Goal: Task Accomplishment & Management: Manage account settings

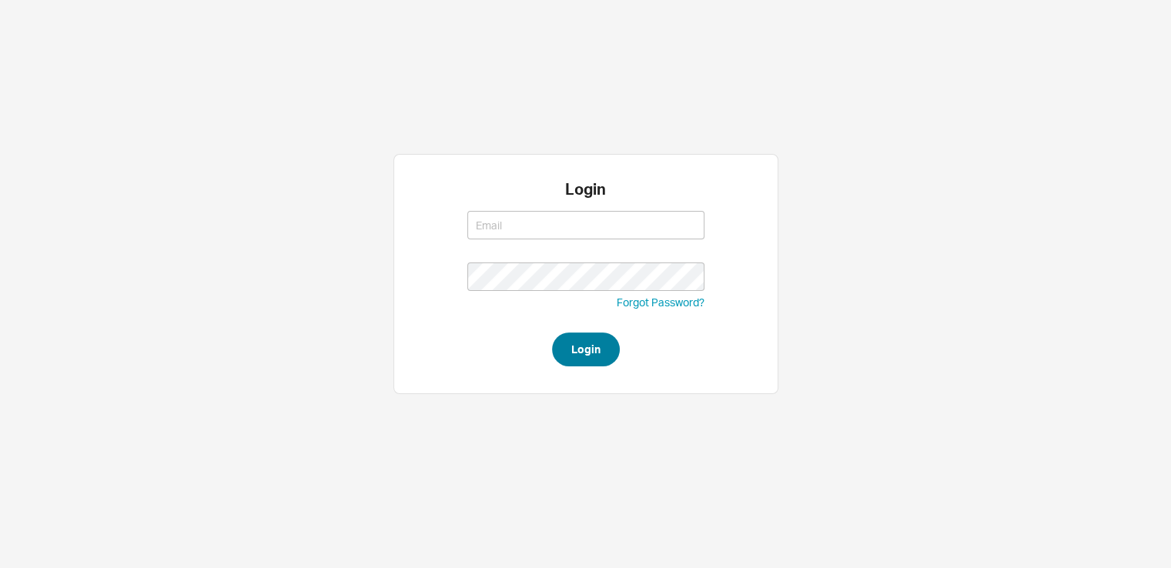
type input "[EMAIL_ADDRESS][DOMAIN_NAME]"
type input "saram@qualitybath.com"
click at [578, 359] on button "Login" at bounding box center [586, 350] width 68 height 34
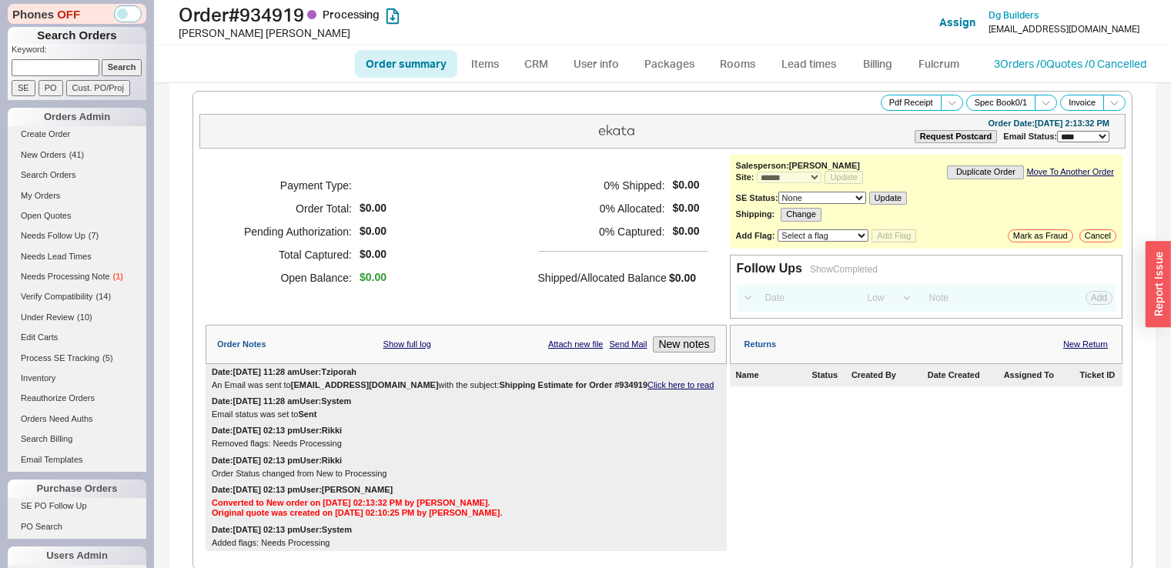
select select "*"
select select "LOW"
select select "3"
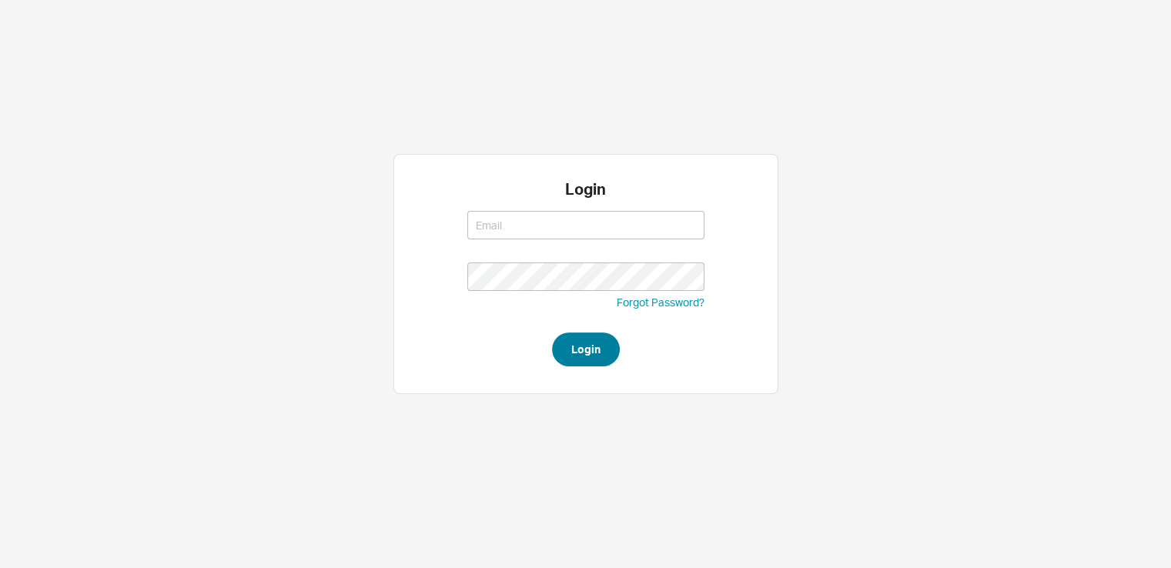
type input "saram@qualitybath.com"
click at [587, 352] on button "Login" at bounding box center [586, 350] width 68 height 34
type input "saram@qualitybath.com"
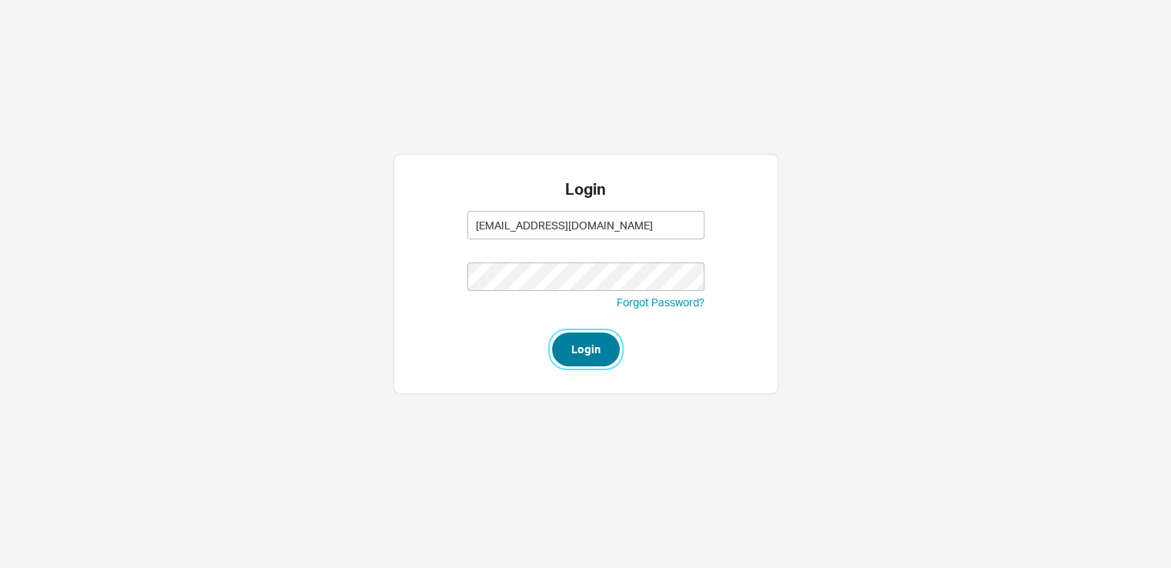
click at [578, 347] on button "Login" at bounding box center [586, 350] width 68 height 34
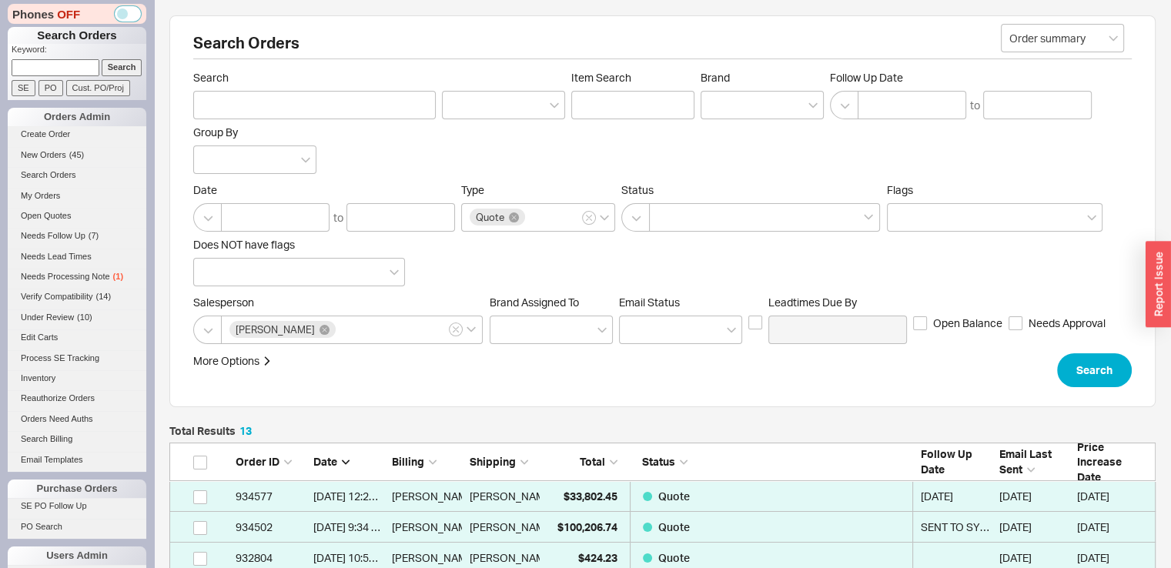
scroll to position [426, 974]
click at [52, 68] on input at bounding box center [56, 67] width 88 height 16
type input "935168"
click at [102, 59] on input "Search" at bounding box center [122, 67] width 41 height 16
type input "935168"
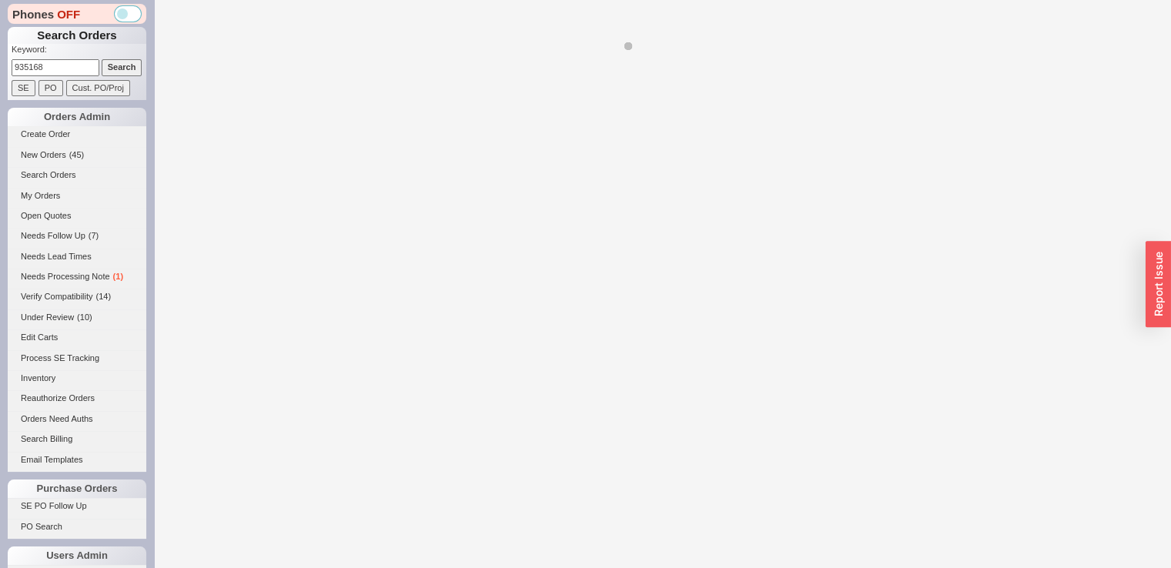
select select "LOW"
select select "3"
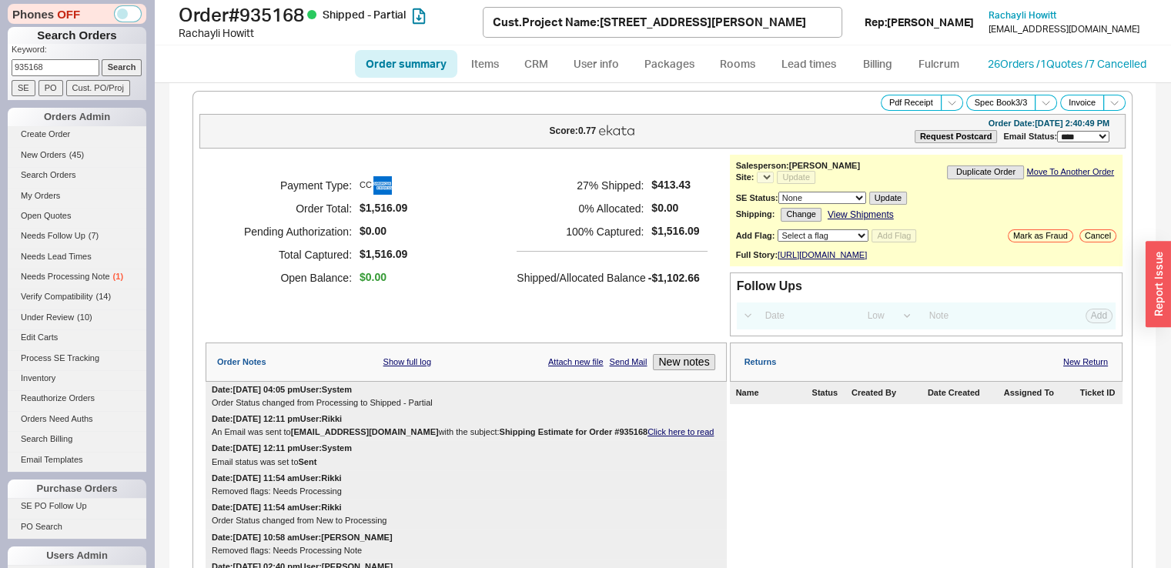
select select "*"
click at [453, 177] on div "Payment Type: CC Order Total: $1,516.09 Pending Authorization: $0.00 Total Capt…" at bounding box center [466, 232] width 521 height 154
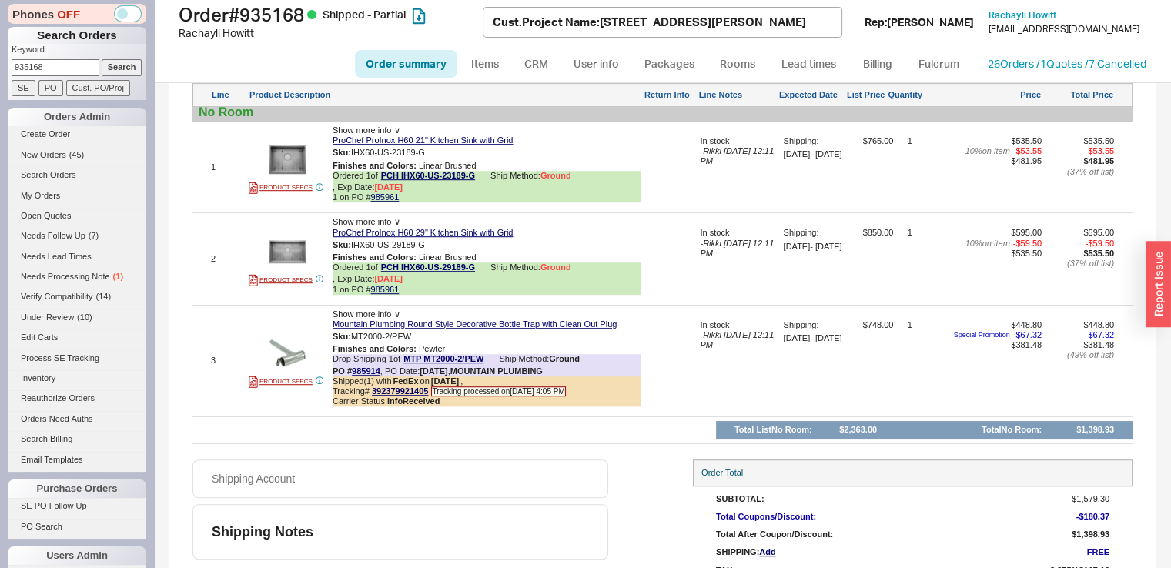
scroll to position [1016, 0]
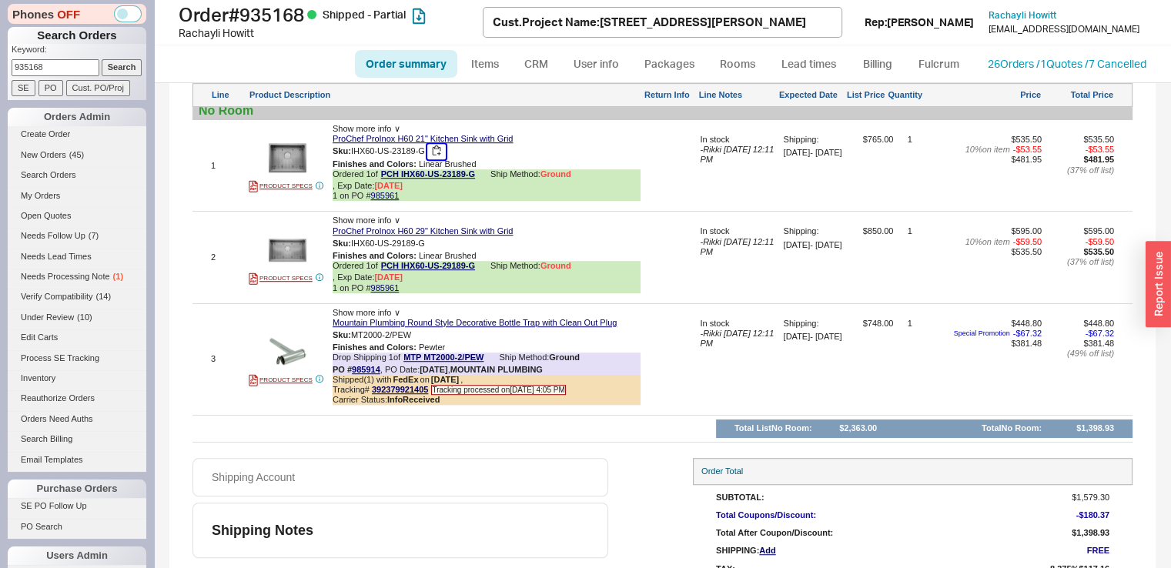
click at [440, 159] on button "button" at bounding box center [436, 151] width 18 height 15
click at [425, 144] on link "ProChef ProInox H60 21" Kitchen Sink with Grid" at bounding box center [423, 139] width 180 height 10
click at [399, 56] on link "Order summary" at bounding box center [406, 64] width 102 height 28
select select "*"
select select "LOW"
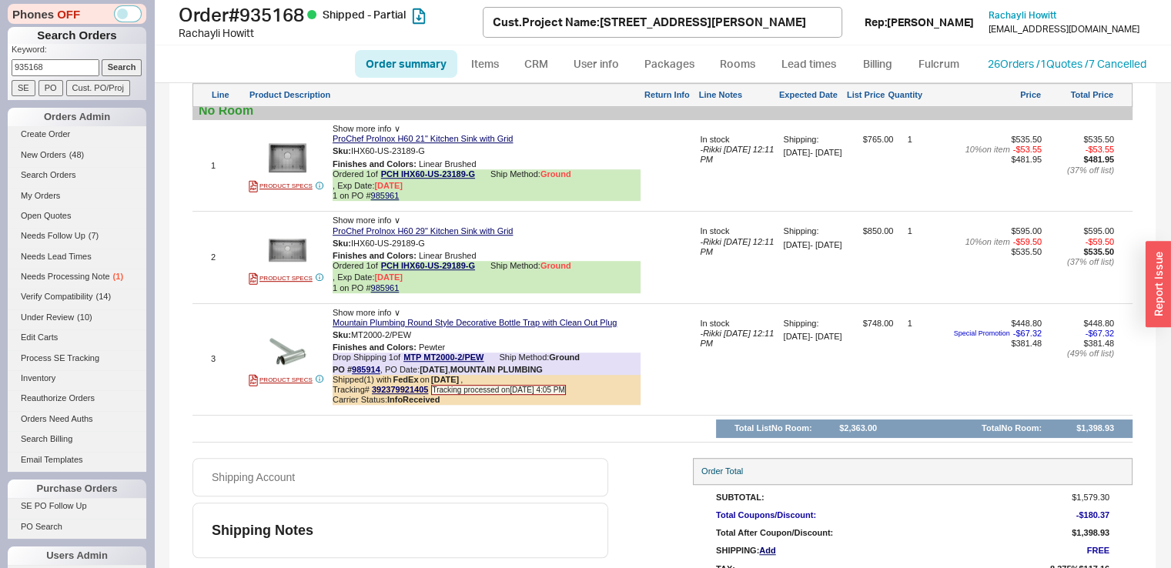
select select "3"
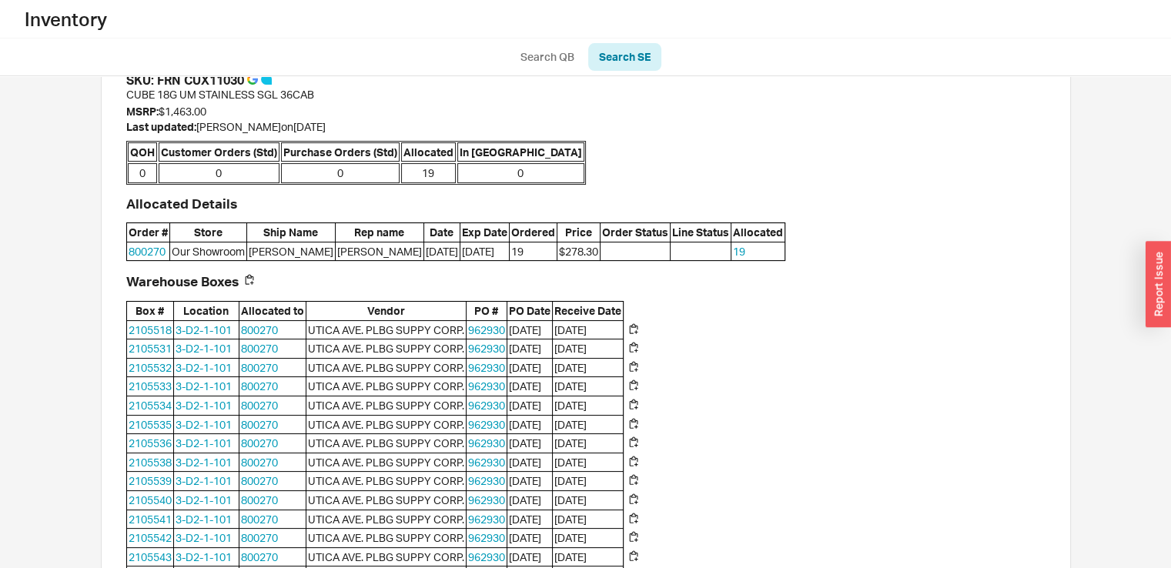
scroll to position [184, 0]
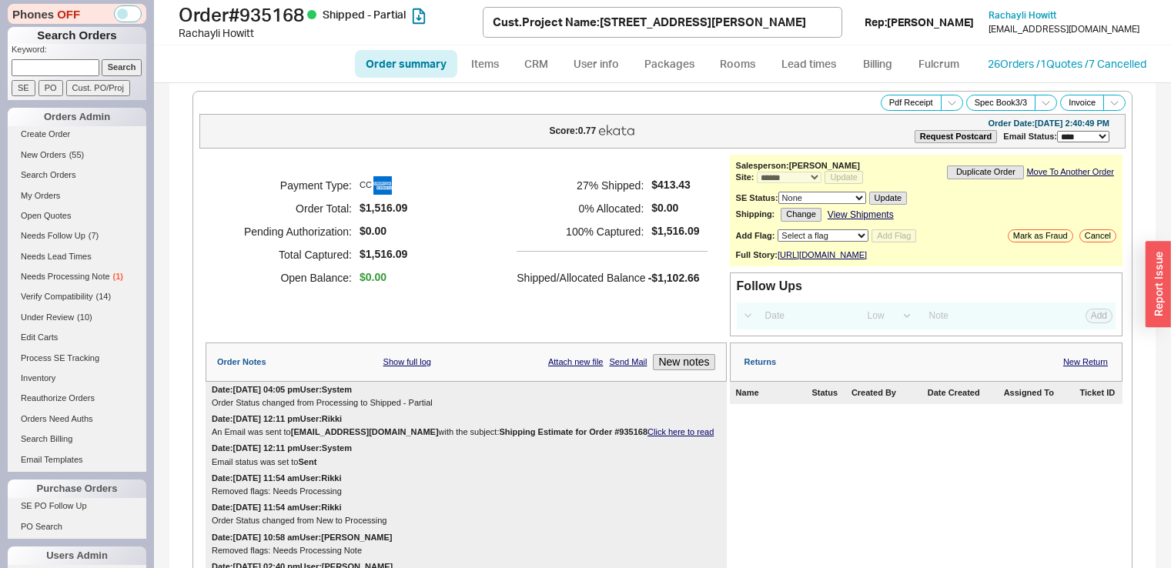
select select "*"
select select "LOW"
select select "3"
click at [45, 215] on link "Open Quotes" at bounding box center [77, 216] width 139 height 16
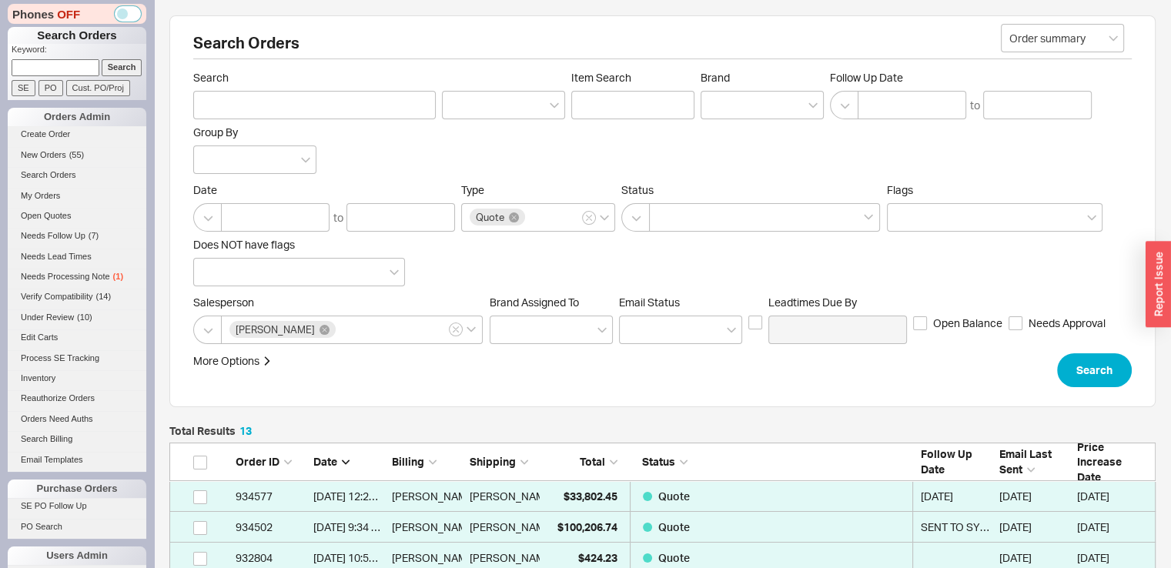
scroll to position [426, 974]
click at [79, 72] on input at bounding box center [56, 67] width 88 height 16
type input "talicore"
click at [102, 59] on input "Search" at bounding box center [122, 67] width 41 height 16
type input "talicore"
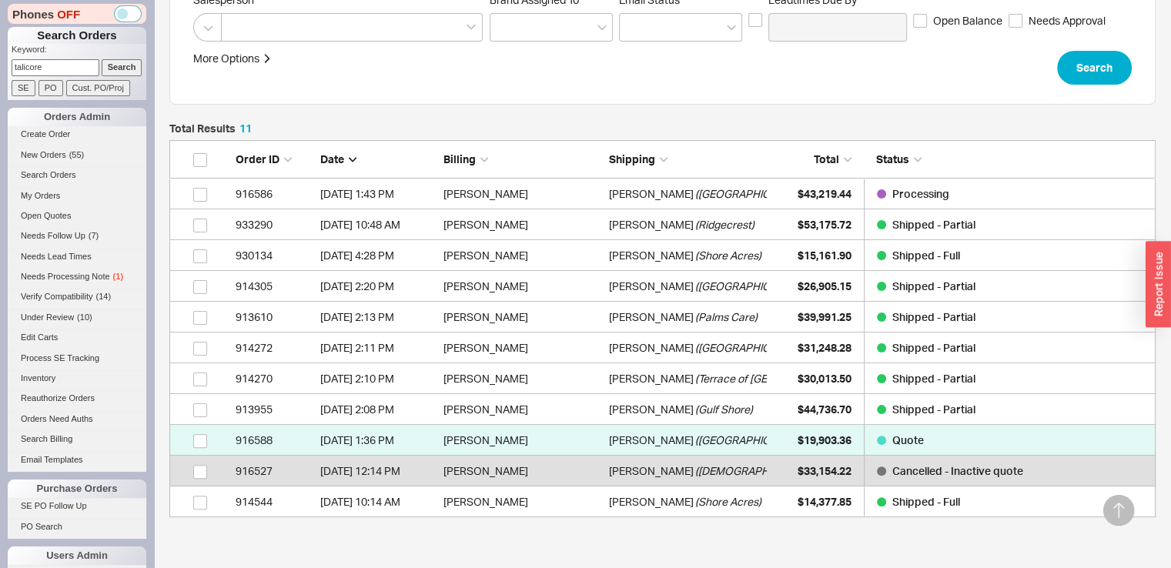
scroll to position [321, 0]
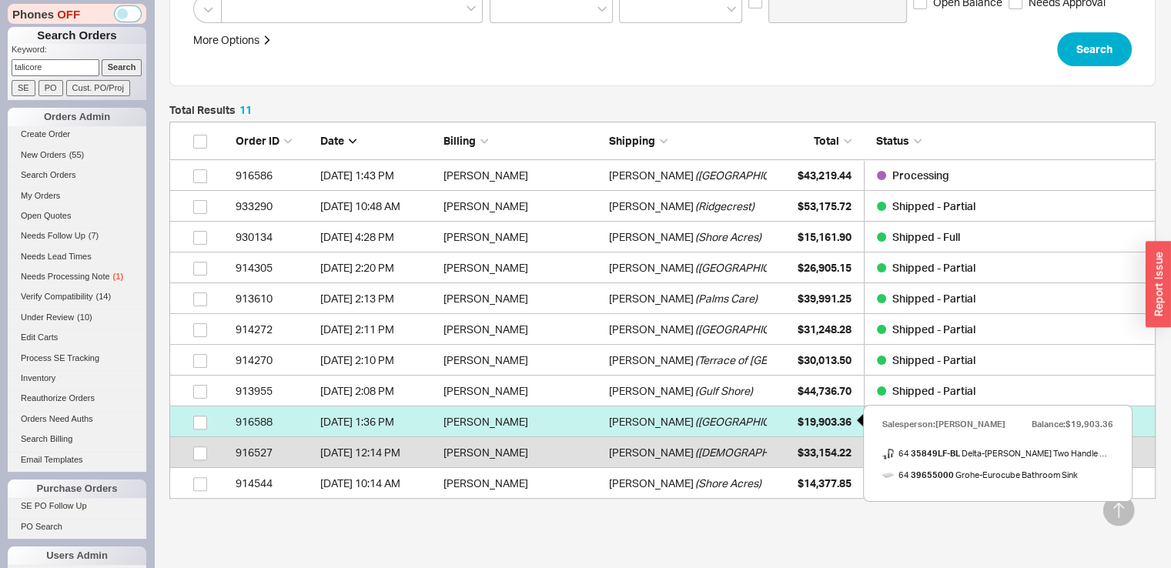
click at [782, 425] on div "$19,903.36" at bounding box center [812, 421] width 77 height 31
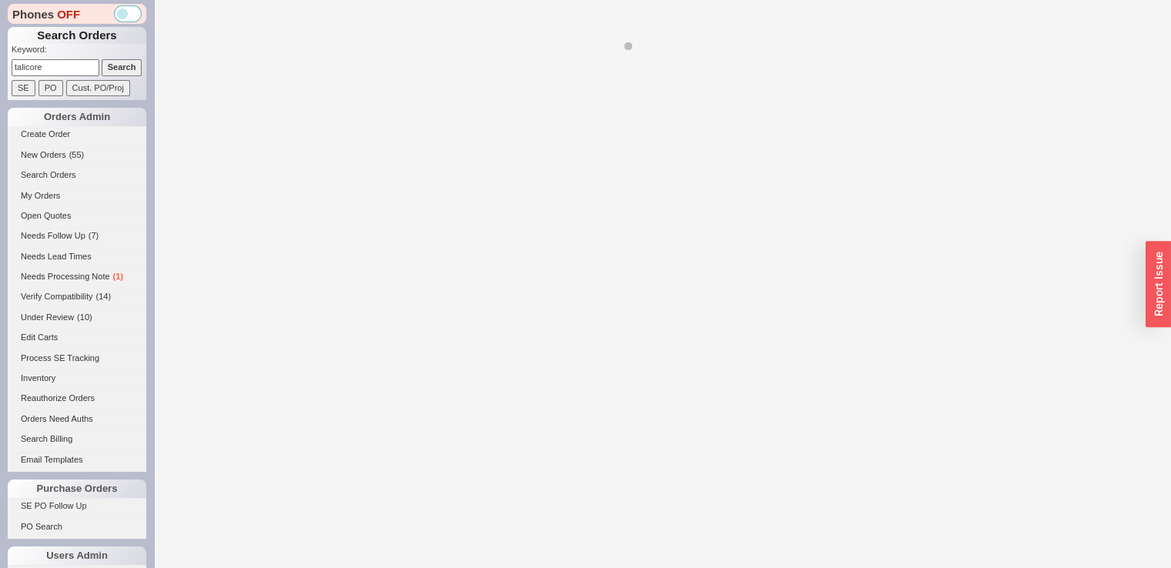
select select "*"
select select "LOW"
select select "3"
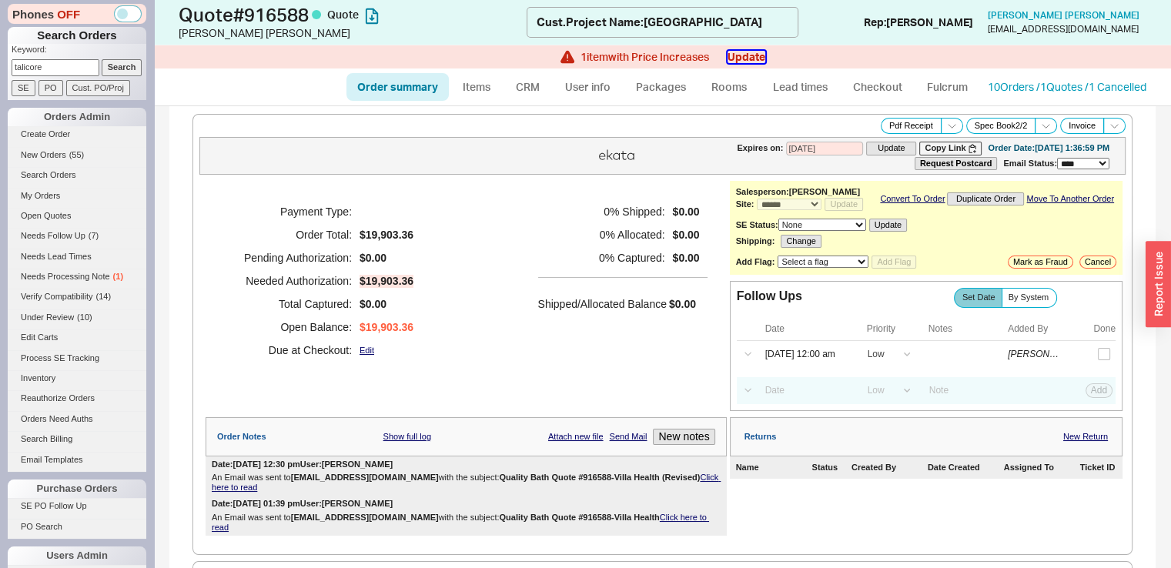
click at [744, 58] on button "Update" at bounding box center [746, 57] width 38 height 12
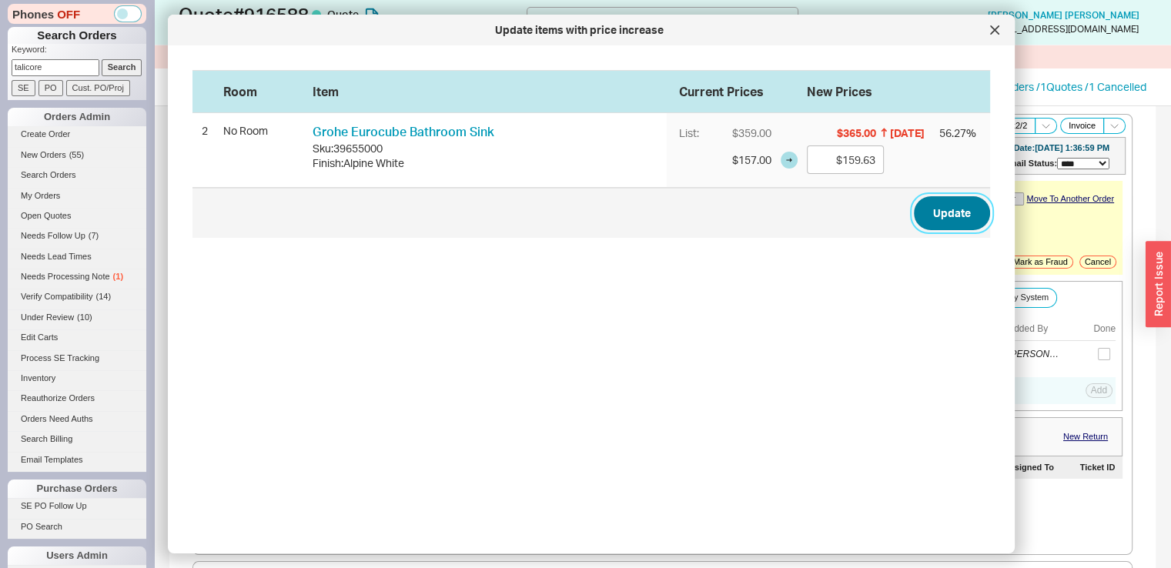
click at [927, 219] on button "Update" at bounding box center [952, 213] width 76 height 34
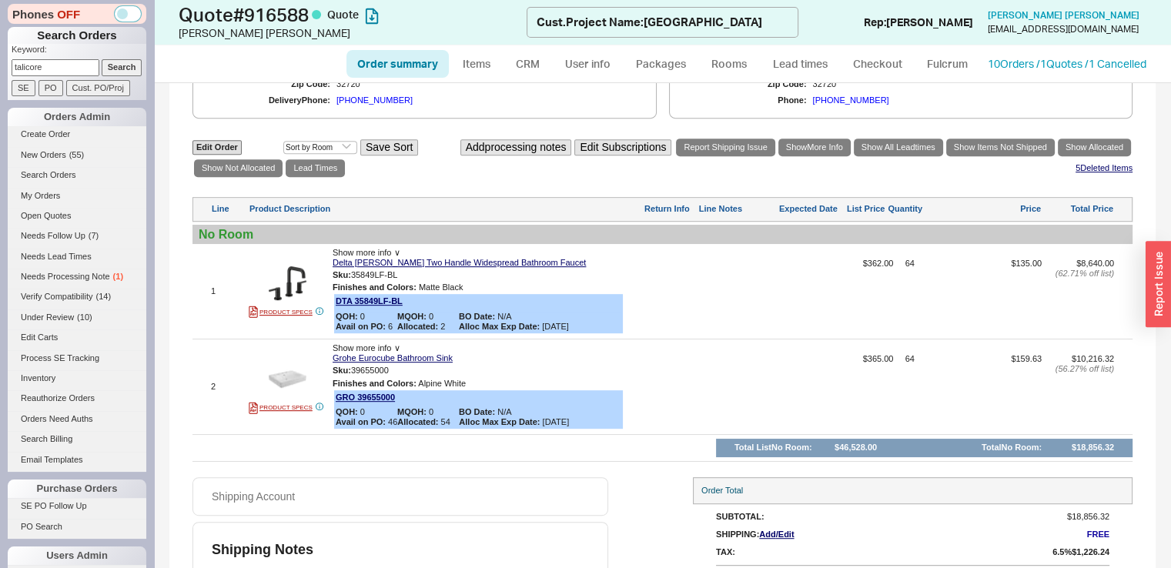
scroll to position [741, 0]
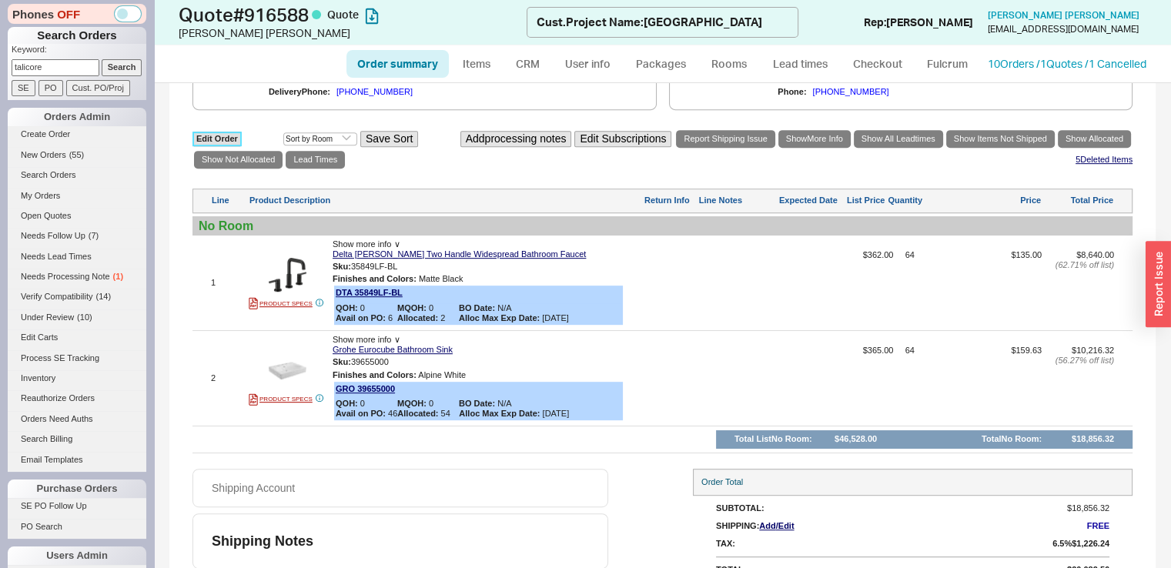
click at [217, 145] on link "Edit Order" at bounding box center [216, 139] width 49 height 15
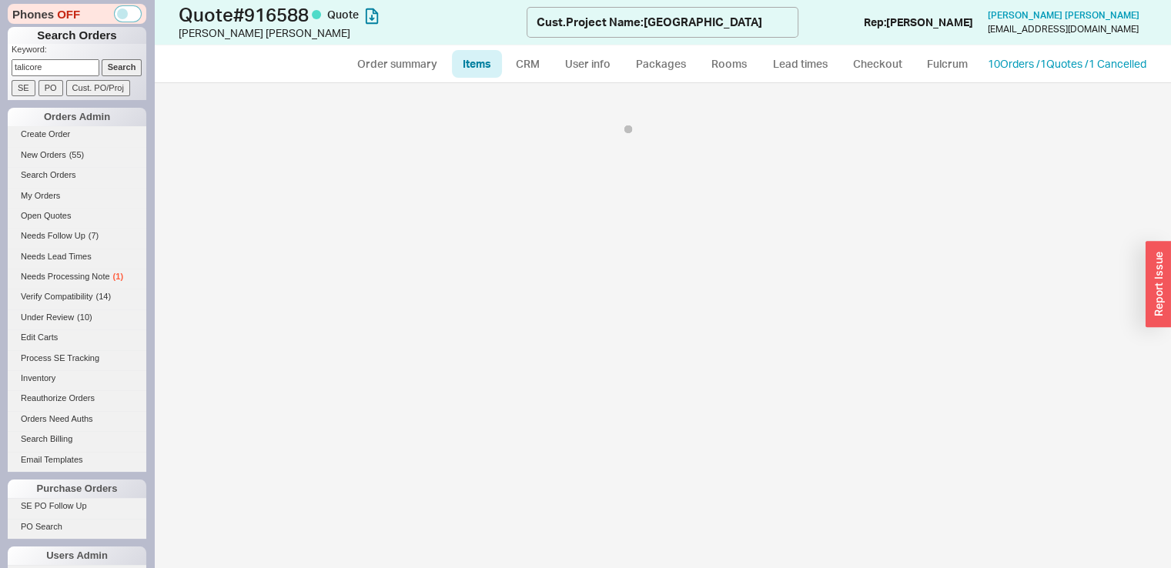
select select "3"
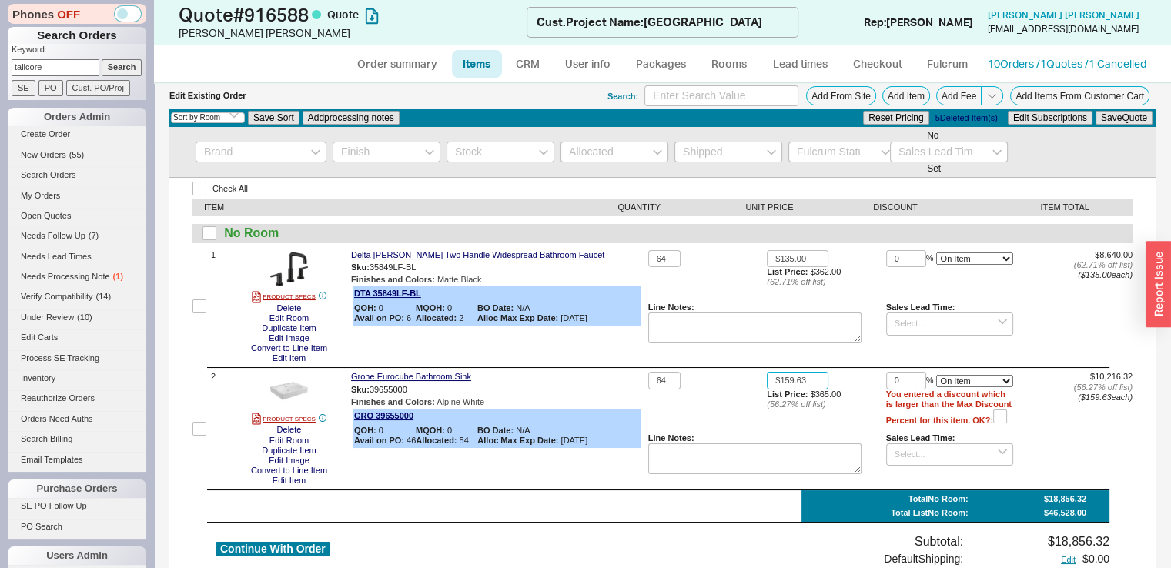
drag, startPoint x: 804, startPoint y: 381, endPoint x: 747, endPoint y: 386, distance: 56.4
click at [747, 386] on div "64 $159.63 List Price: $365.00 ( 56.27 % off list) 0 % On Item On Bottom Gift C…" at bounding box center [890, 429] width 484 height 114
type input "$157.00"
click at [1095, 114] on button "Save Quote" at bounding box center [1123, 118] width 57 height 14
click at [393, 60] on link "Order summary" at bounding box center [397, 64] width 102 height 28
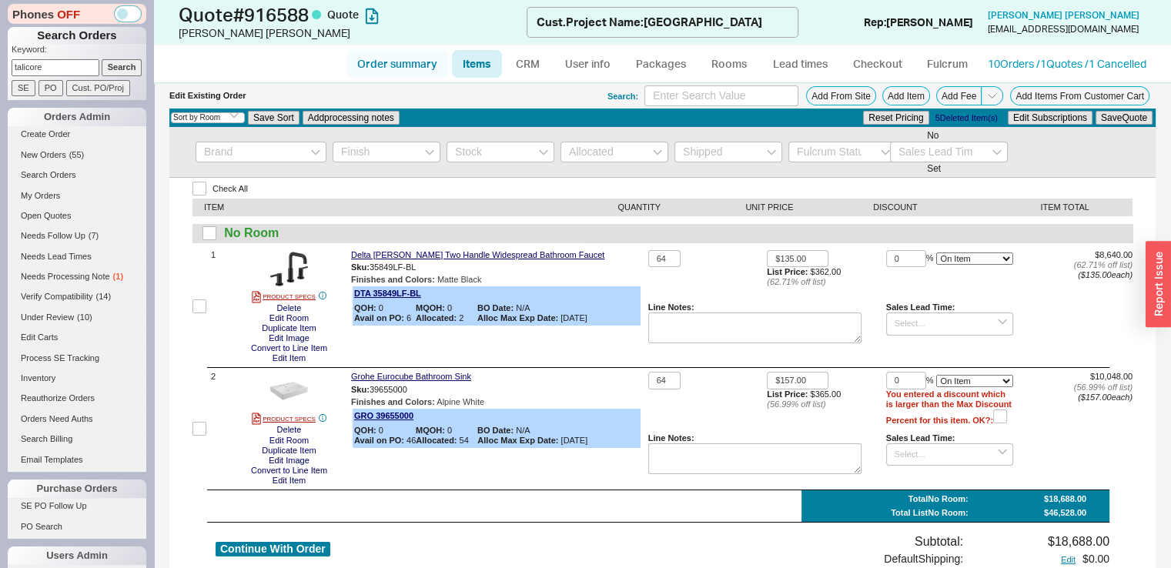
select select "*"
select select "LOW"
select select "3"
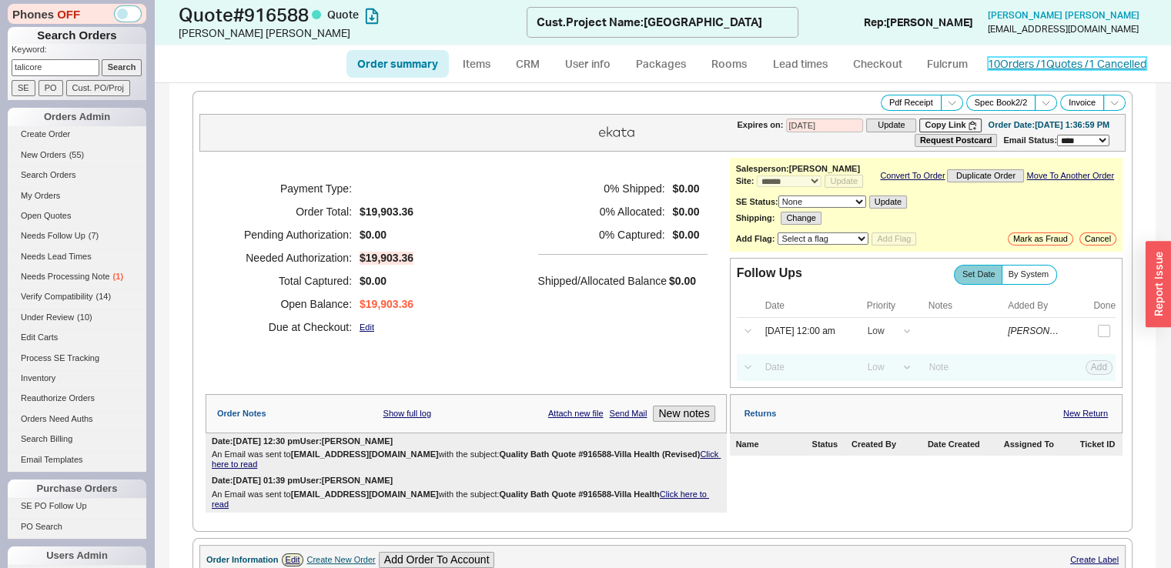
click at [1071, 57] on link "10 Orders / 1 Quotes / 1 Cancelled" at bounding box center [1067, 63] width 159 height 13
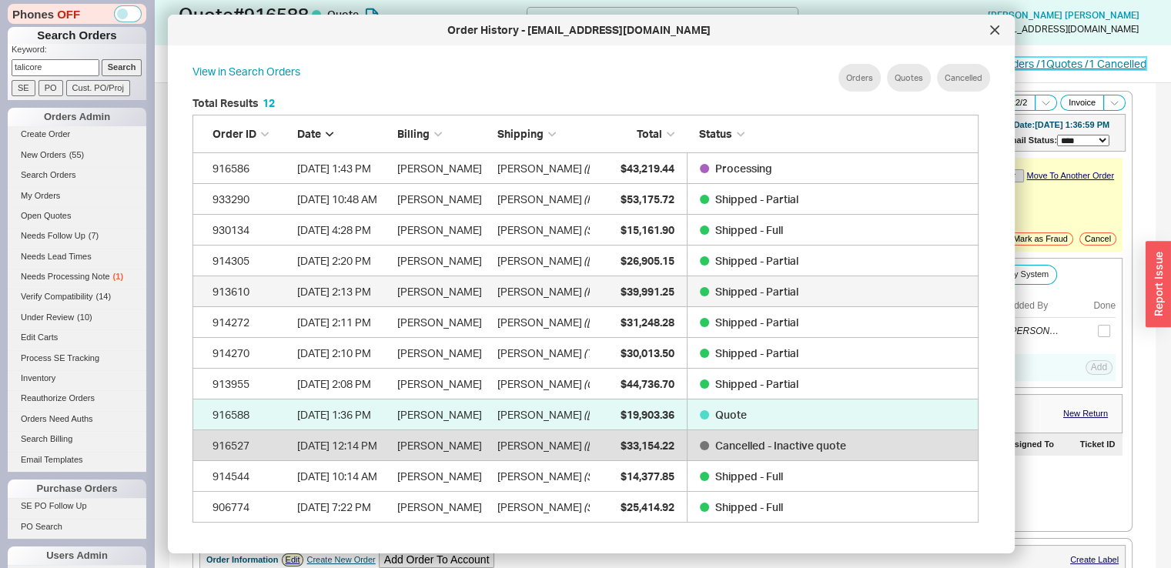
scroll to position [396, 774]
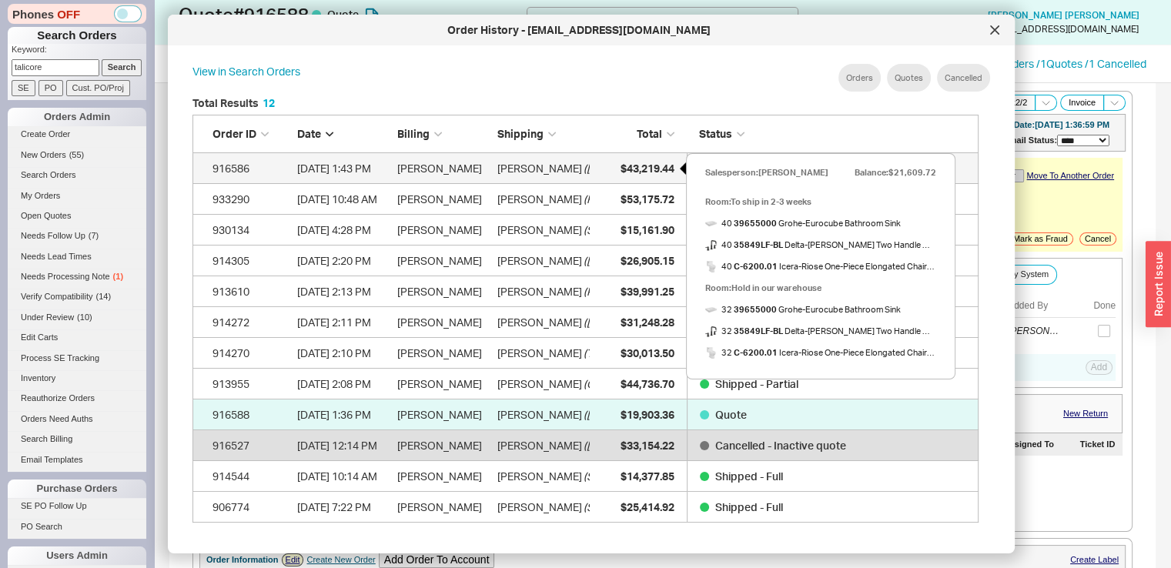
click at [626, 173] on span "$43,219.44" at bounding box center [647, 168] width 54 height 13
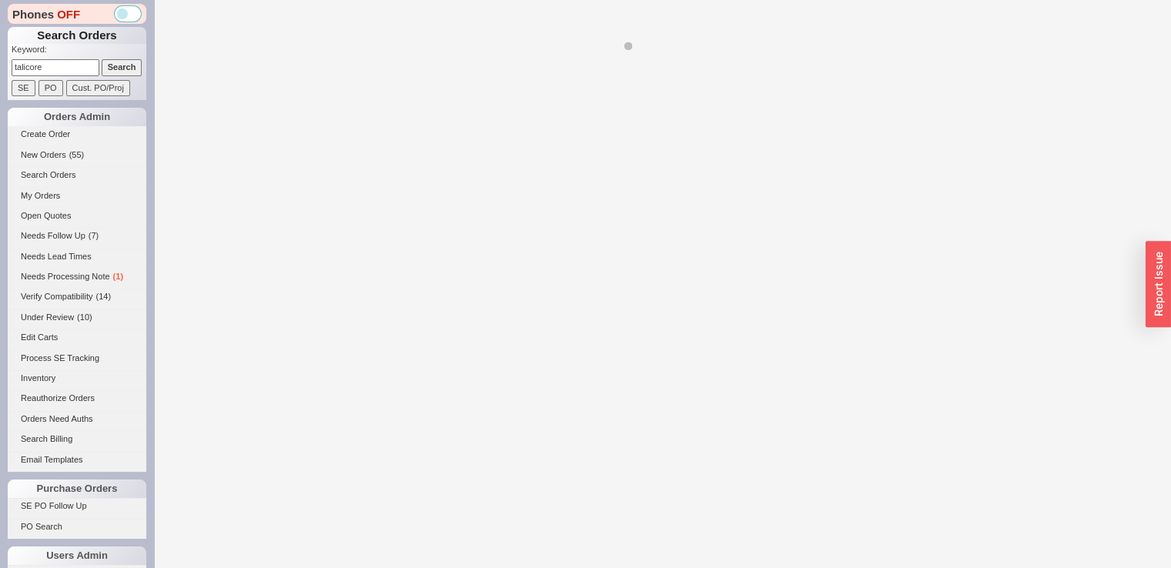
select select "*"
select select "LOW"
select select "3"
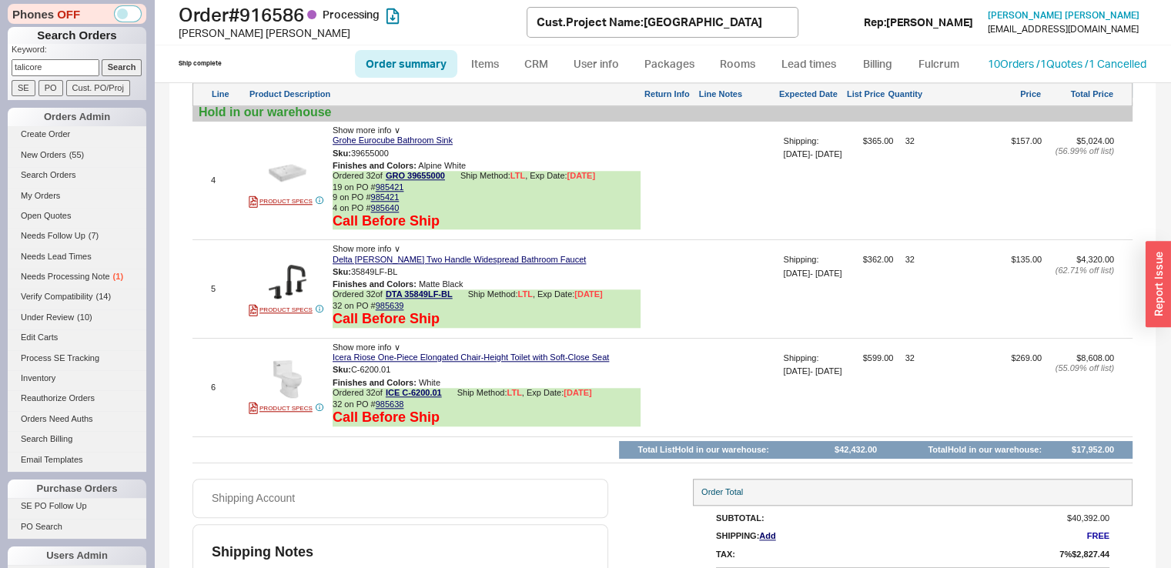
scroll to position [1586, 0]
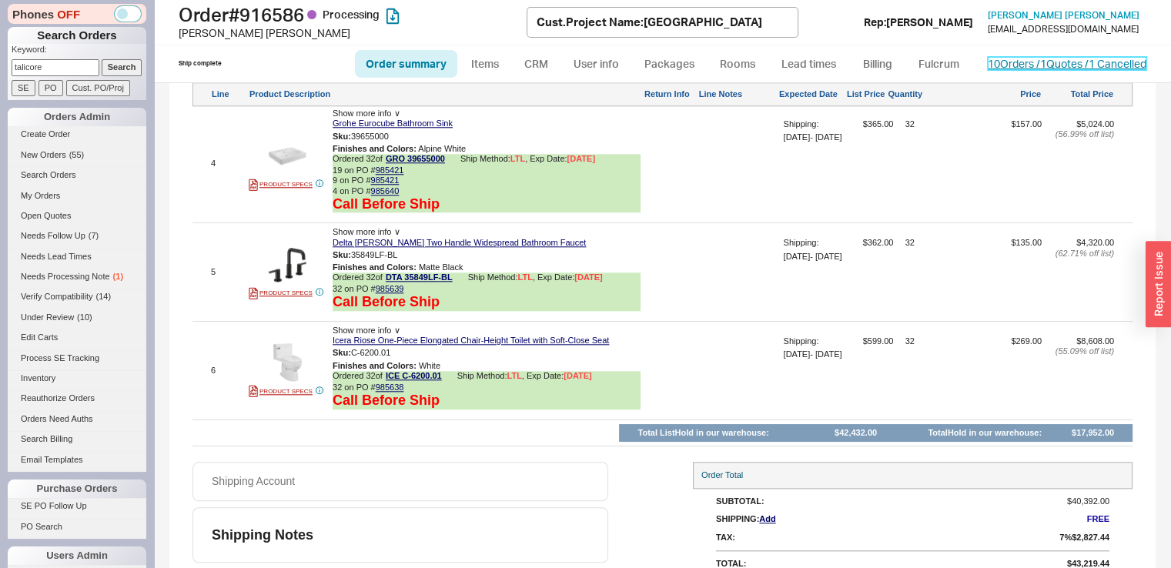
click at [1047, 69] on link "10 Orders / 1 Quotes / 1 Cancelled" at bounding box center [1067, 63] width 159 height 13
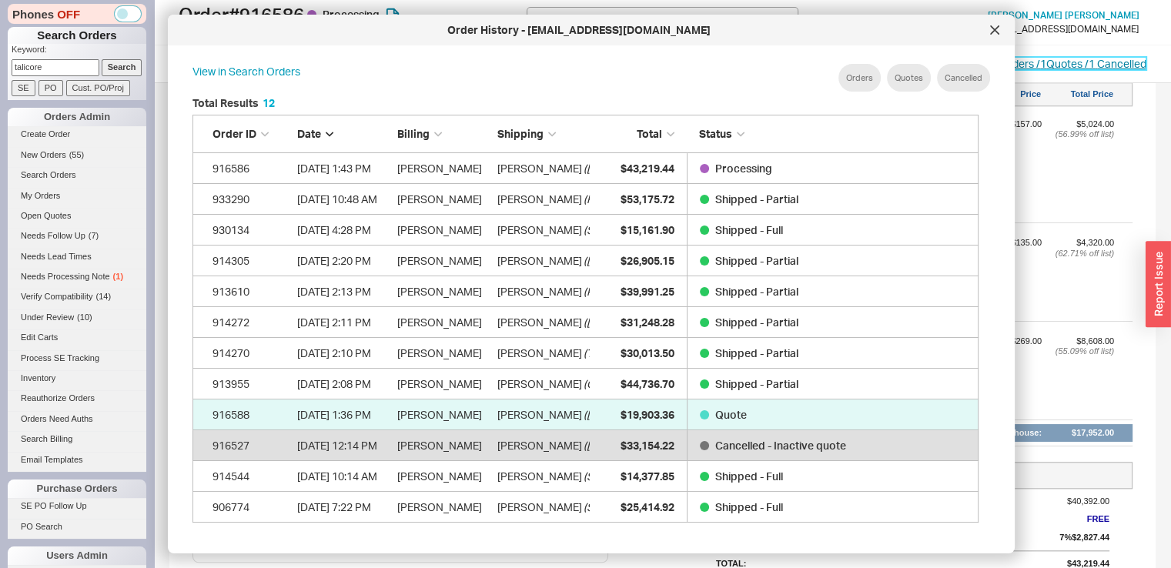
scroll to position [396, 774]
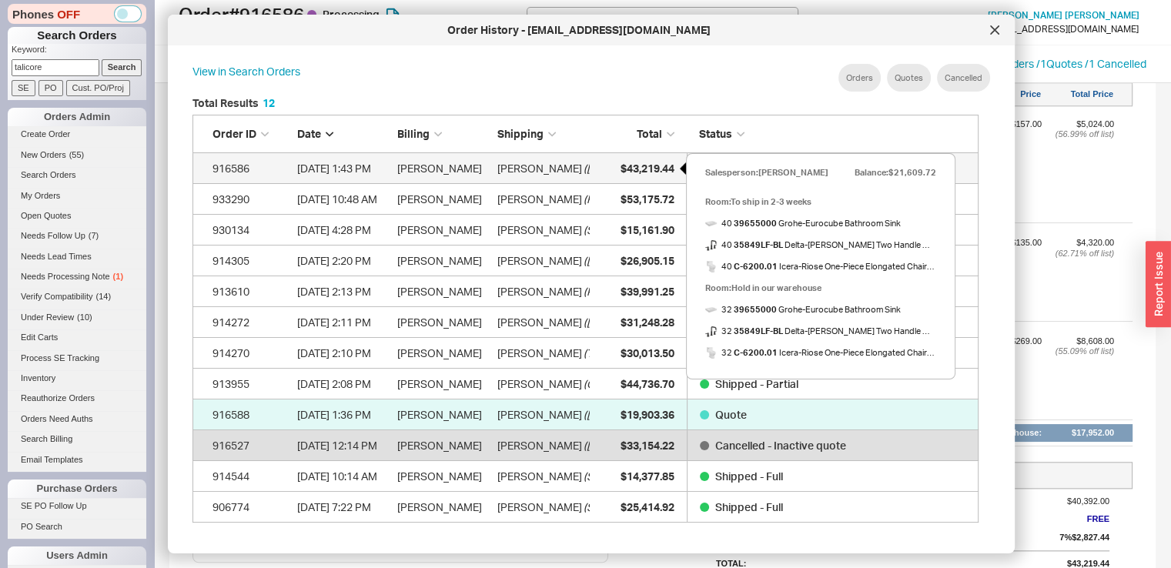
click at [620, 166] on span "$43,219.44" at bounding box center [647, 168] width 54 height 13
select select "*"
select select "LOW"
select select "3"
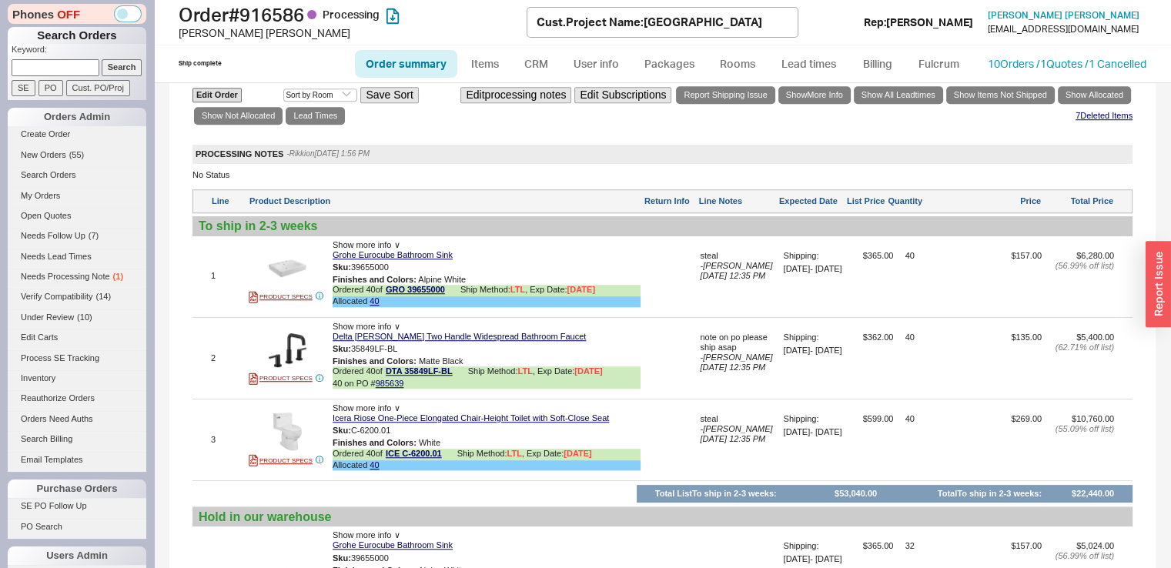
scroll to position [950, 0]
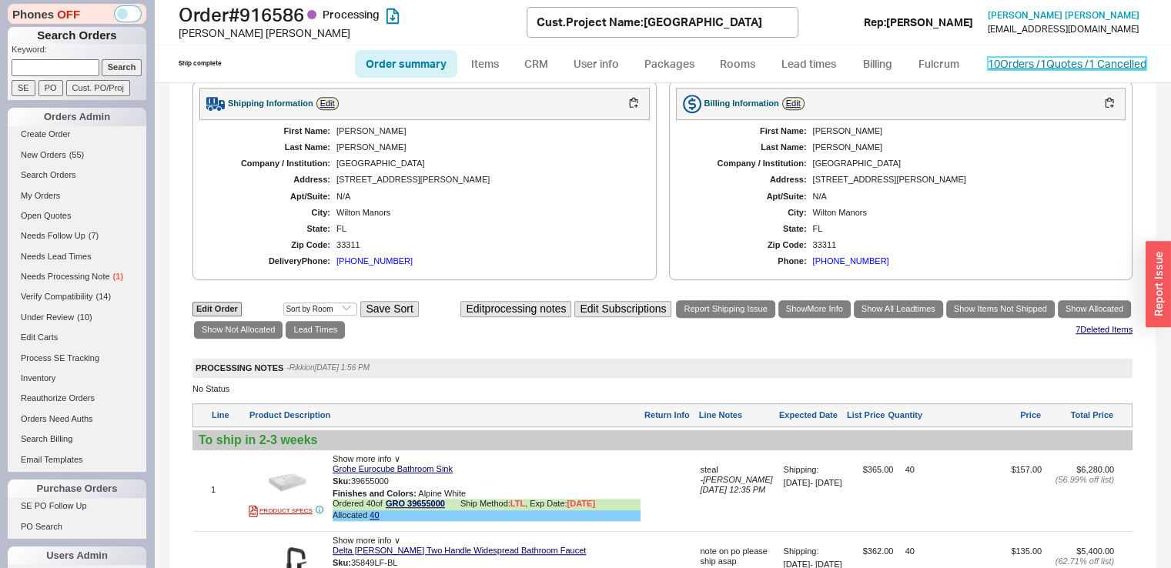
click at [1063, 65] on link "10 Orders / 1 Quotes / 1 Cancelled" at bounding box center [1067, 63] width 159 height 13
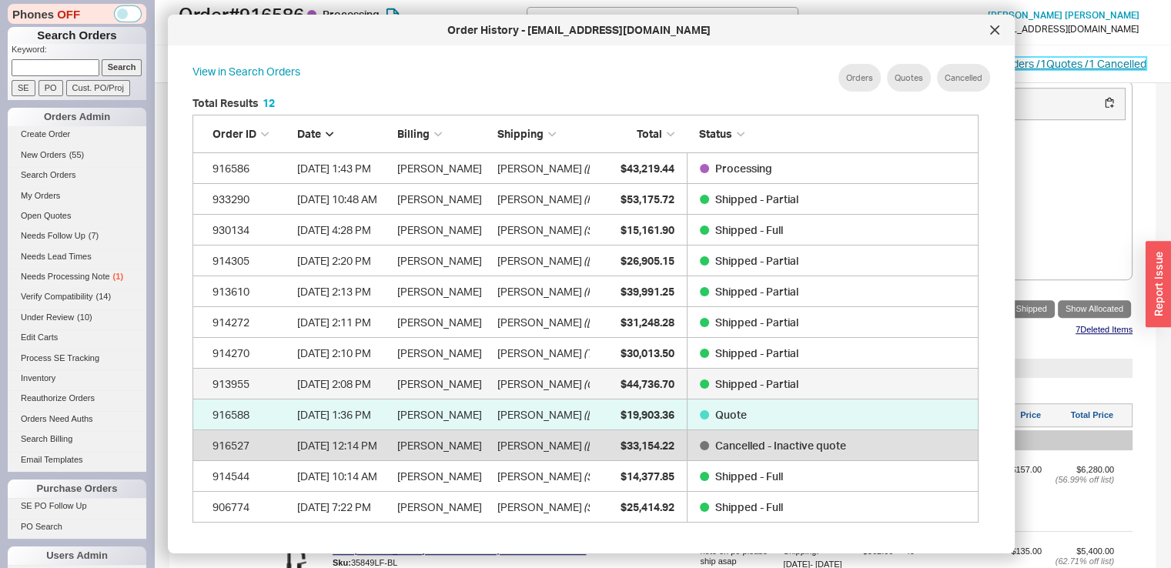
scroll to position [459, 798]
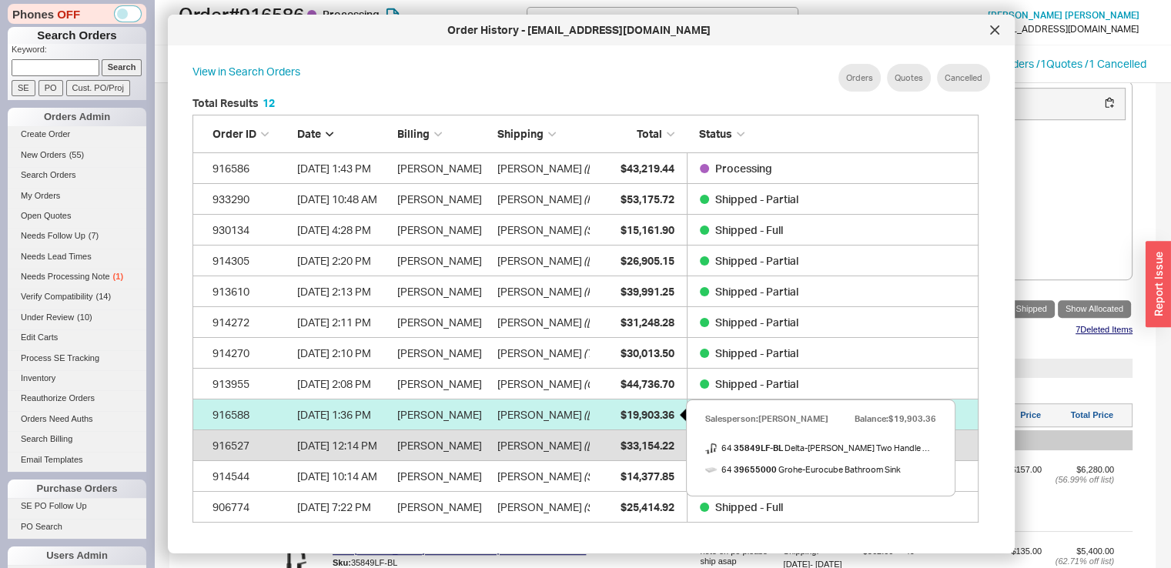
click at [612, 417] on div "$19,903.36" at bounding box center [635, 414] width 77 height 31
select select "*"
select select "LOW"
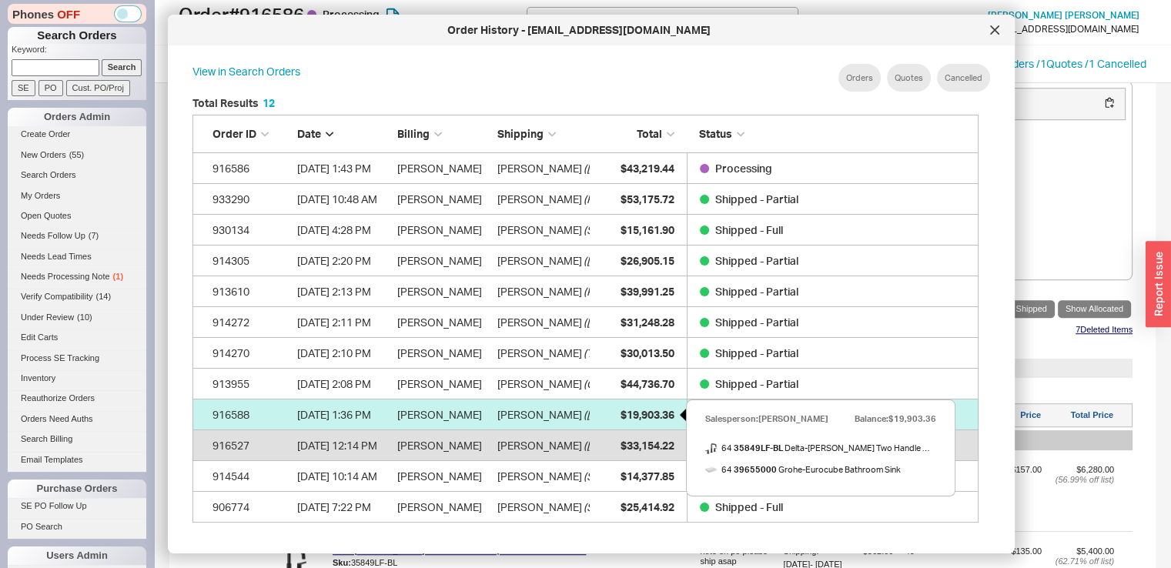
select select "3"
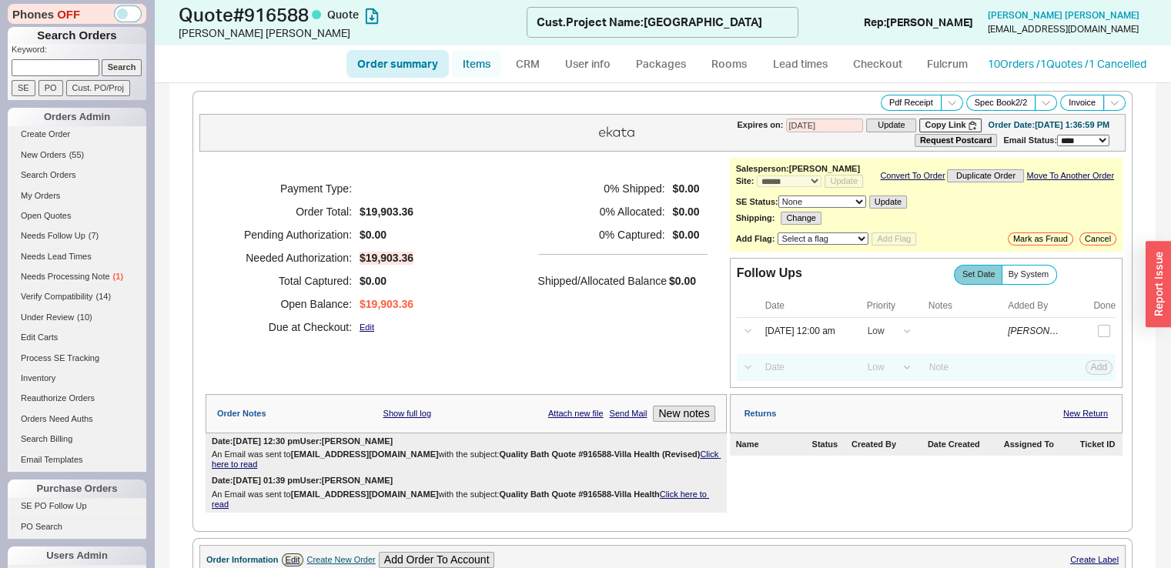
click at [480, 62] on link "Items" at bounding box center [477, 64] width 50 height 28
select select "3"
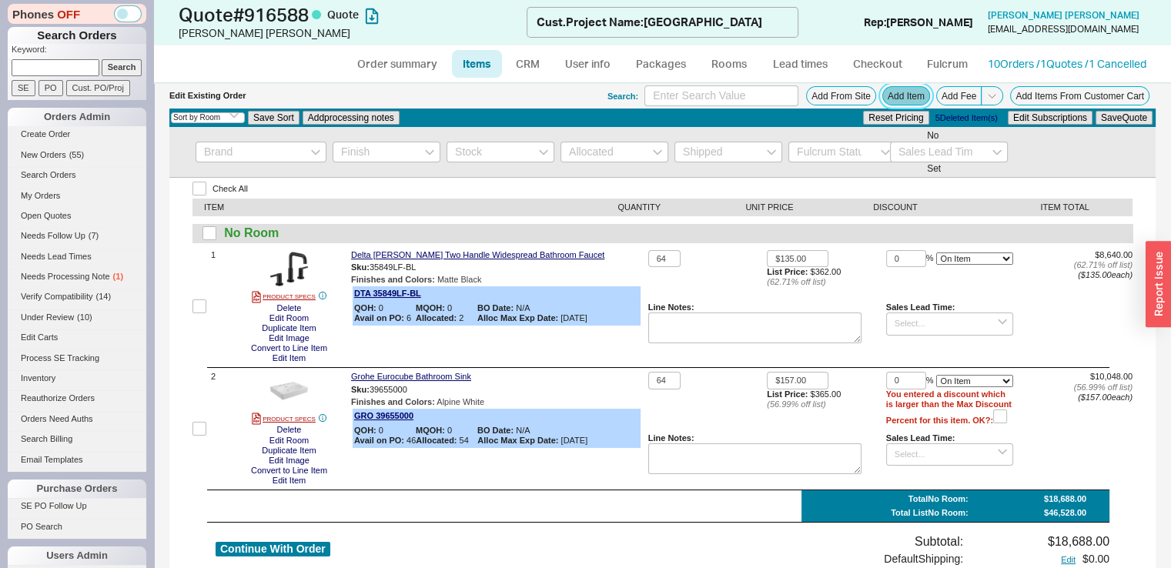
click at [882, 99] on button "Add Item" at bounding box center [906, 95] width 48 height 19
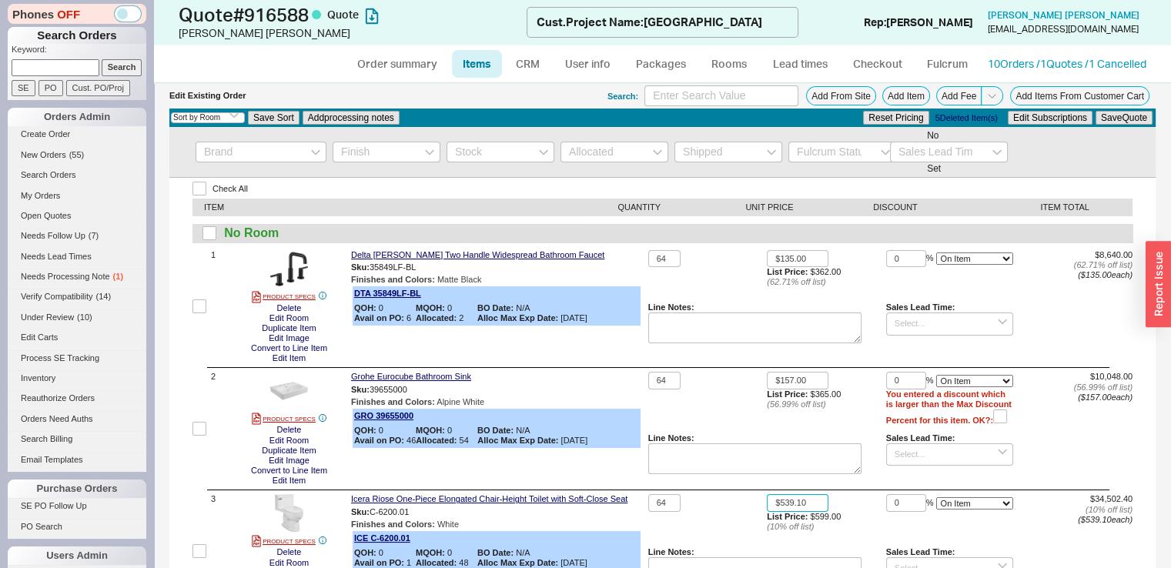
drag, startPoint x: 804, startPoint y: 504, endPoint x: 724, endPoint y: 521, distance: 81.1
click at [724, 521] on div "64 $539.10 List Price: $599.00 ( 10 % off list) 0 % On Item On Bottom Gift Card…" at bounding box center [890, 551] width 484 height 114
type input "$269.00"
click at [1103, 119] on button "Save Quote" at bounding box center [1123, 118] width 57 height 14
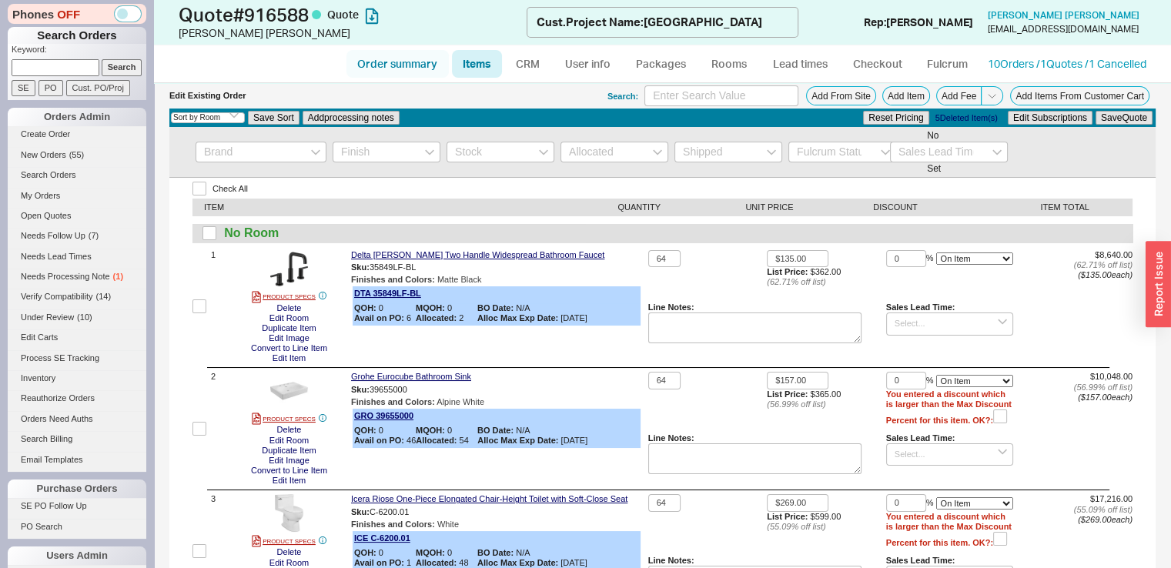
click at [383, 63] on link "Order summary" at bounding box center [397, 64] width 102 height 28
select select "*"
select select "LOW"
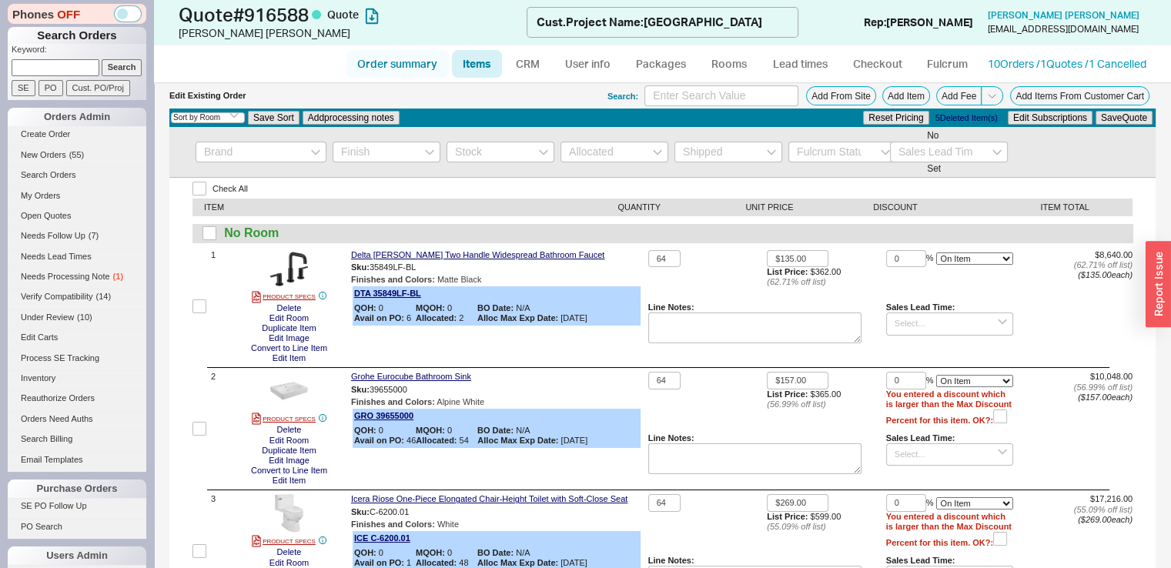
select select "3"
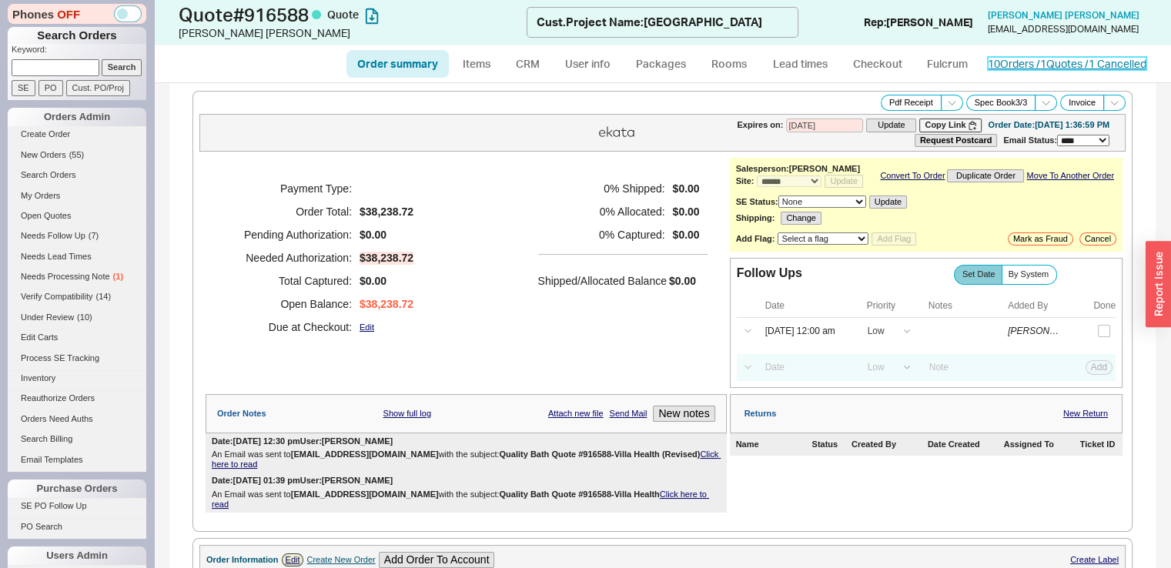
click at [994, 57] on link "10 Orders / 1 Quotes / 1 Cancelled" at bounding box center [1067, 63] width 159 height 13
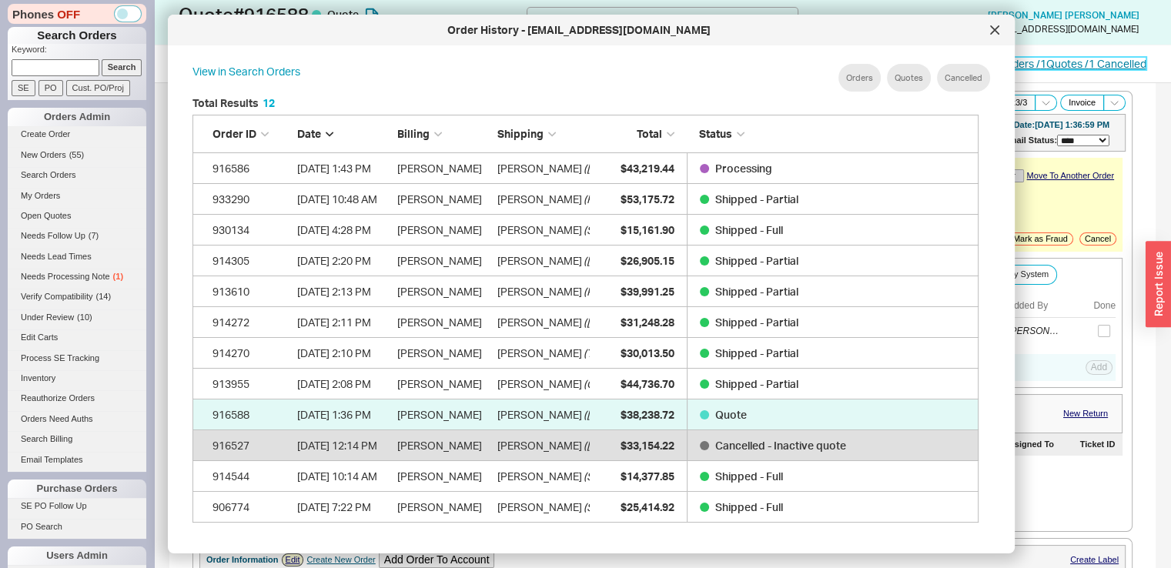
scroll to position [459, 798]
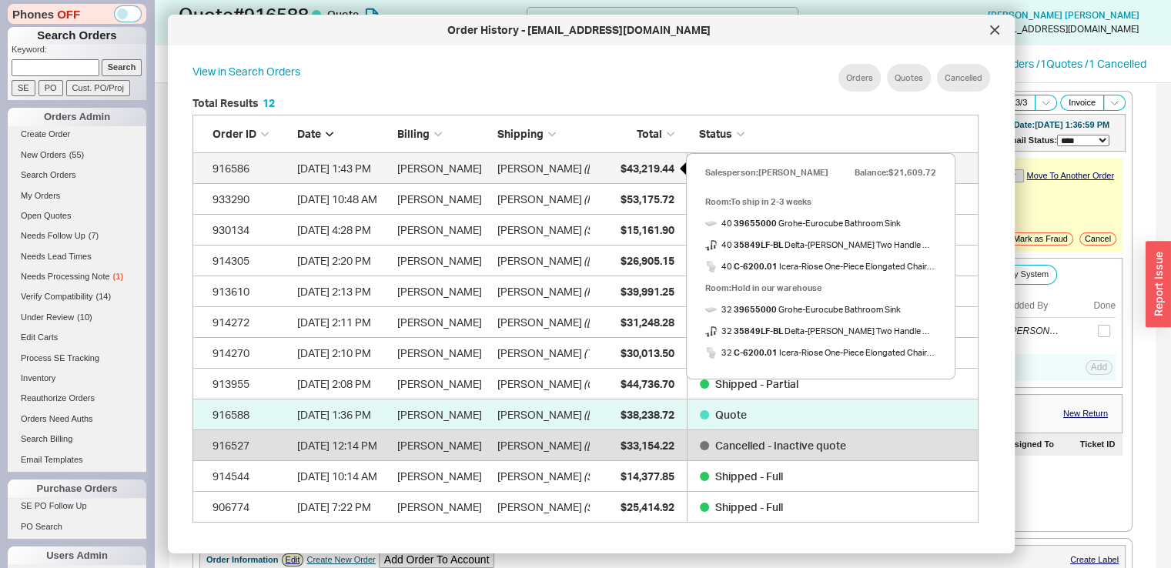
click at [670, 166] on span "$43,219.44" at bounding box center [647, 168] width 54 height 13
select select "*"
select select "LOW"
select select "3"
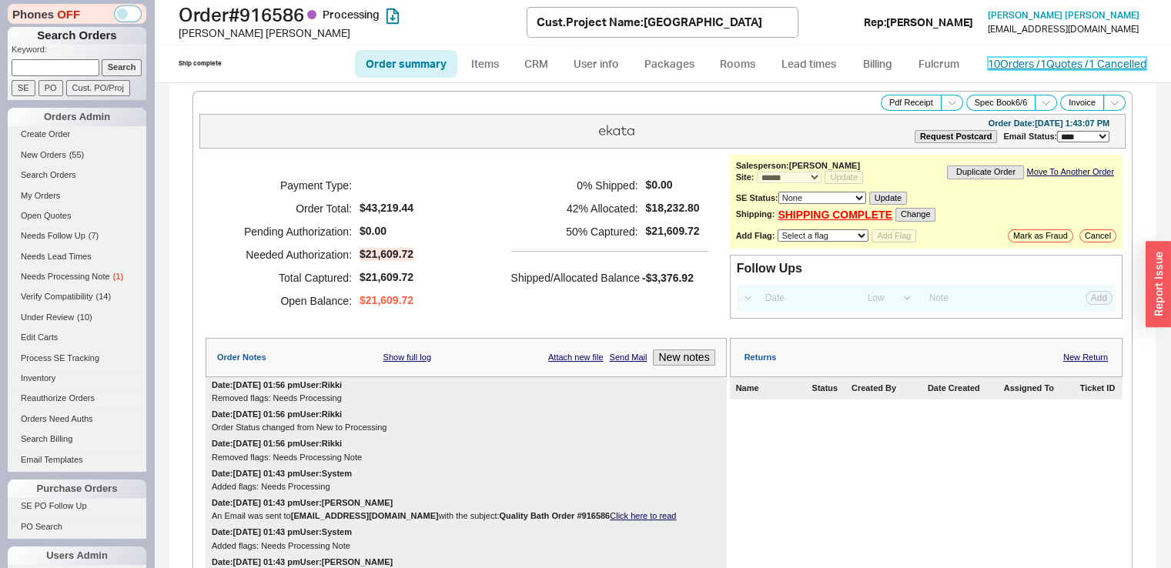
click at [1025, 62] on link "10 Orders / 1 Quotes / 1 Cancelled" at bounding box center [1067, 63] width 159 height 13
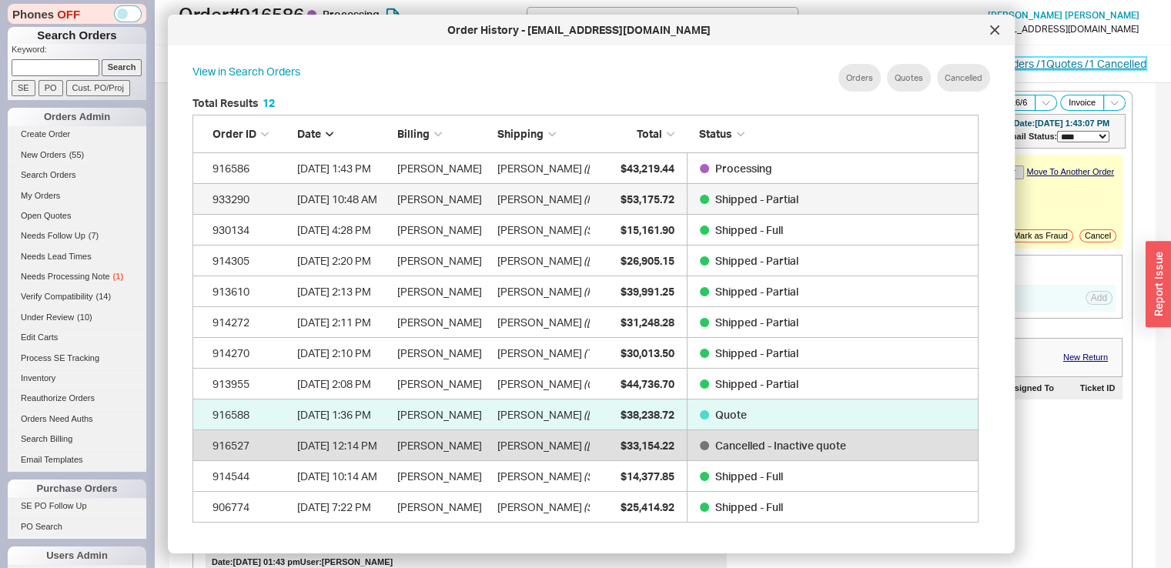
scroll to position [459, 798]
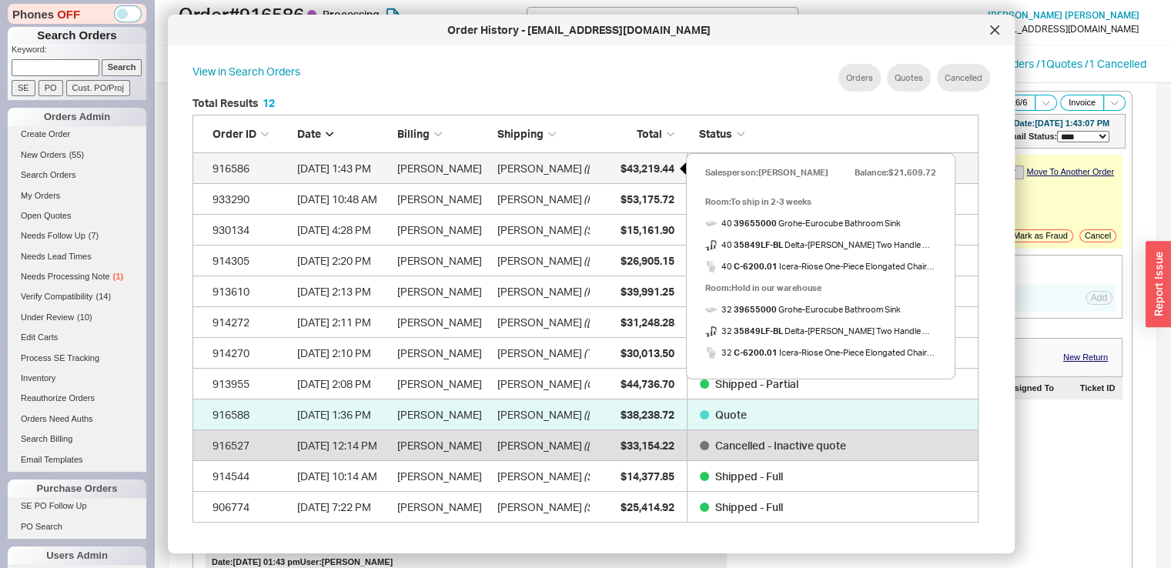
click at [616, 158] on div "$43,219.44" at bounding box center [635, 168] width 77 height 31
select select "*"
select select "LOW"
select select "3"
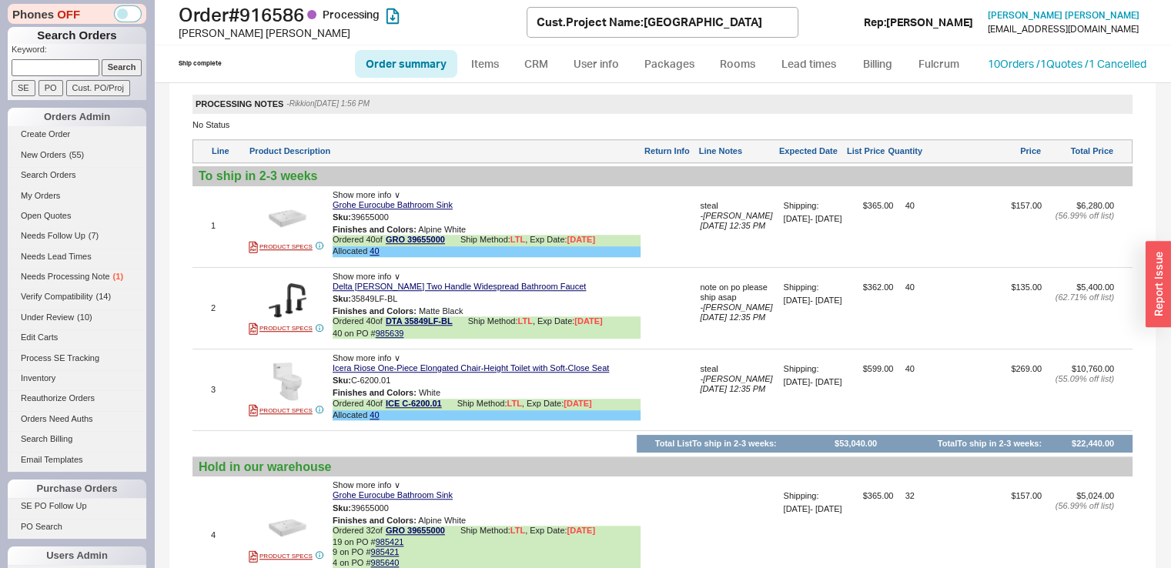
scroll to position [1217, 0]
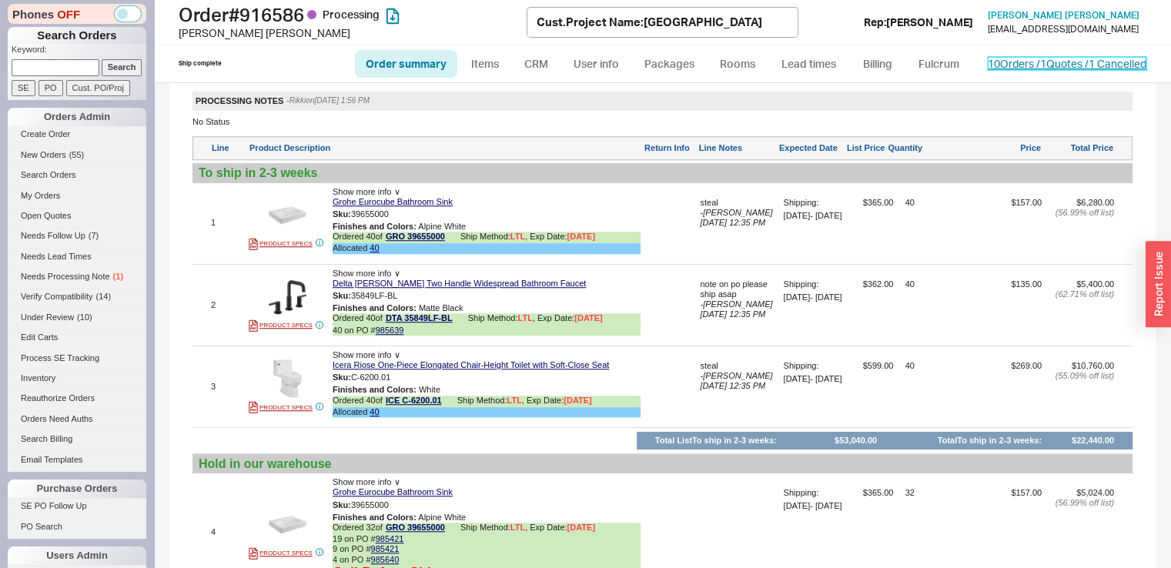
click at [1011, 69] on link "10 Orders / 1 Quotes / 1 Cancelled" at bounding box center [1067, 63] width 159 height 13
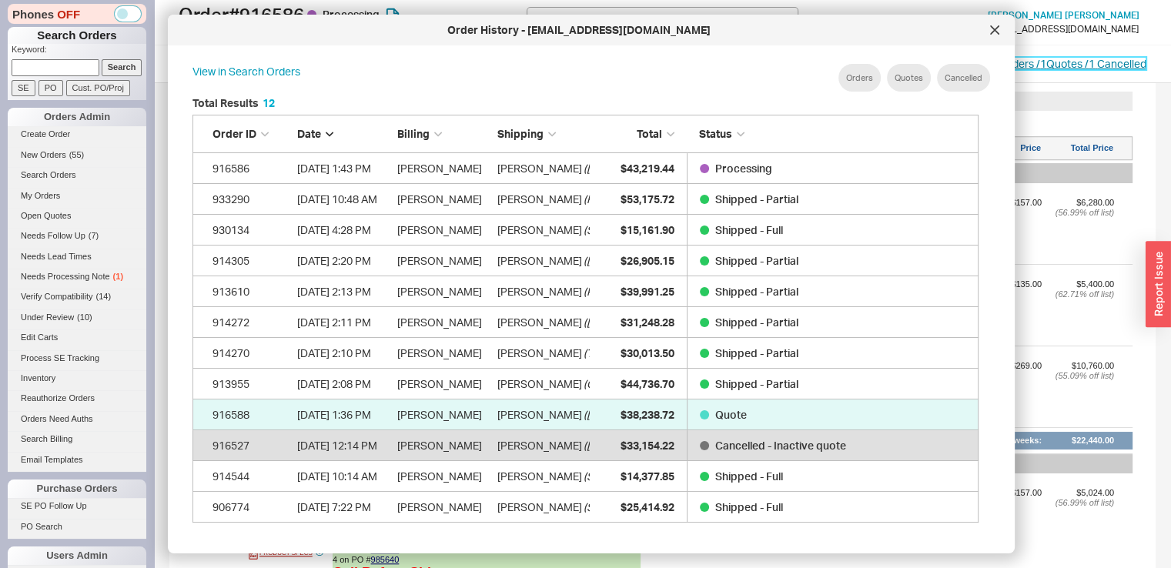
scroll to position [459, 798]
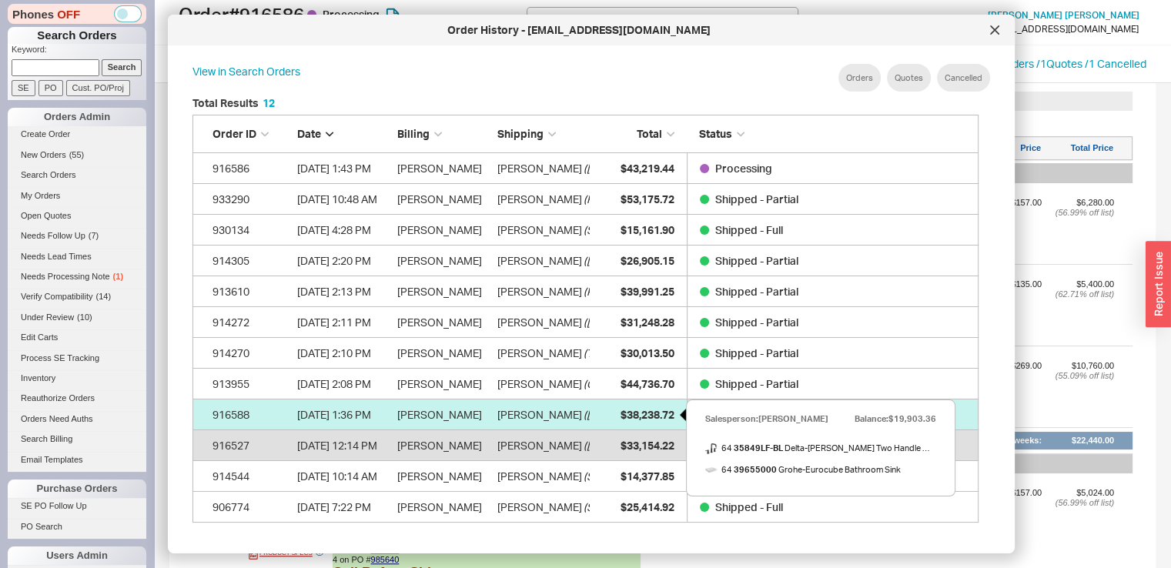
click at [609, 416] on div "$38,238.72" at bounding box center [635, 414] width 77 height 31
select select "*"
select select "LOW"
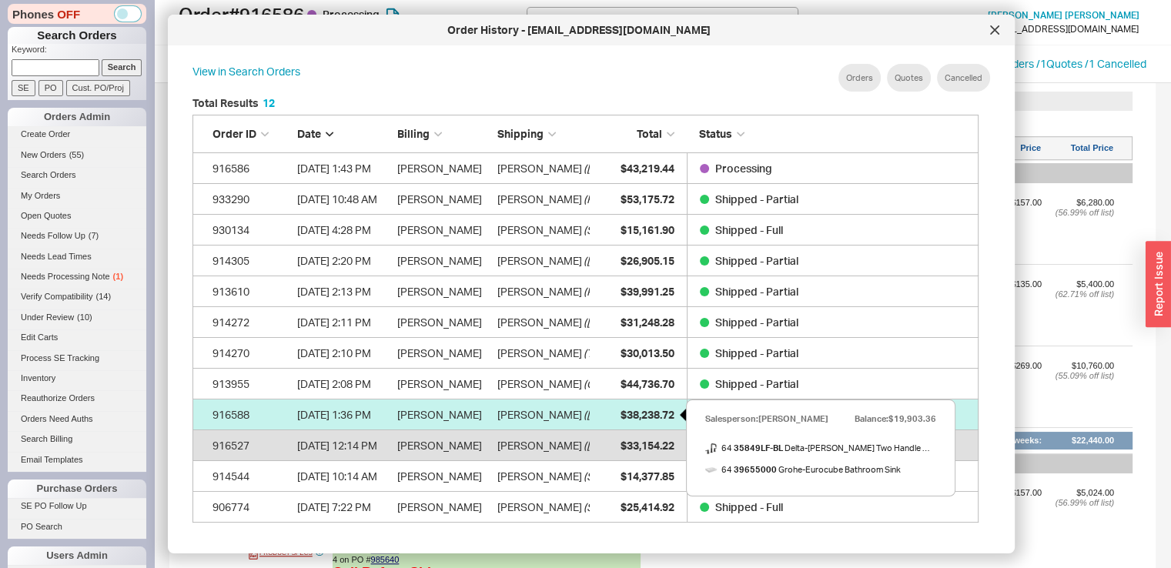
select select "3"
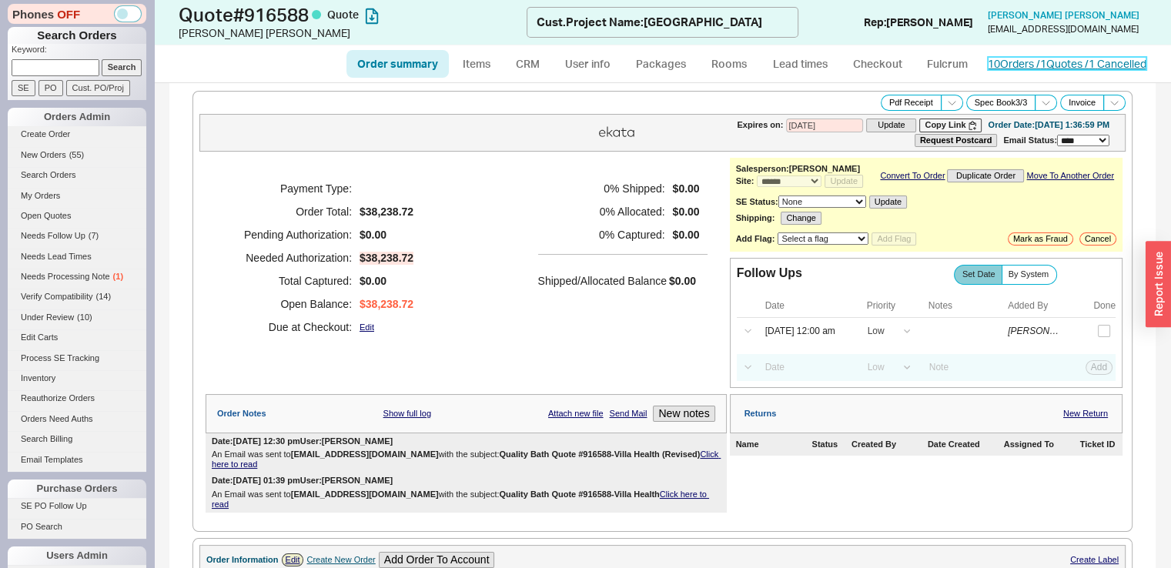
click at [1019, 58] on link "10 Orders / 1 Quotes / 1 Cancelled" at bounding box center [1067, 63] width 159 height 13
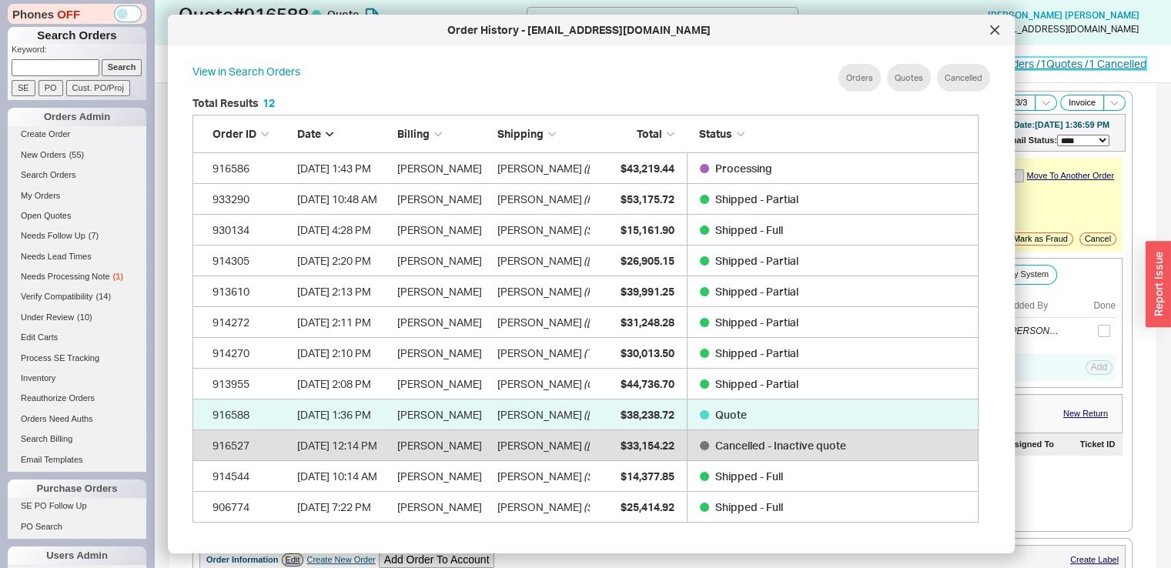
scroll to position [459, 798]
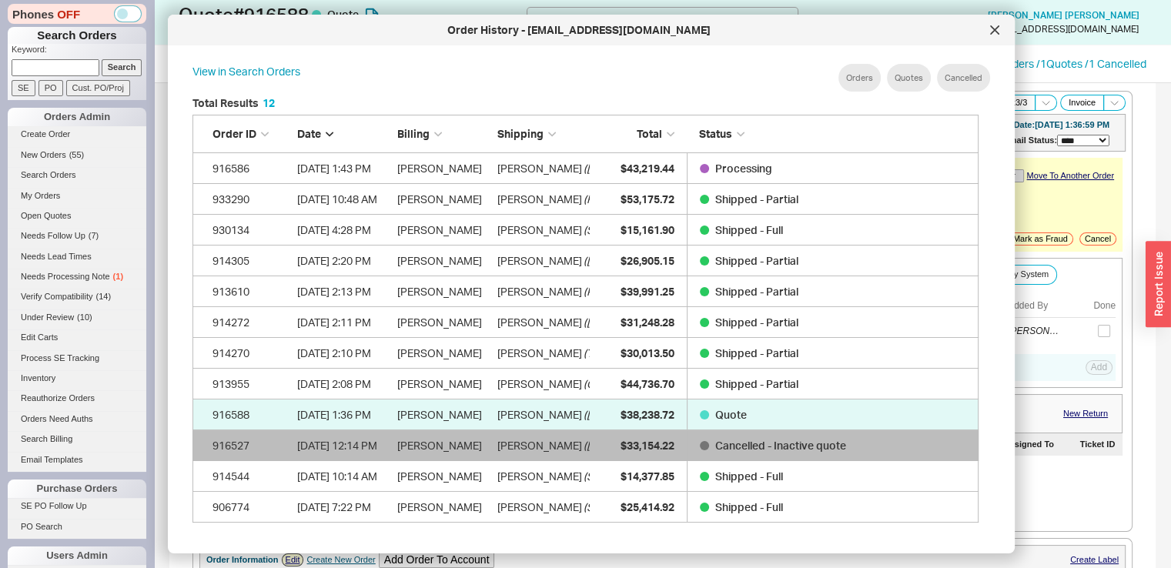
click at [583, 445] on span "( Lady Lake )" at bounding box center [657, 445] width 148 height 31
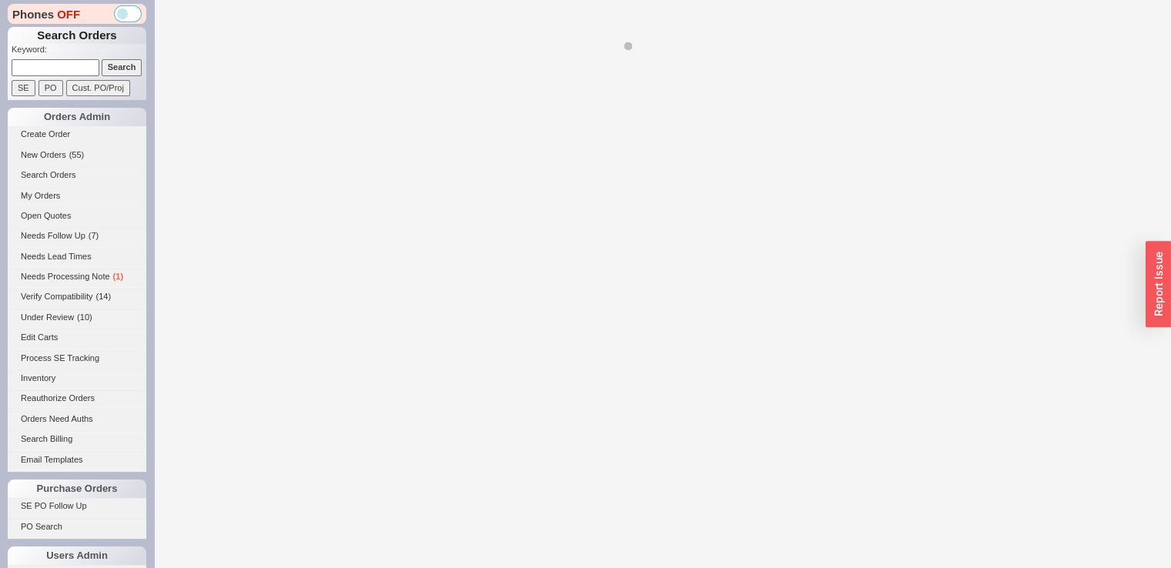
select select "*"
select select "LOW"
select select "3"
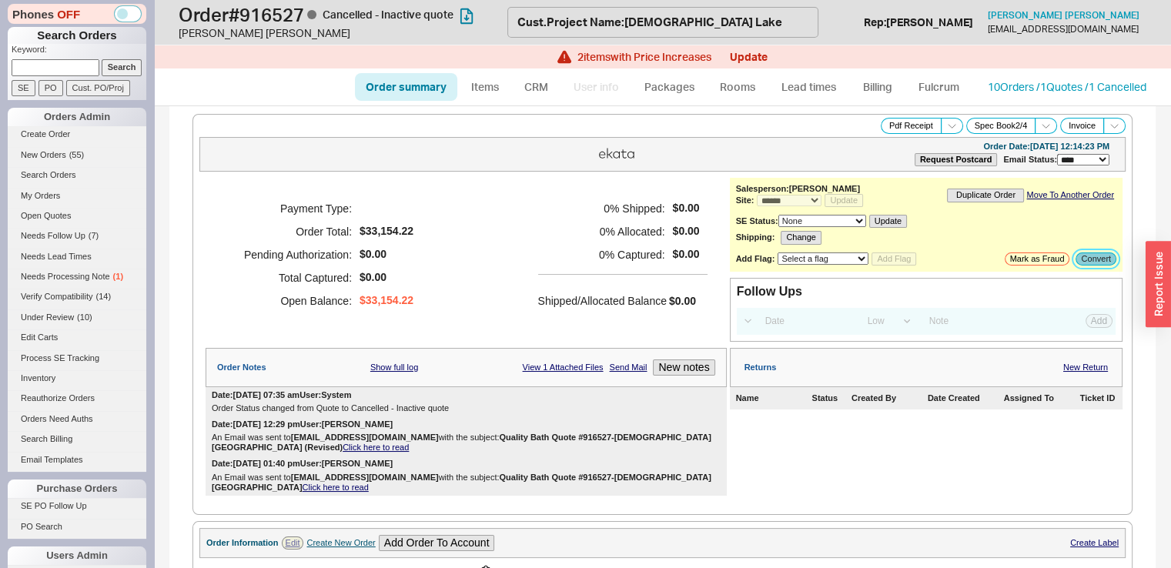
click at [1076, 254] on button "Convert" at bounding box center [1095, 258] width 41 height 13
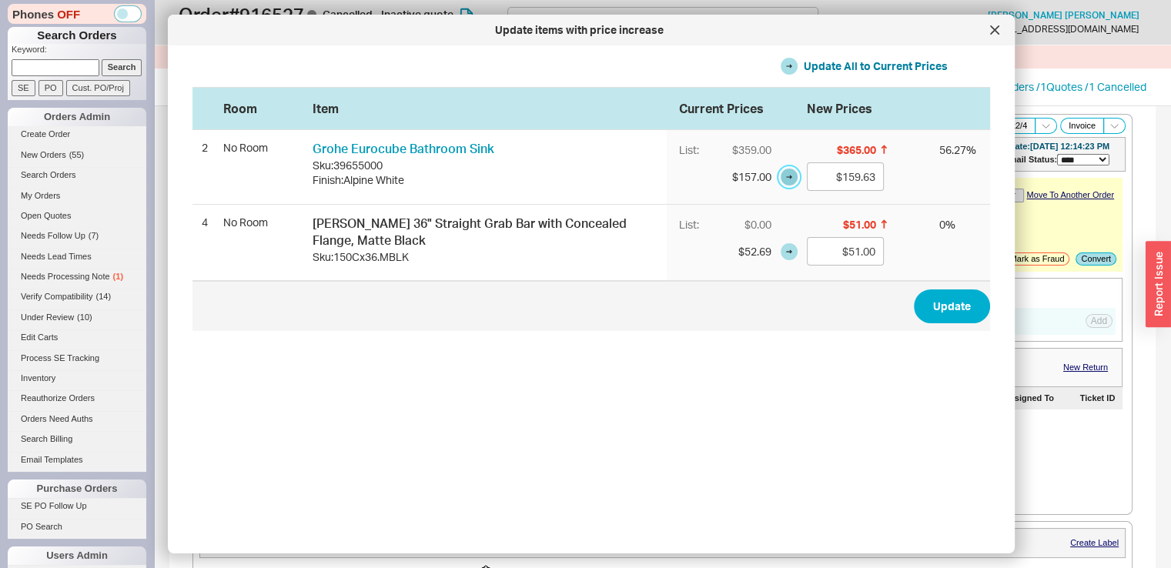
click at [780, 182] on button "button" at bounding box center [788, 177] width 17 height 17
type input "$157.00"
click at [780, 253] on button "button" at bounding box center [788, 251] width 17 height 17
type input "$52.69"
click at [935, 293] on button "Update" at bounding box center [952, 306] width 76 height 34
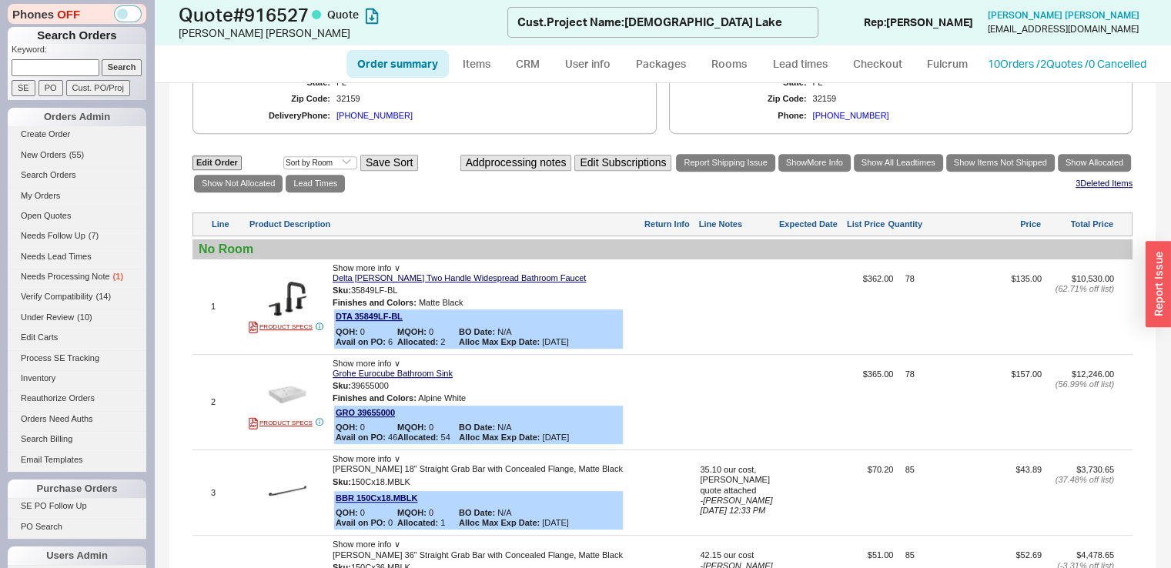
scroll to position [714, 0]
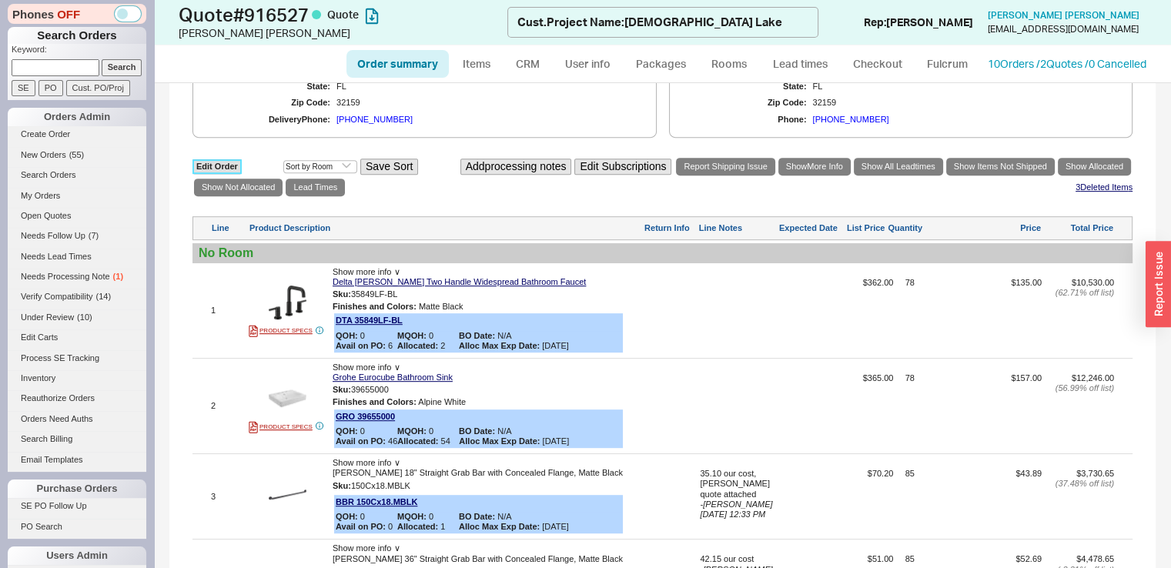
click at [222, 161] on link "Edit Order" at bounding box center [216, 166] width 49 height 15
select select "3"
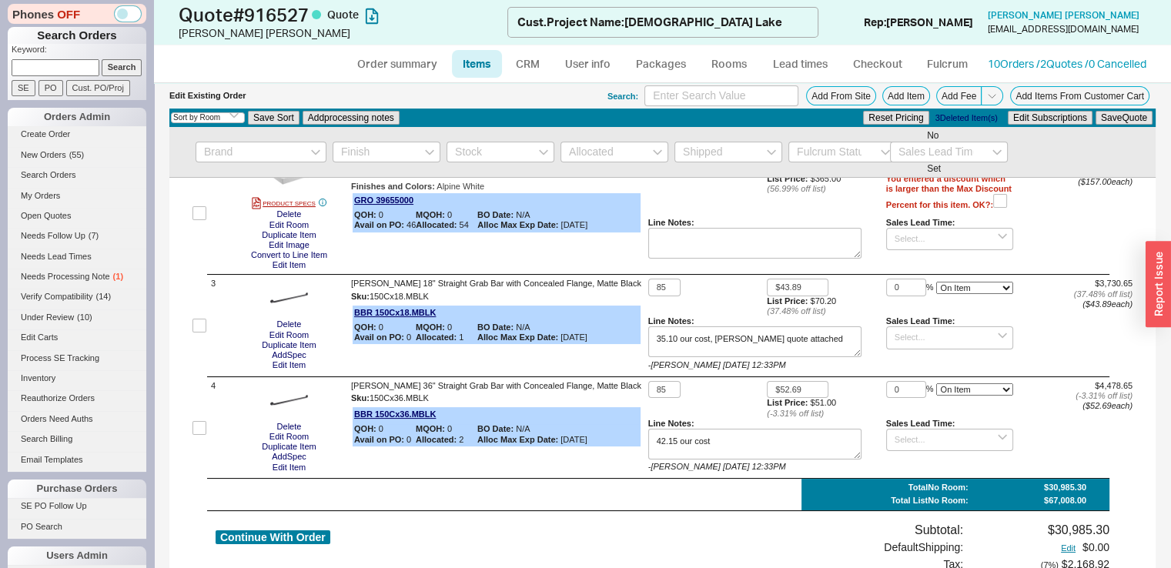
scroll to position [223, 0]
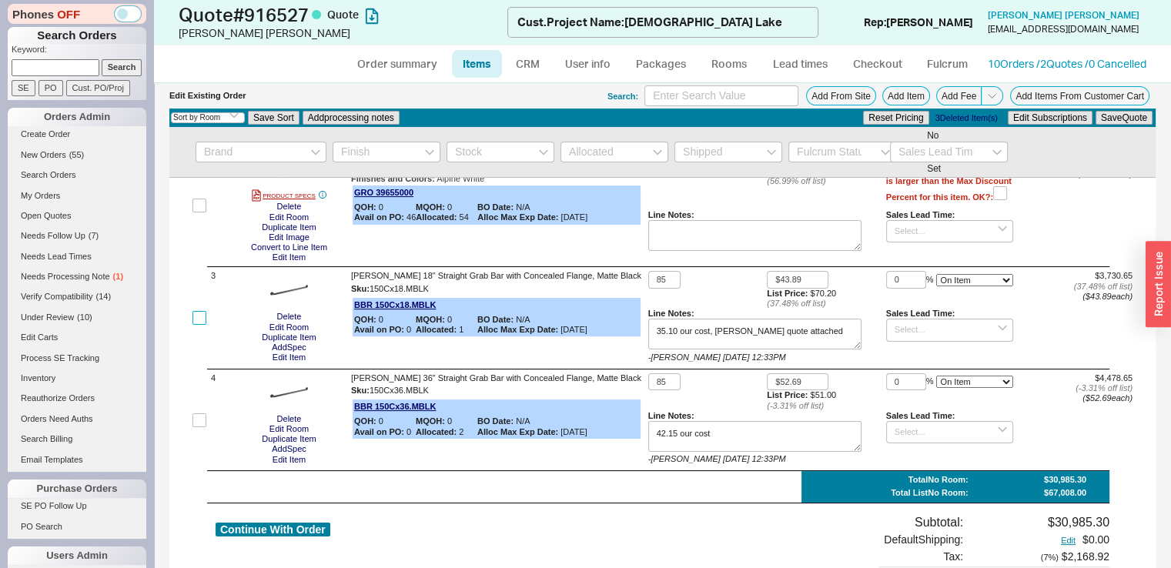
click at [205, 323] on input "checkbox" at bounding box center [199, 318] width 14 height 14
checkbox input "true"
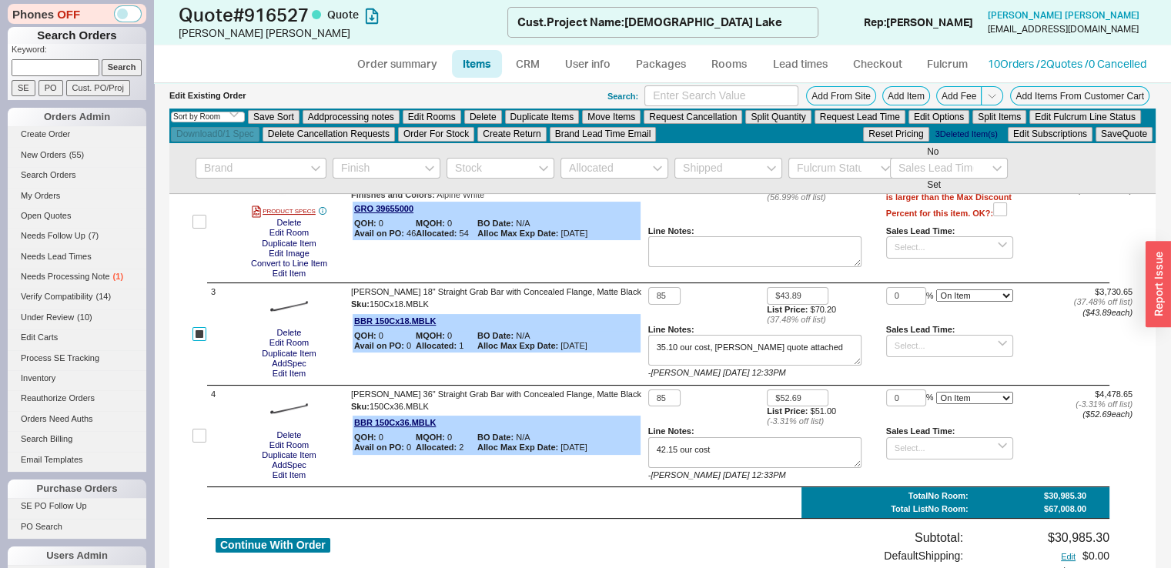
scroll to position [239, 0]
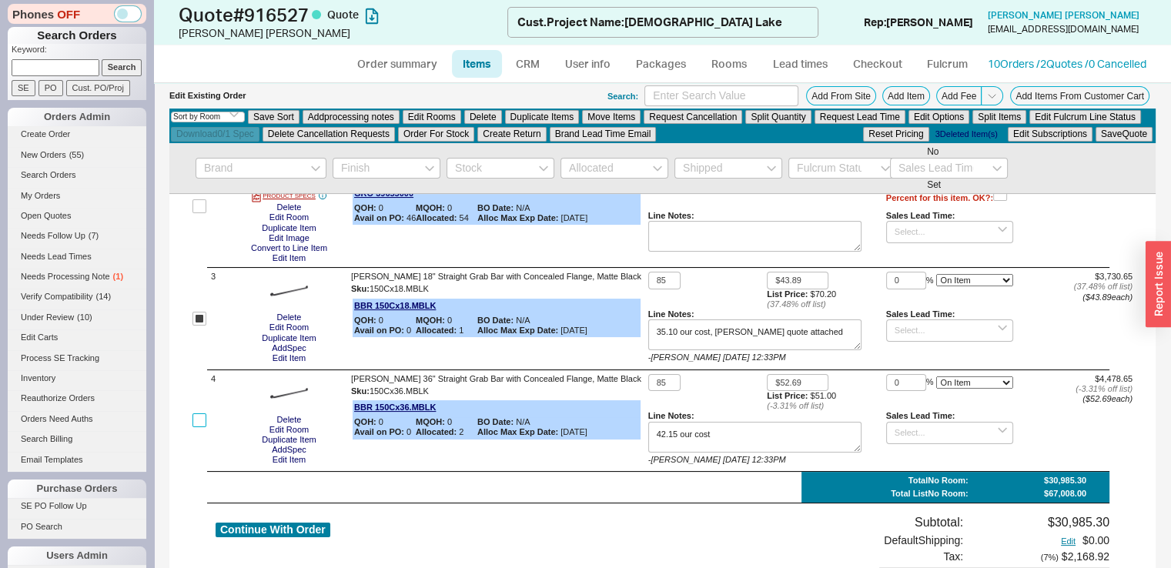
click at [205, 425] on input "checkbox" at bounding box center [199, 420] width 14 height 14
checkbox input "true"
click at [481, 116] on button "Delete" at bounding box center [483, 117] width 38 height 14
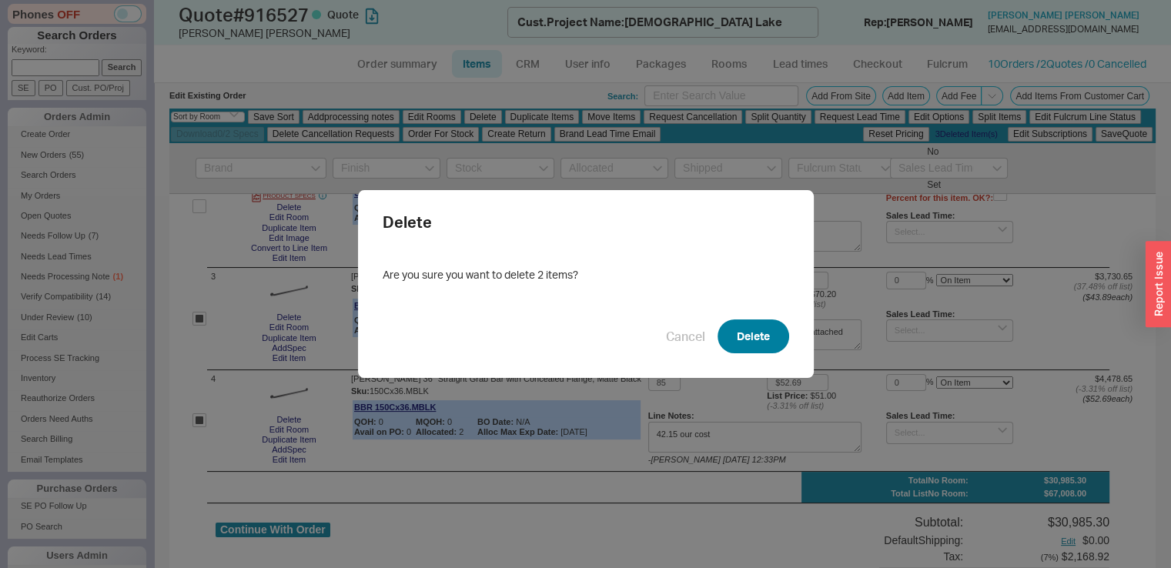
click at [731, 329] on button "Delete" at bounding box center [753, 336] width 72 height 34
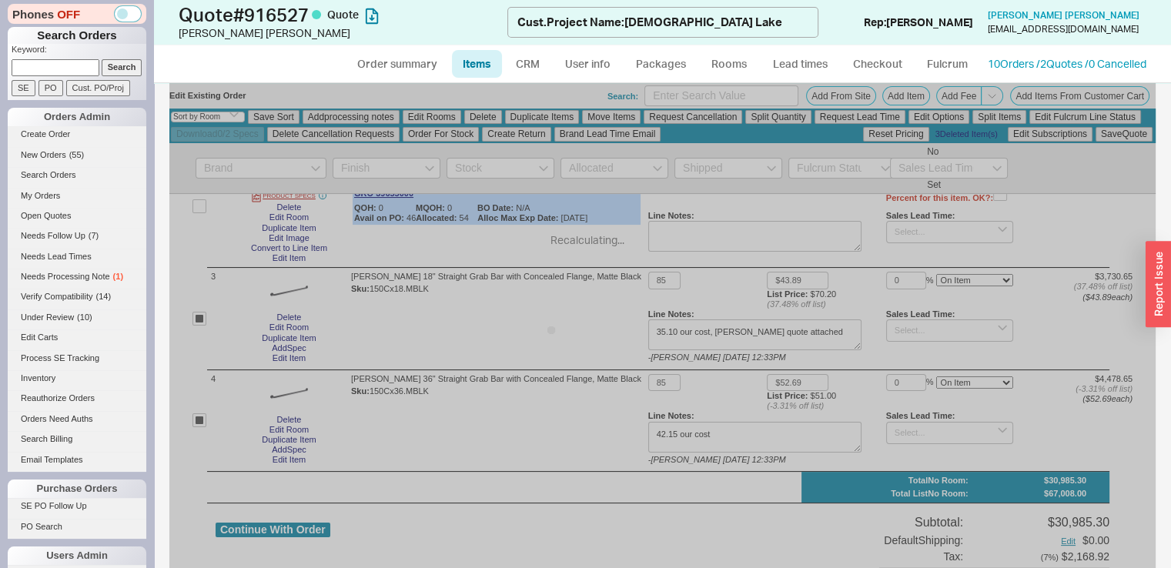
checkbox input "false"
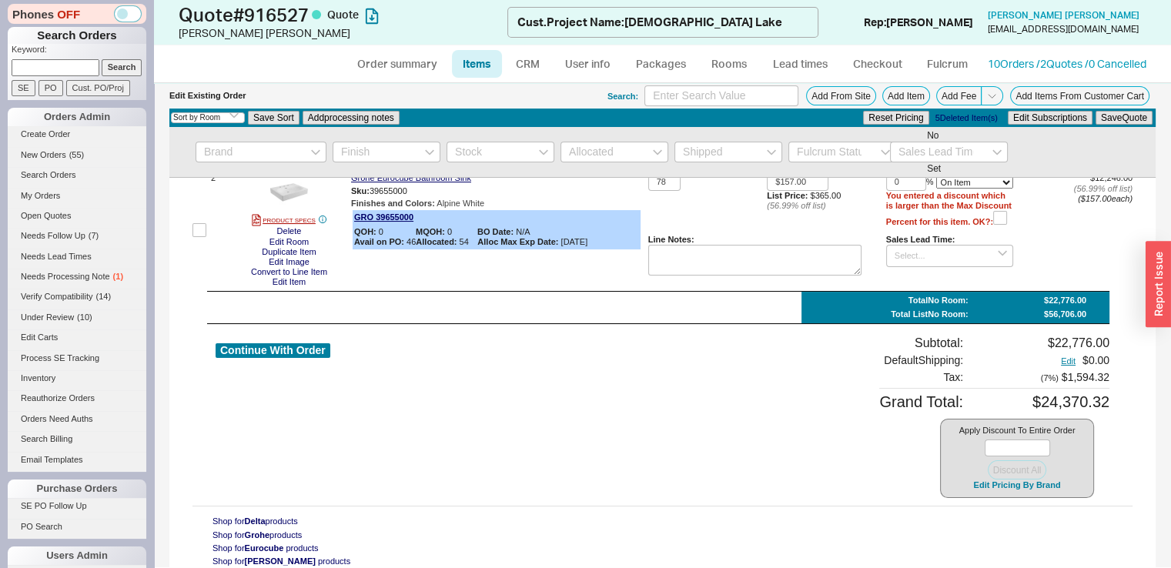
scroll to position [199, 0]
click at [271, 352] on button "Continue With Order" at bounding box center [273, 350] width 115 height 15
select select "*"
select select "LOW"
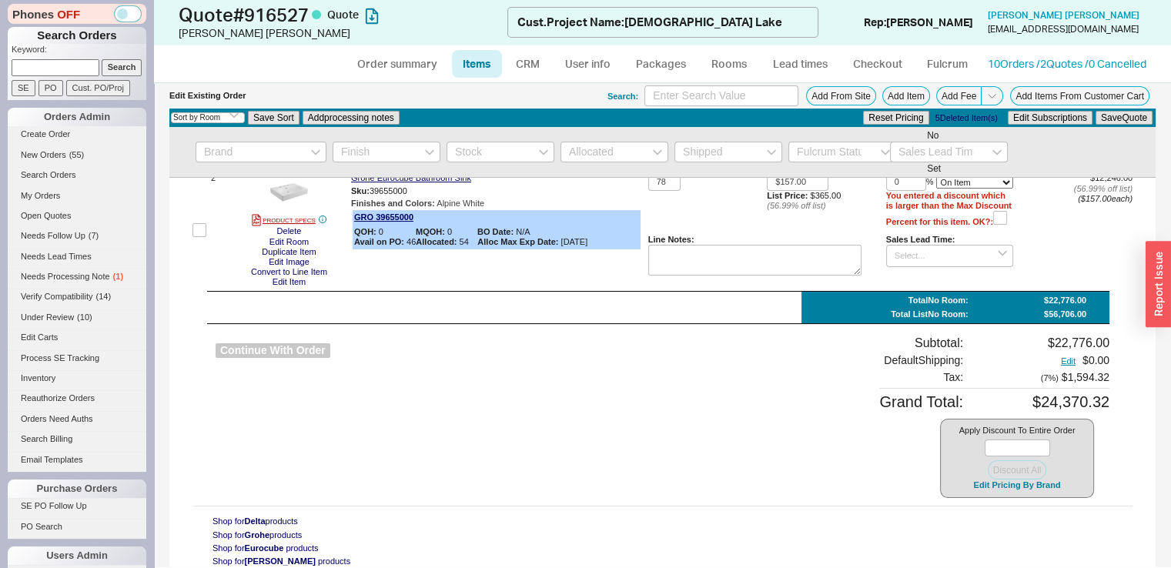
select select "3"
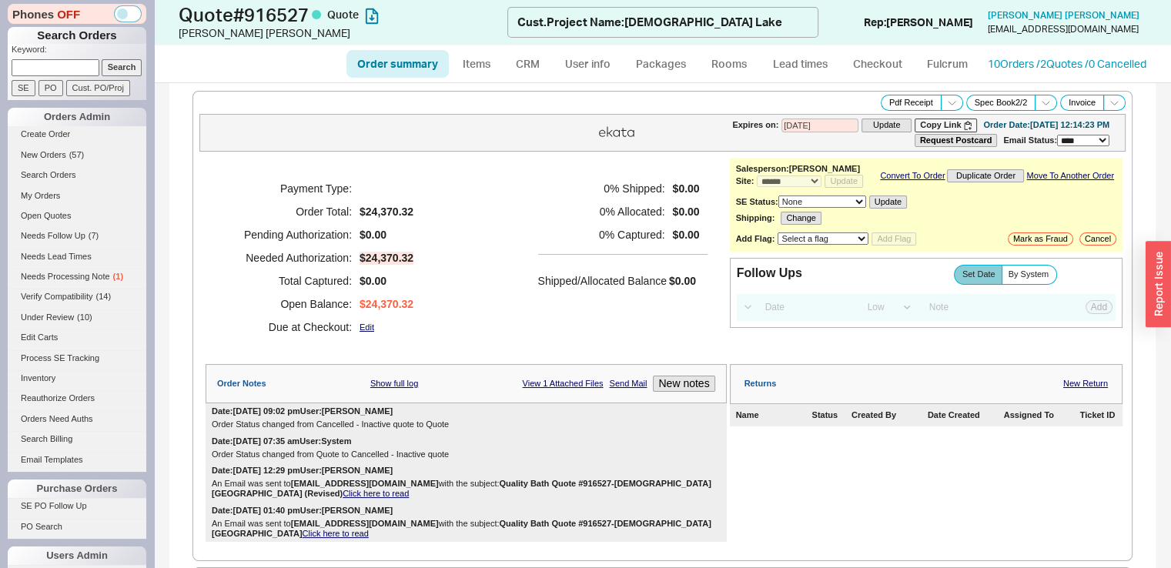
click at [22, 69] on input at bounding box center [56, 67] width 88 height 16
type input "899728"
click at [102, 59] on input "Search" at bounding box center [122, 67] width 41 height 16
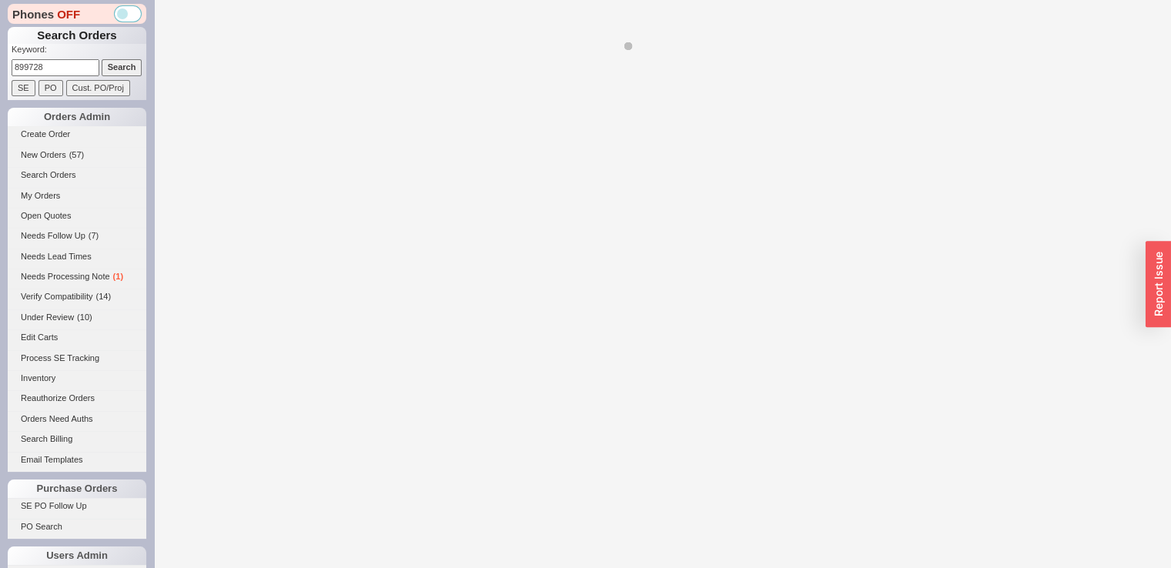
select select "*"
select select "LOW"
select select "3"
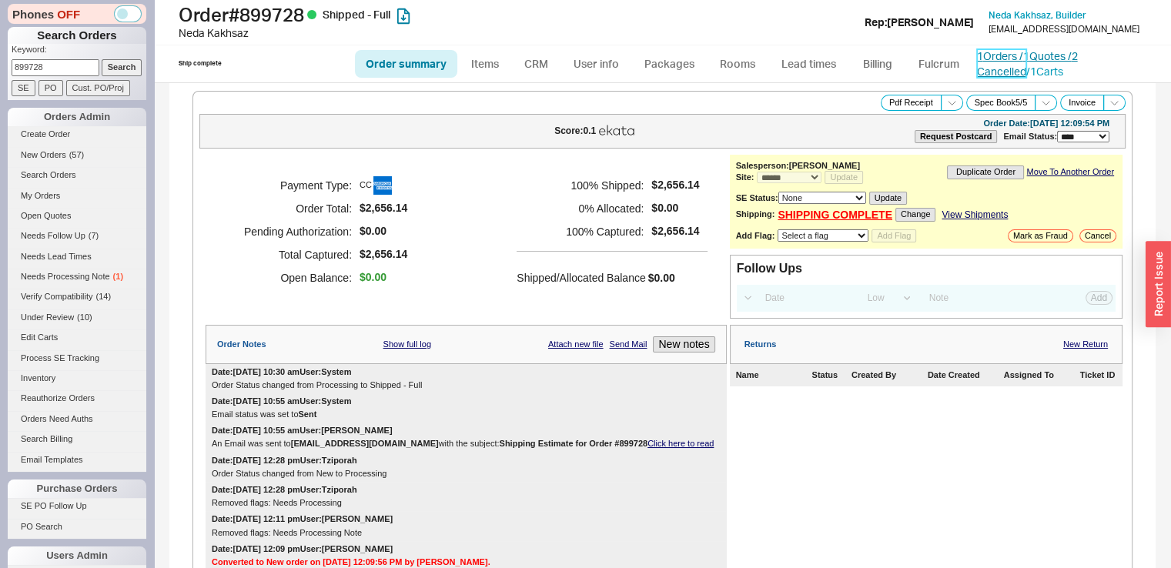
click at [1041, 52] on link "1 Orders / 1 Quotes / 2 Cancelled" at bounding box center [1027, 63] width 101 height 28
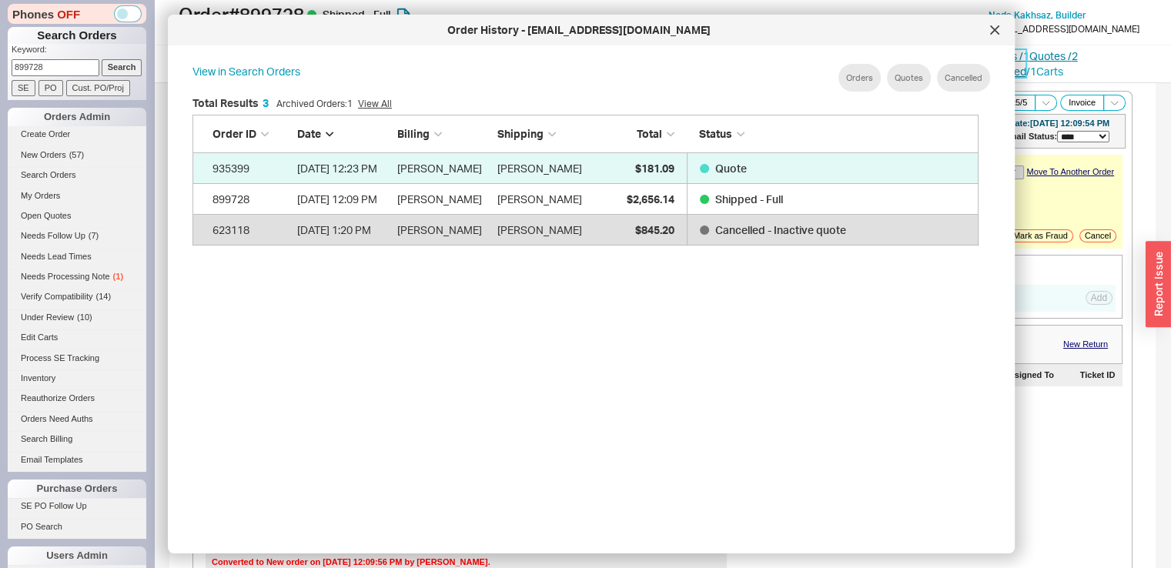
scroll to position [459, 798]
click at [1002, 35] on div at bounding box center [994, 30] width 25 height 25
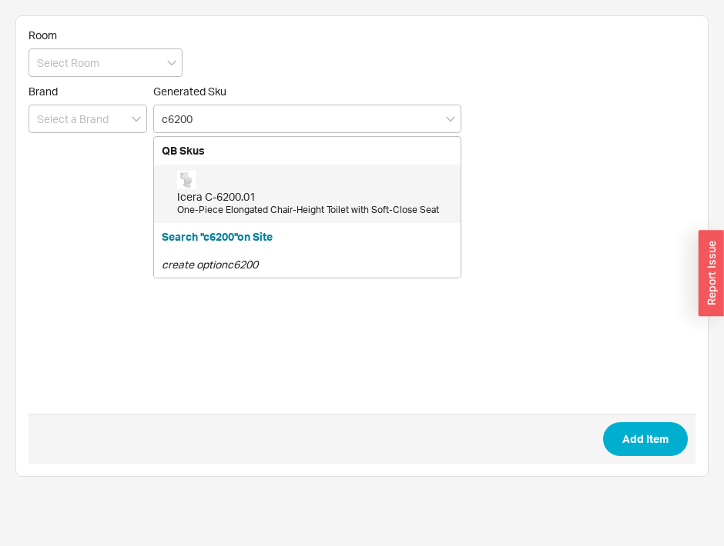
click at [280, 212] on div "One-Piece Elongated Chair-Height Toilet with Soft-Close Seat" at bounding box center [315, 210] width 276 height 13
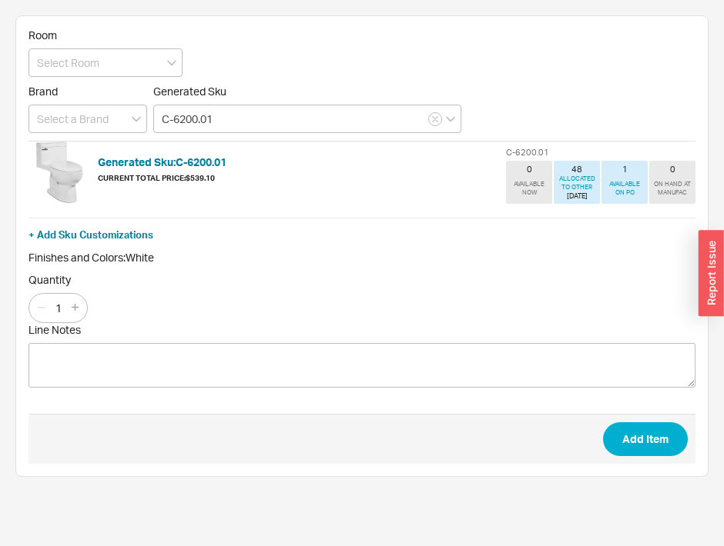
type input "C-6200.01"
click at [62, 301] on input "1" at bounding box center [59, 308] width 22 height 19
type input "64"
click at [614, 436] on button "Add Item" at bounding box center [645, 440] width 85 height 34
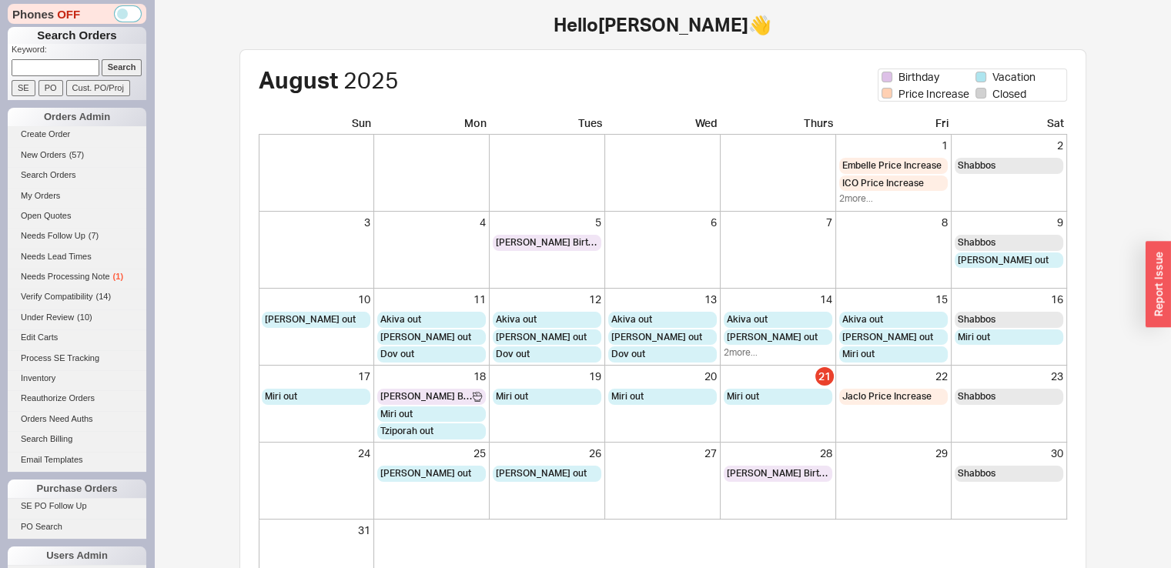
click at [66, 63] on input at bounding box center [56, 67] width 88 height 16
type input "rachayli"
click at [102, 59] on input "Search" at bounding box center [122, 67] width 41 height 16
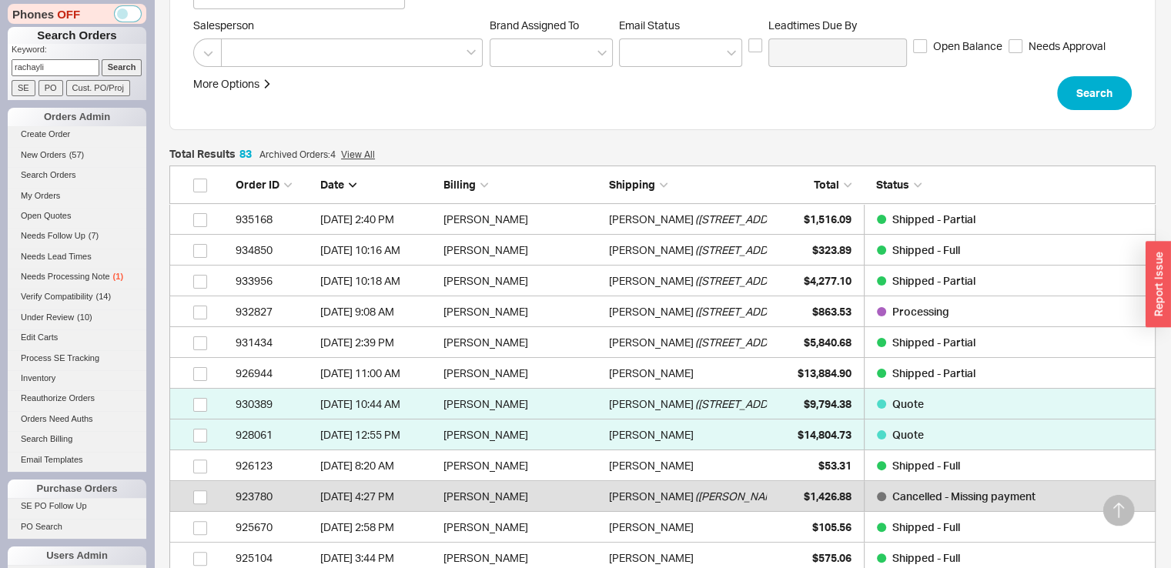
scroll to position [292, 0]
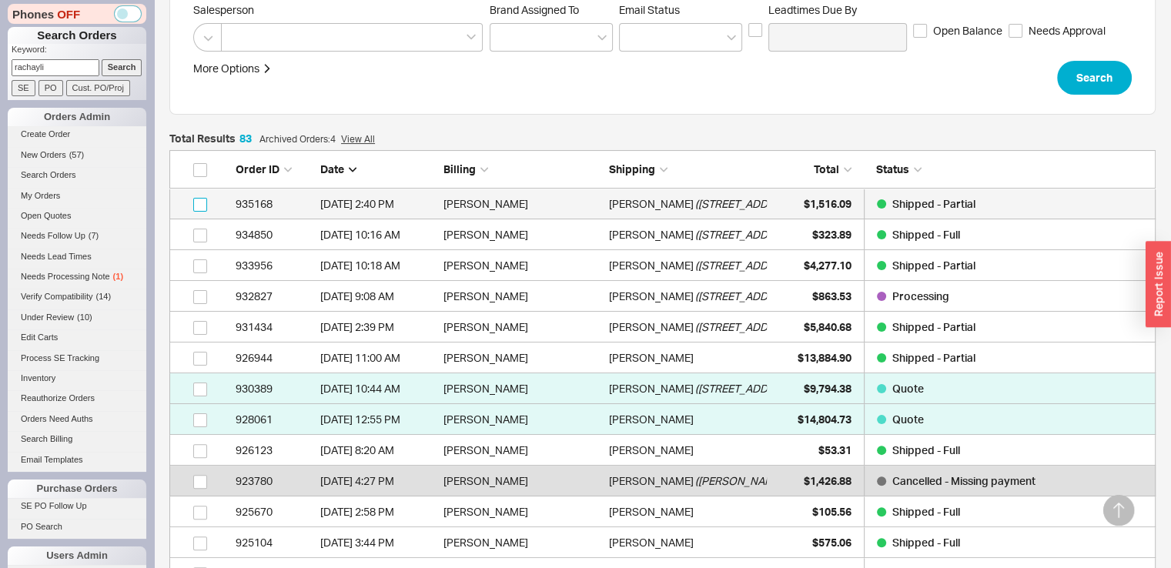
click at [199, 206] on input "grid" at bounding box center [200, 205] width 14 height 14
checkbox input "true"
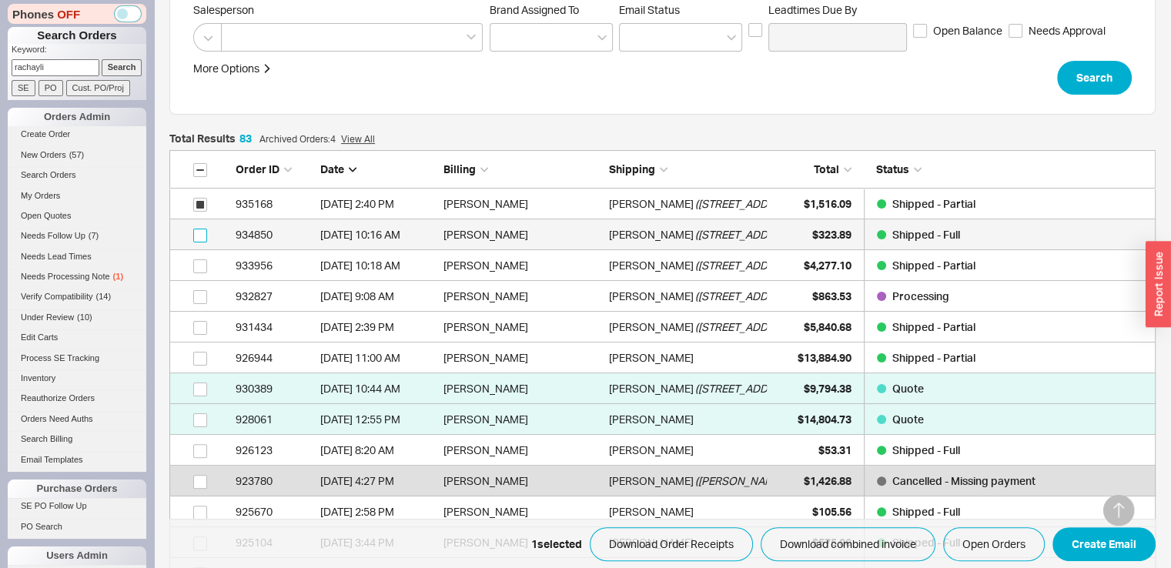
click at [197, 239] on input "grid" at bounding box center [200, 236] width 14 height 14
checkbox input "true"
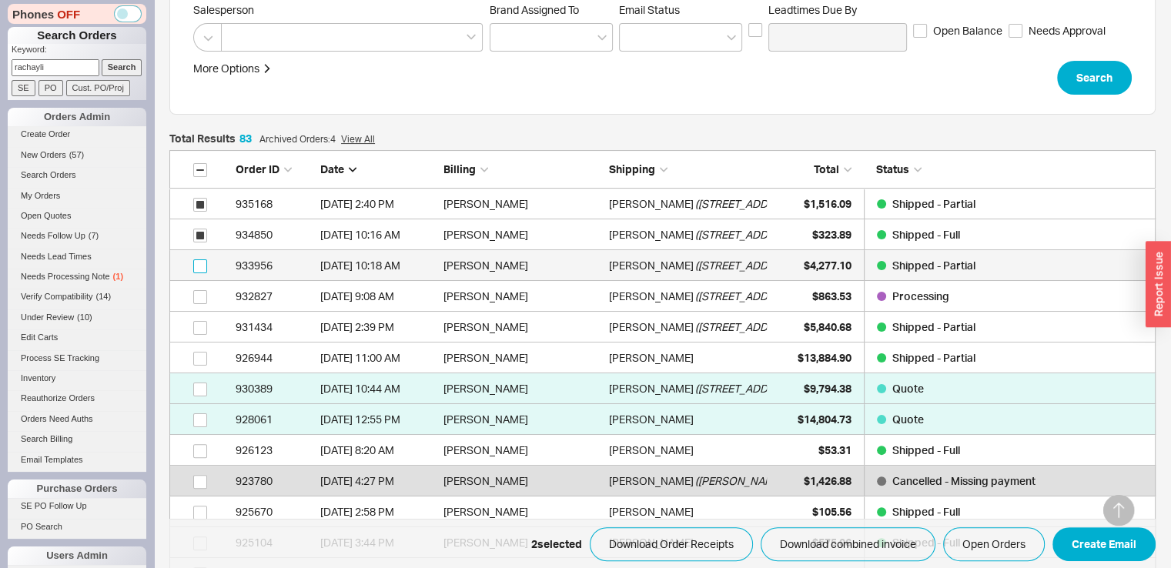
click at [197, 267] on input "grid" at bounding box center [200, 266] width 14 height 14
checkbox input "true"
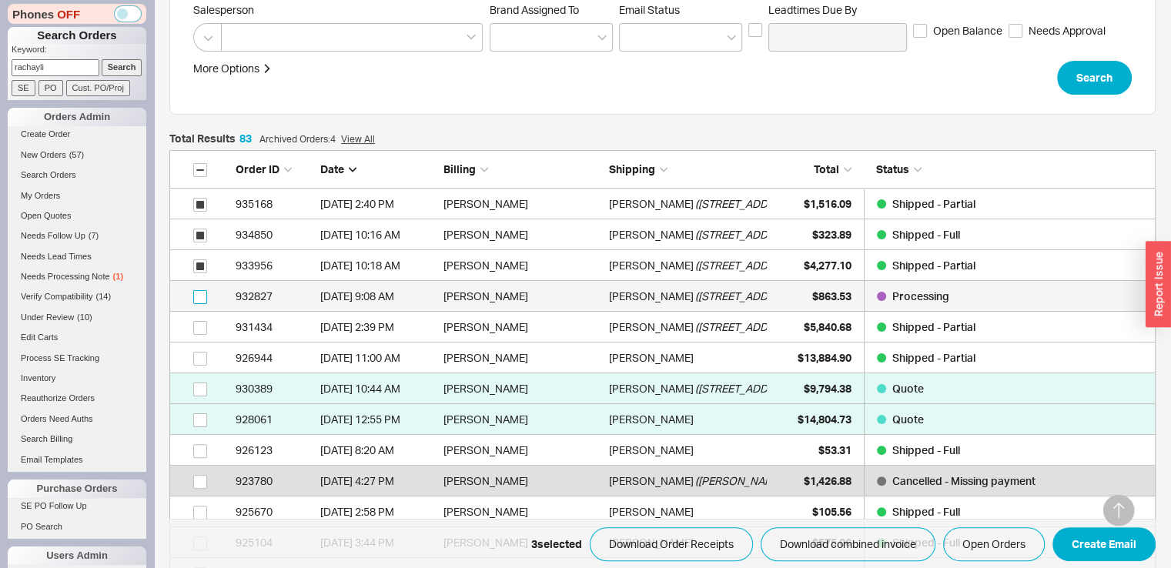
click at [197, 293] on input "grid" at bounding box center [200, 297] width 14 height 14
checkbox input "true"
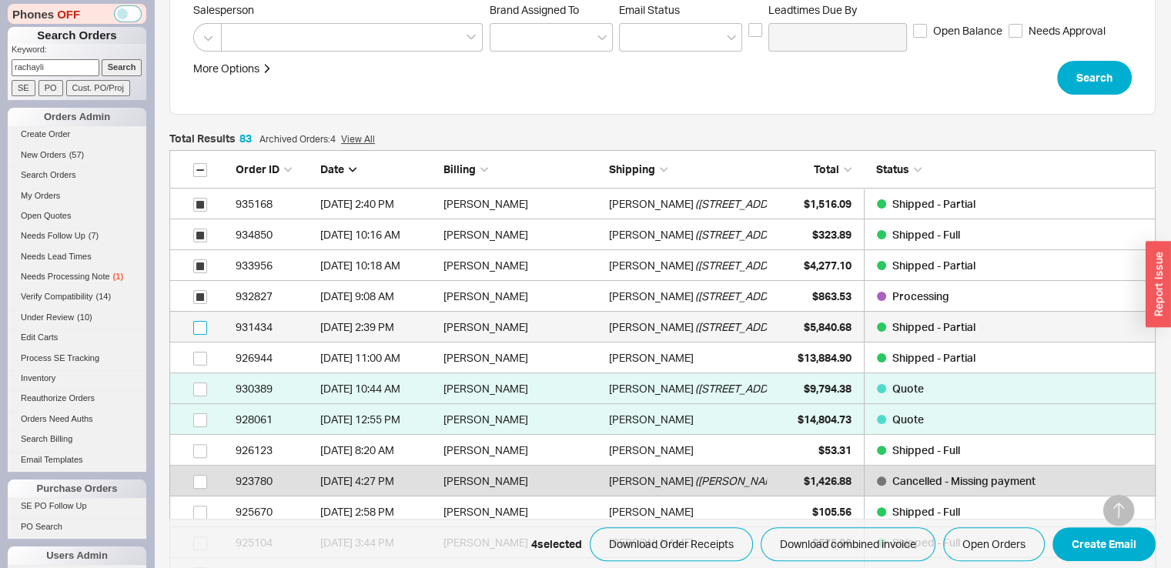
click at [197, 324] on input "grid" at bounding box center [200, 328] width 14 height 14
checkbox input "true"
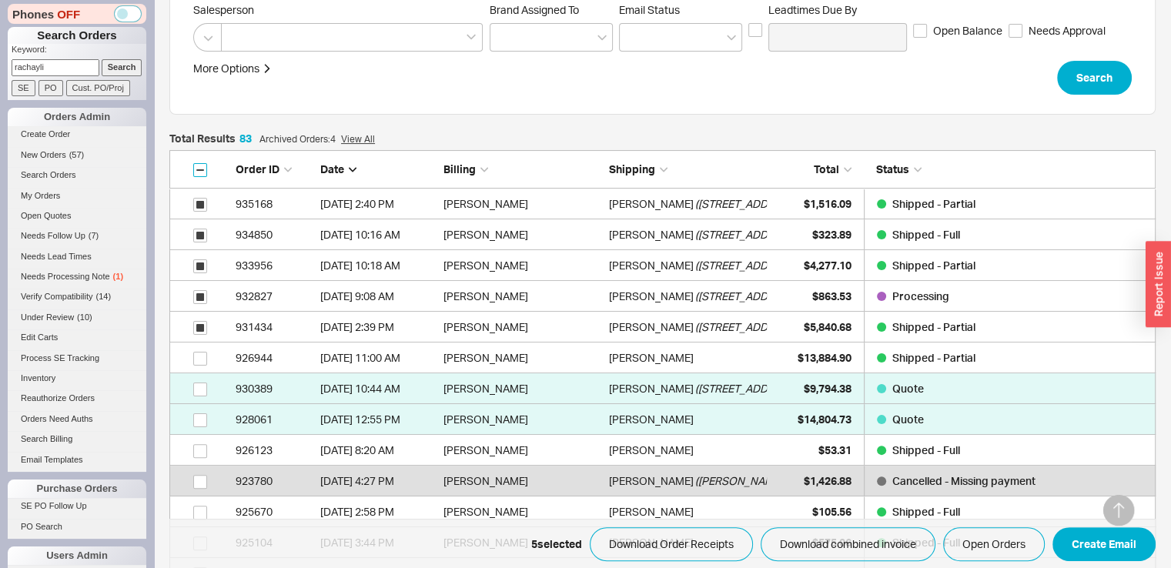
click at [197, 169] on input "checkbox" at bounding box center [200, 170] width 14 height 14
checkbox input "true"
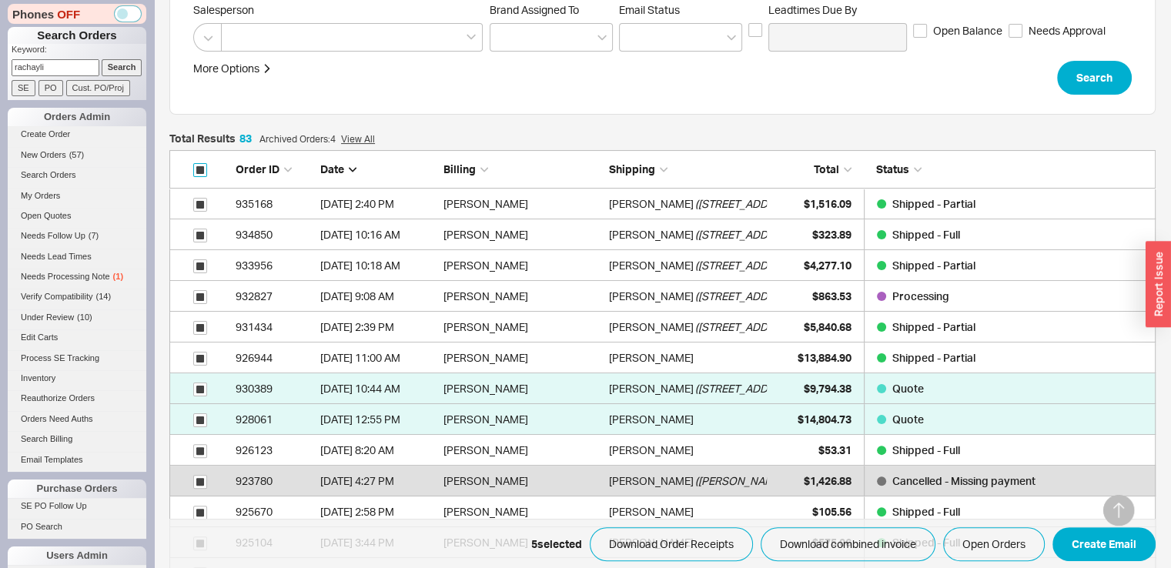
checkbox input "true"
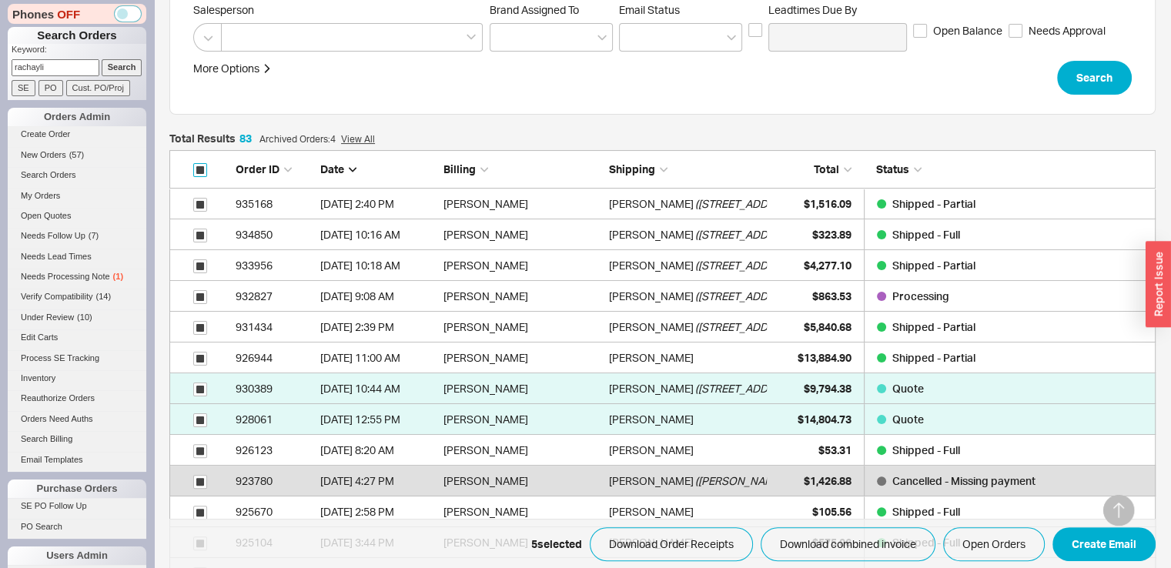
checkbox input "true"
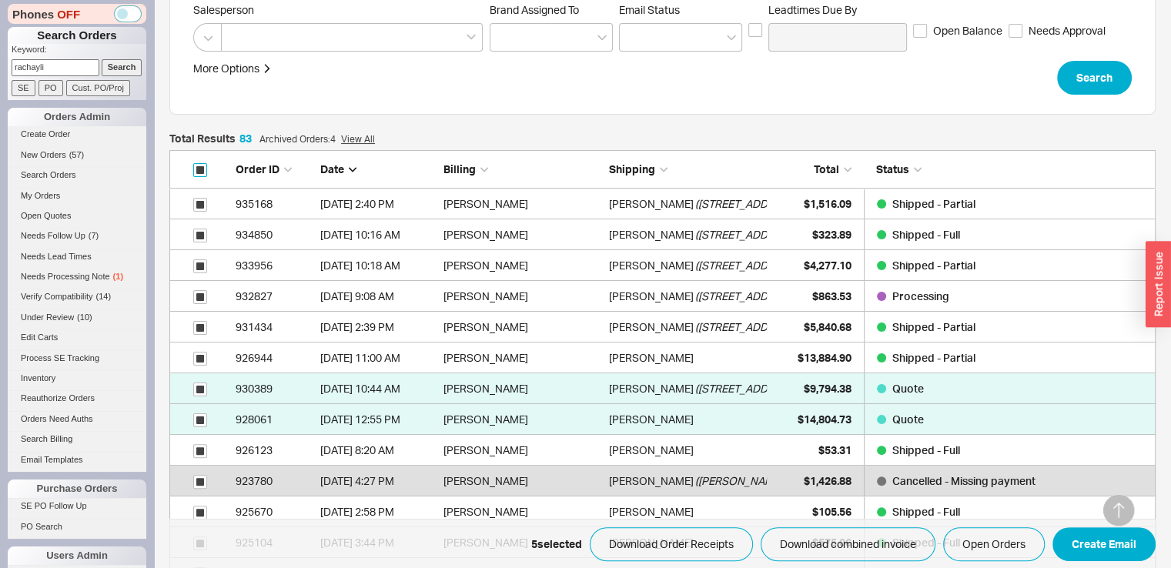
checkbox input "true"
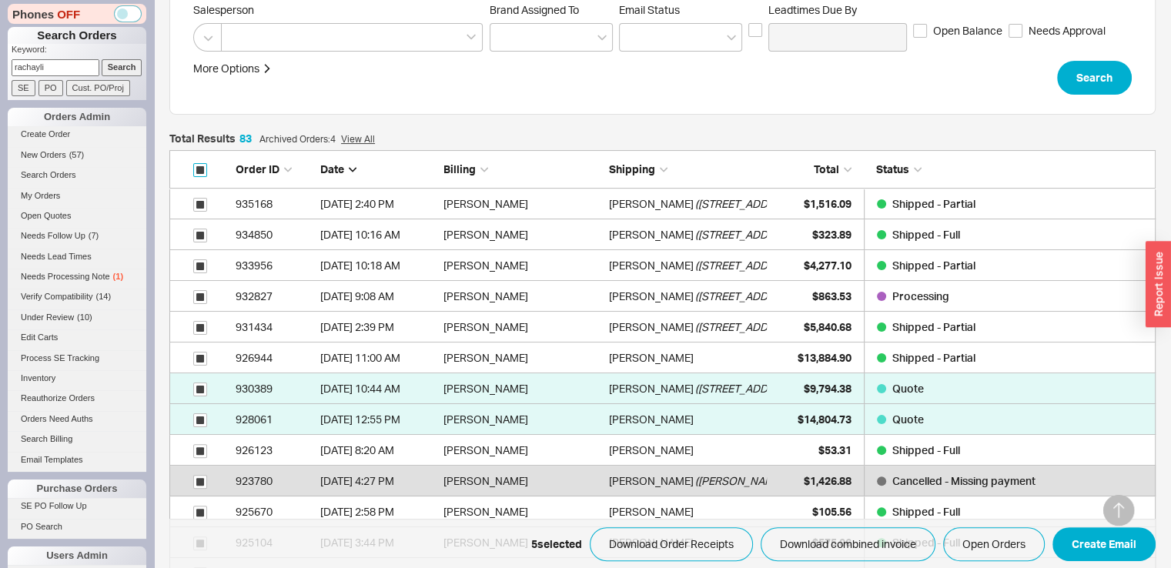
checkbox input "true"
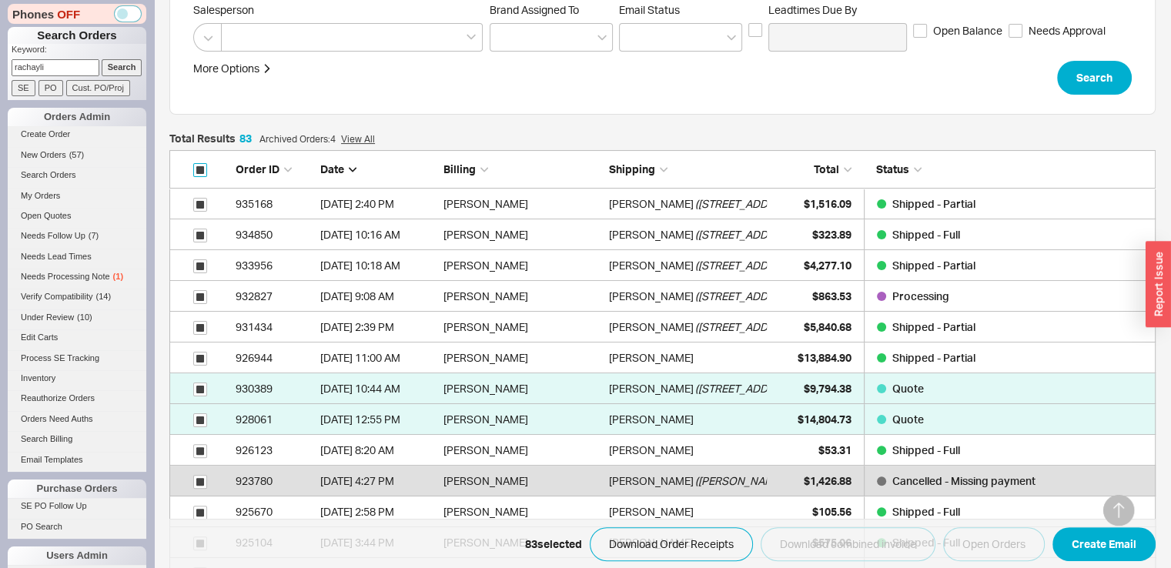
click at [202, 169] on input "checkbox" at bounding box center [200, 170] width 14 height 14
checkbox input "false"
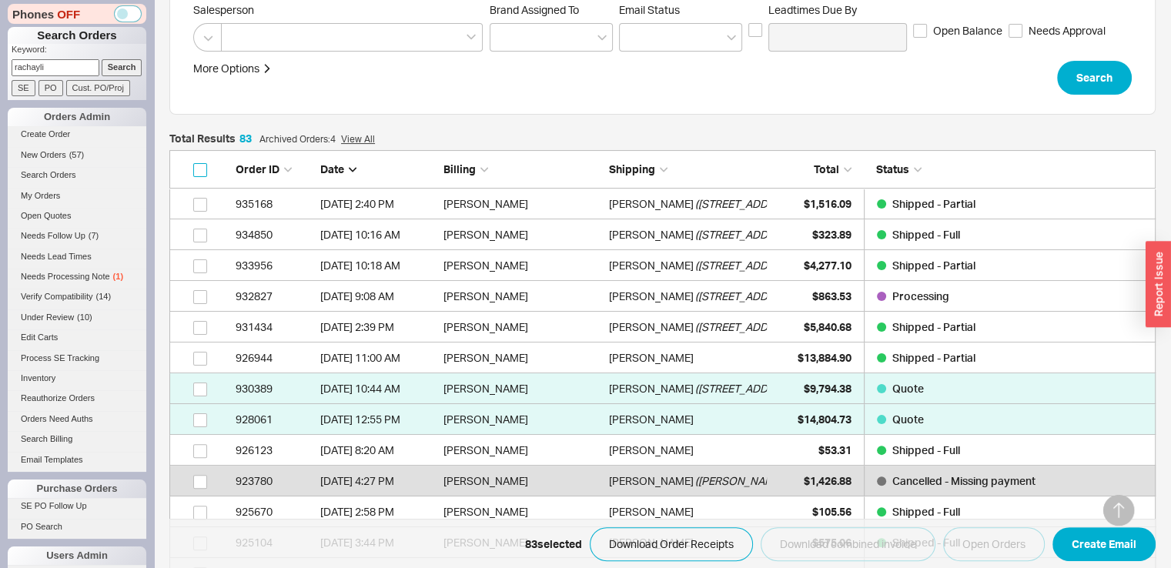
checkbox input "false"
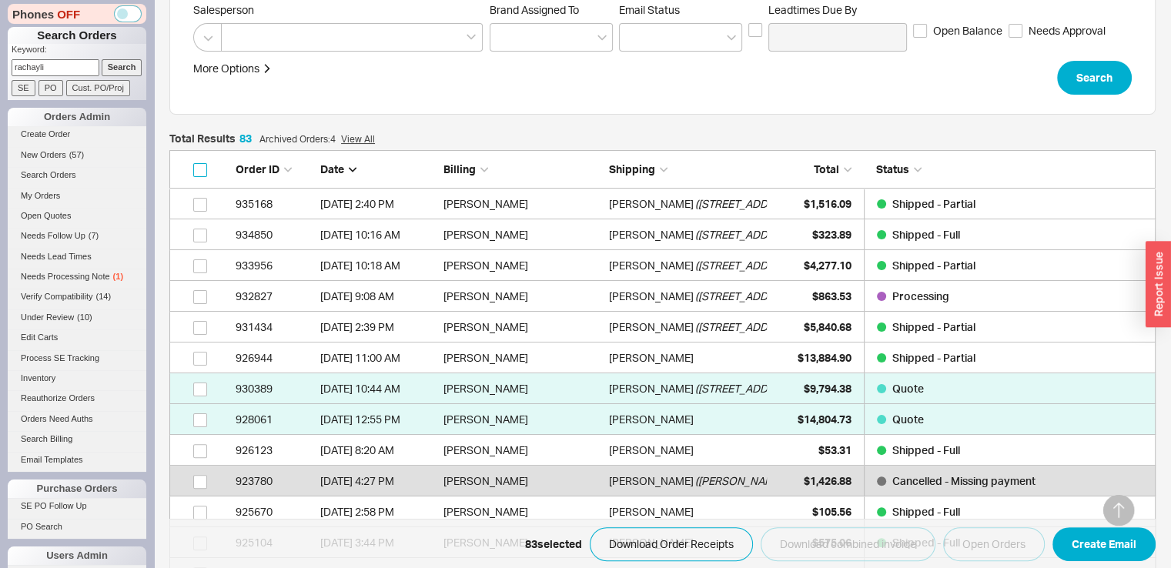
checkbox input "false"
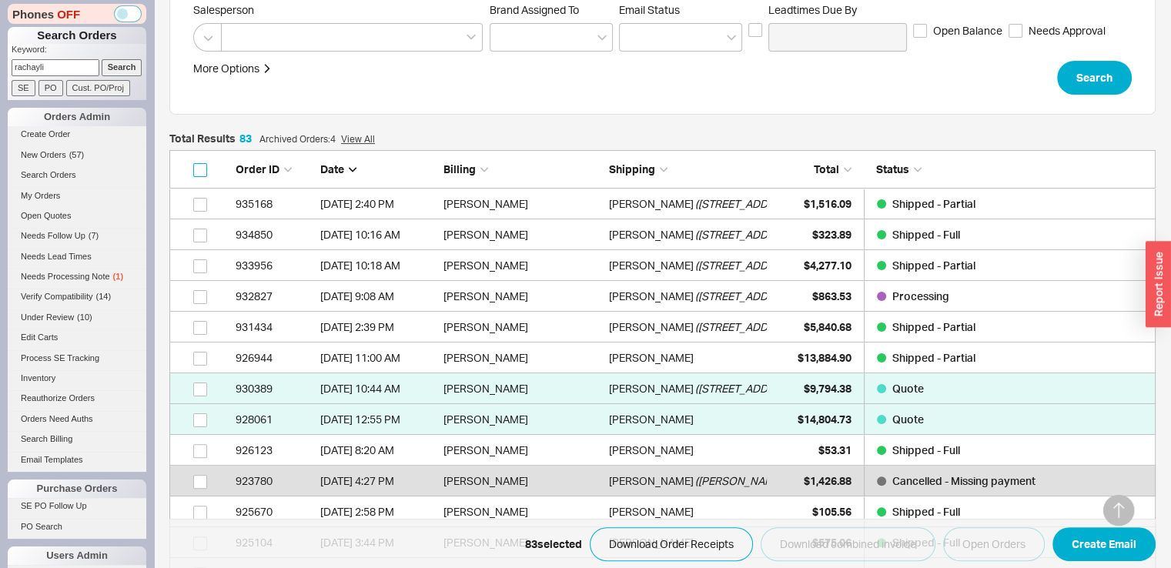
checkbox input "false"
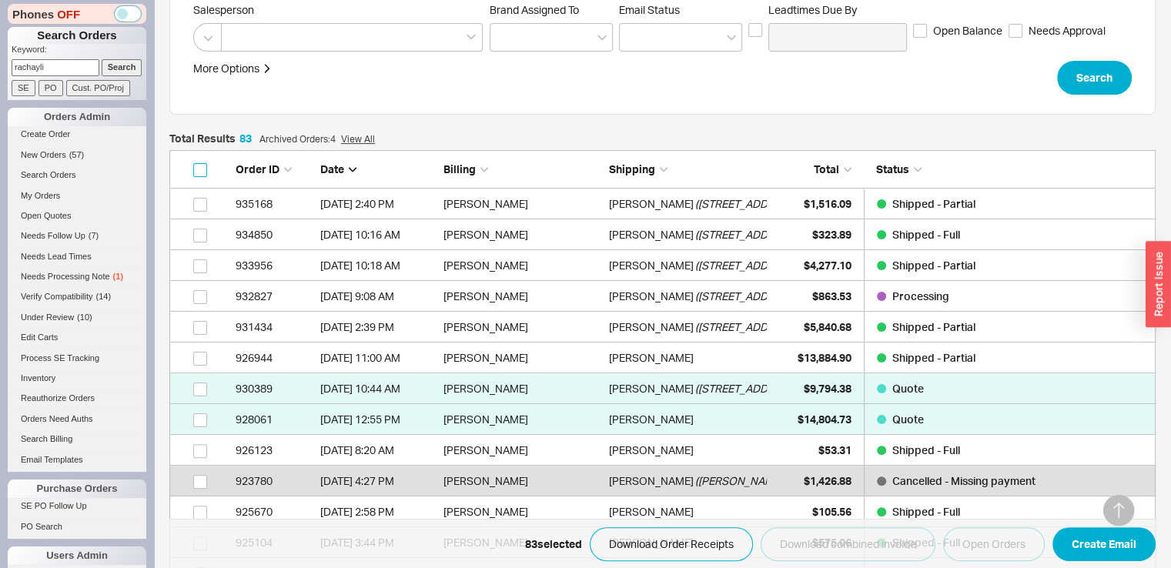
checkbox input "false"
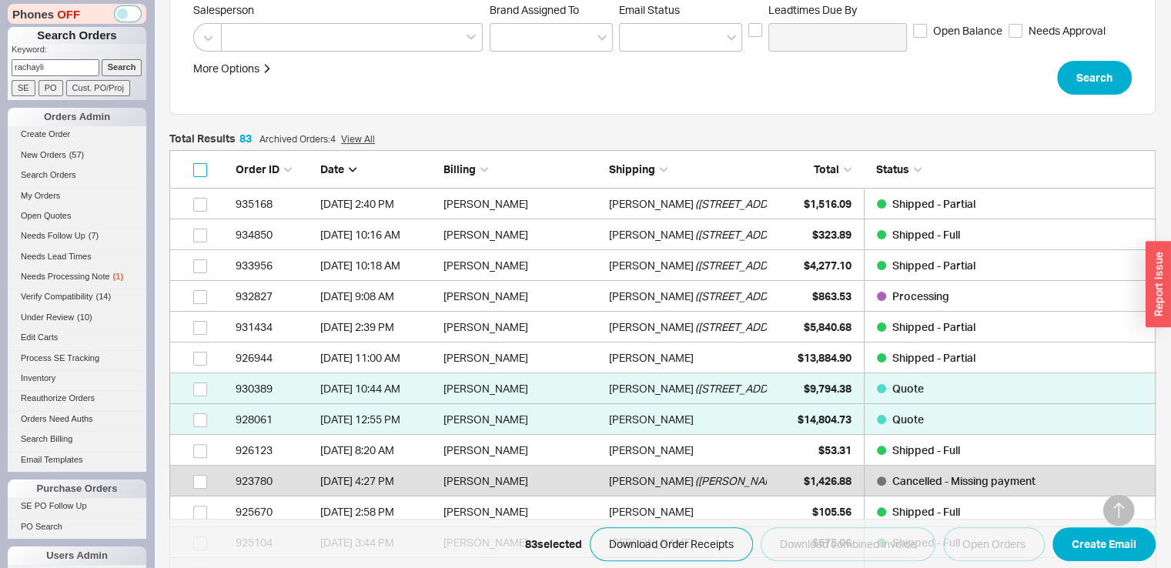
checkbox input "false"
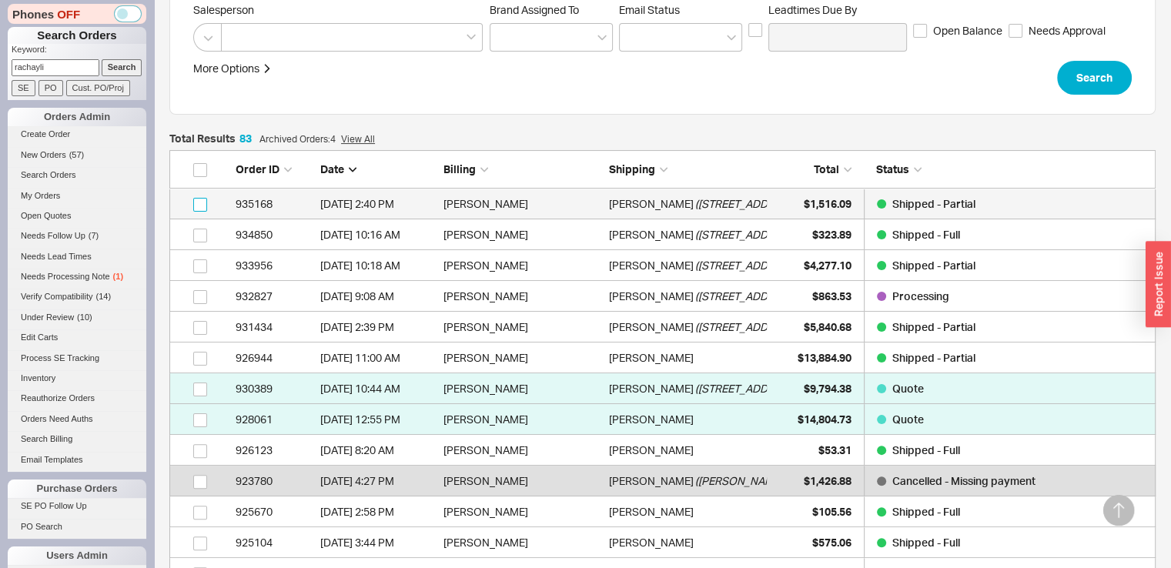
click at [197, 205] on input "grid" at bounding box center [200, 205] width 14 height 14
checkbox input "true"
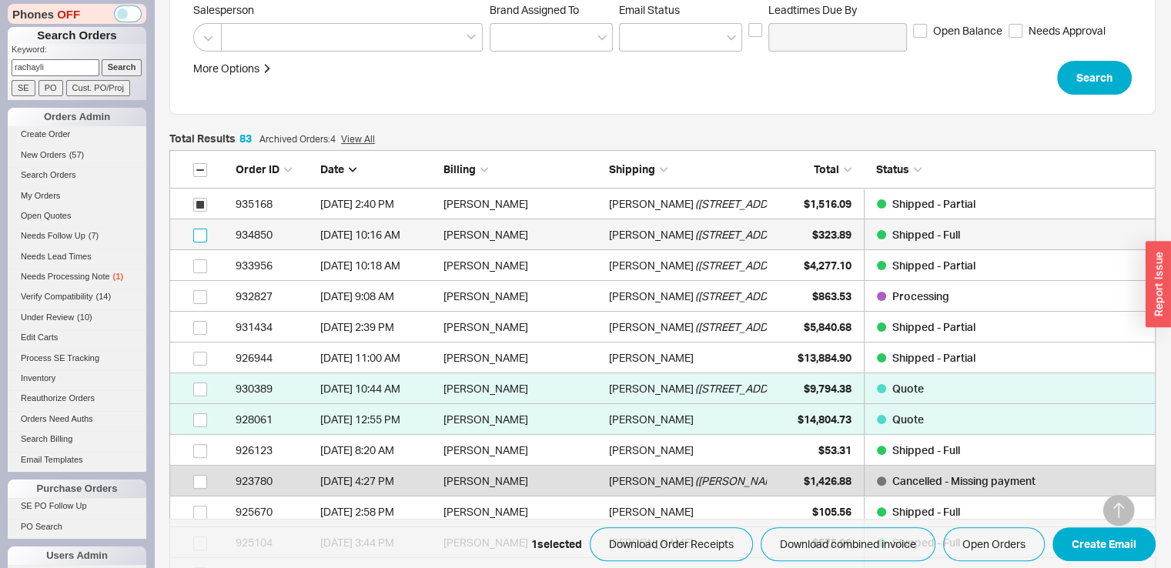
click at [202, 239] on input "grid" at bounding box center [200, 236] width 14 height 14
checkbox input "true"
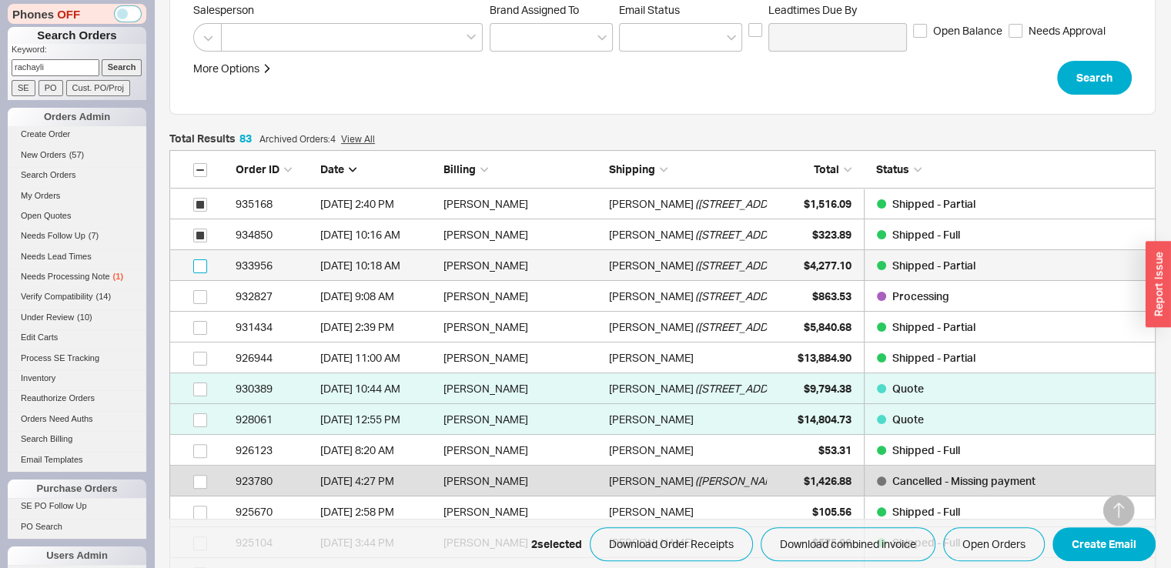
click at [202, 266] on input "grid" at bounding box center [200, 266] width 14 height 14
checkbox input "true"
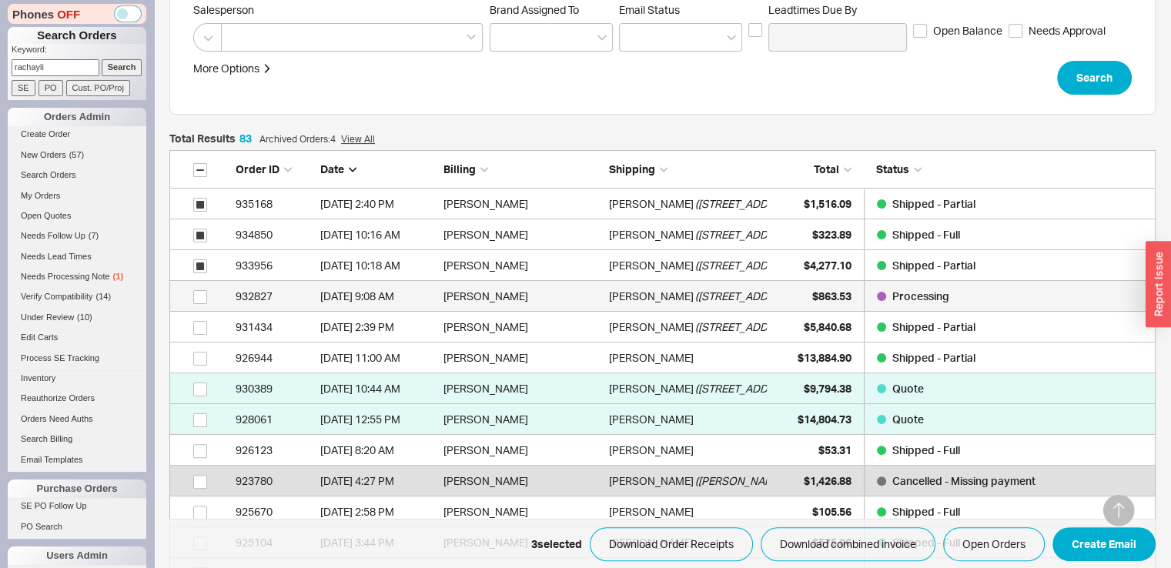
click at [201, 305] on div "grid" at bounding box center [208, 296] width 38 height 31
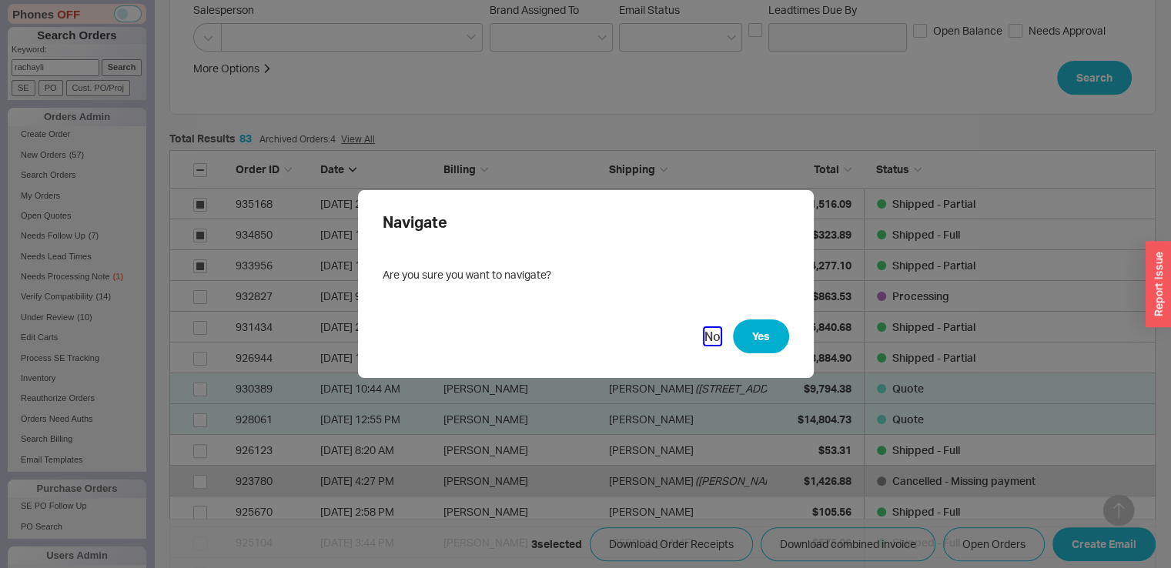
click at [704, 330] on button "No" at bounding box center [712, 336] width 16 height 17
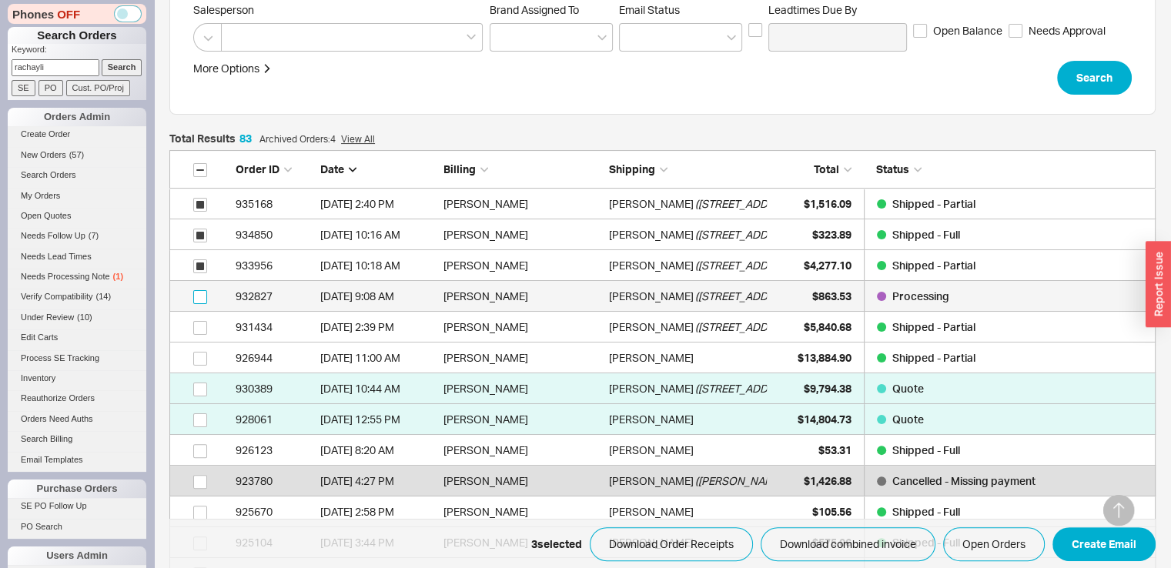
click at [204, 291] on input "grid" at bounding box center [200, 297] width 14 height 14
checkbox input "true"
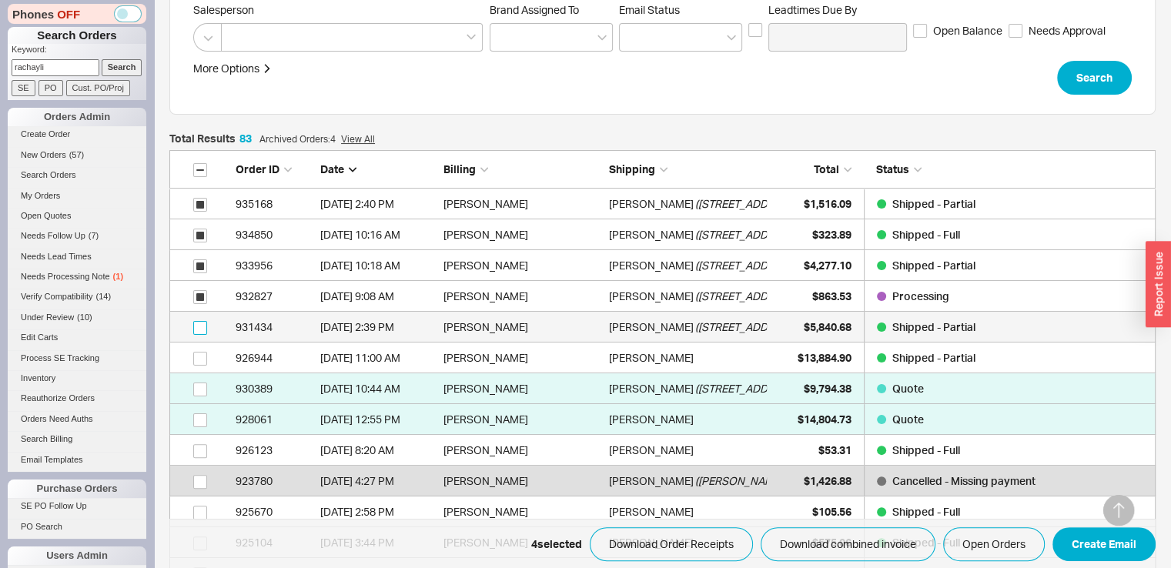
click at [196, 321] on input "grid" at bounding box center [200, 328] width 14 height 14
checkbox input "true"
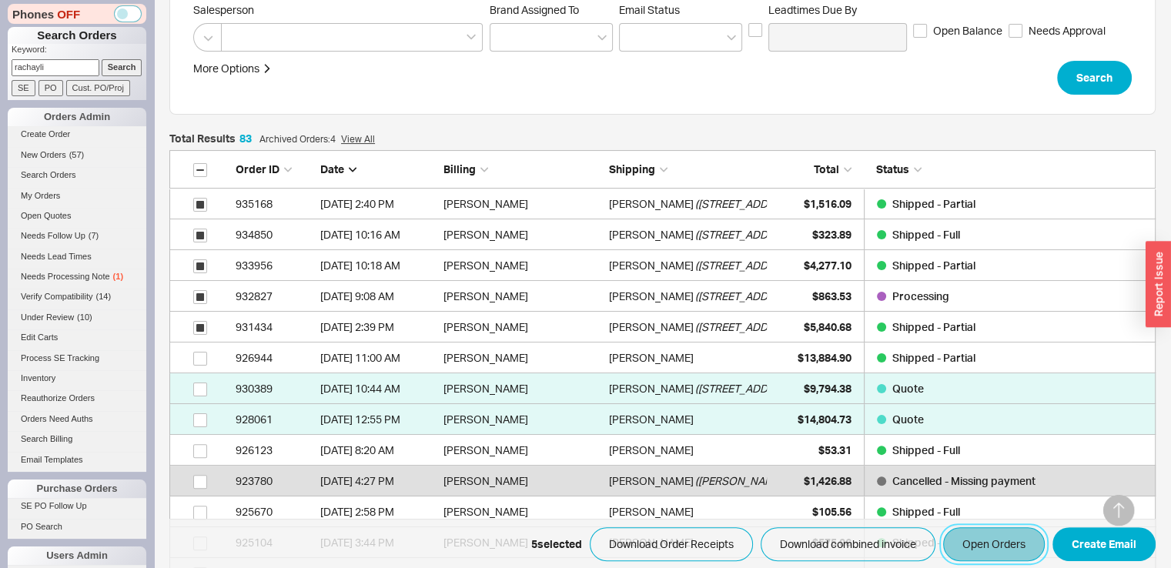
click at [988, 533] on button "Open Orders" at bounding box center [994, 544] width 102 height 34
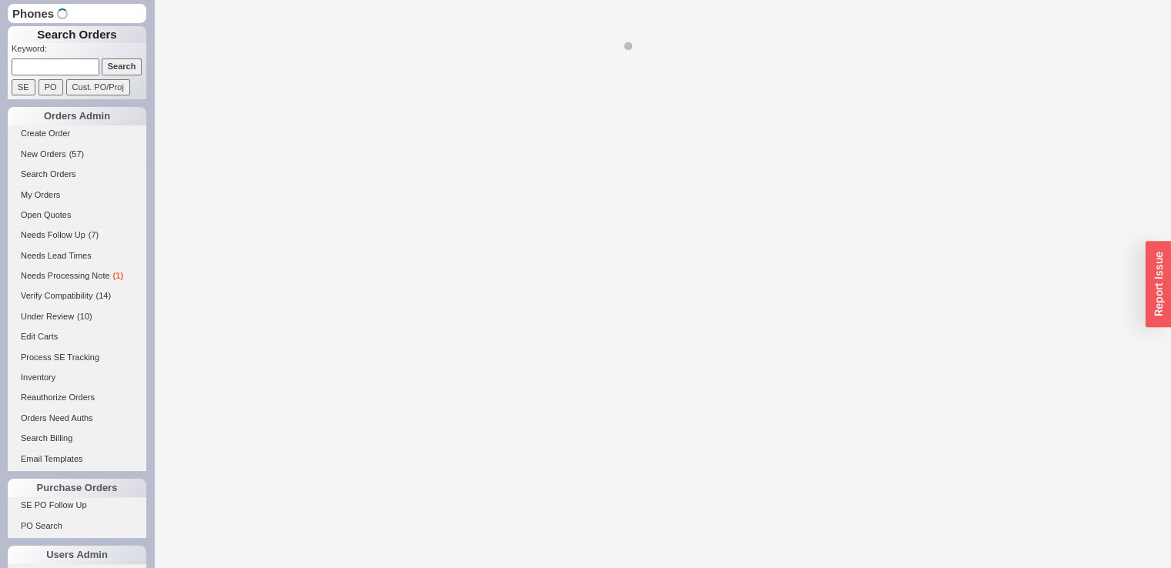
select select "*"
select select "LOW"
select select "3"
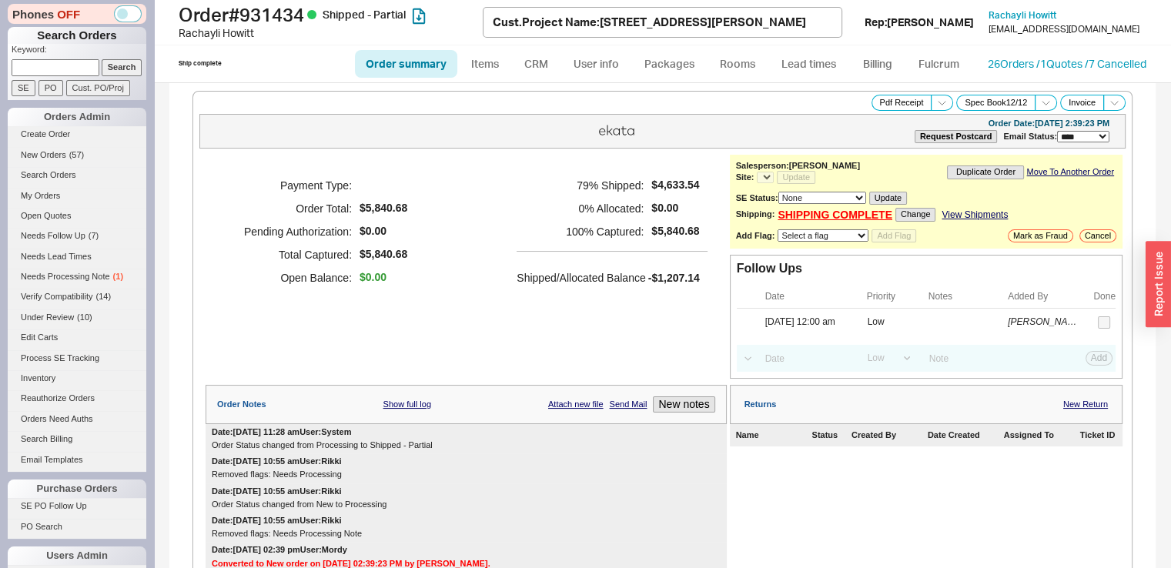
select select "*"
click at [1040, 105] on icon at bounding box center [1046, 103] width 12 height 12
click at [1002, 115] on button "Custom Spec Book" at bounding box center [992, 120] width 108 height 18
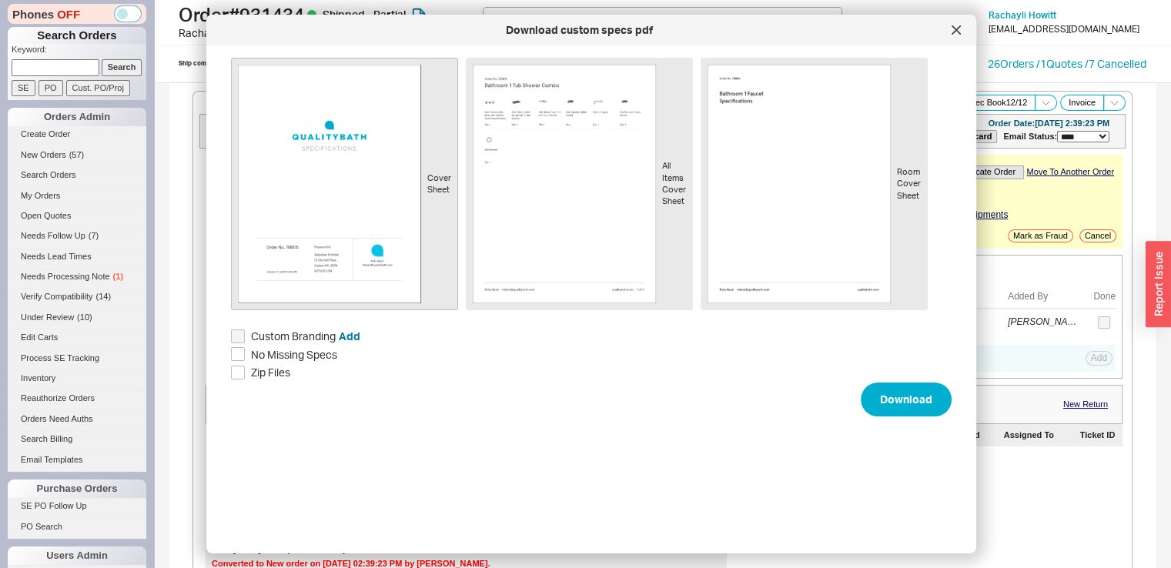
click at [354, 242] on img at bounding box center [329, 184] width 183 height 239
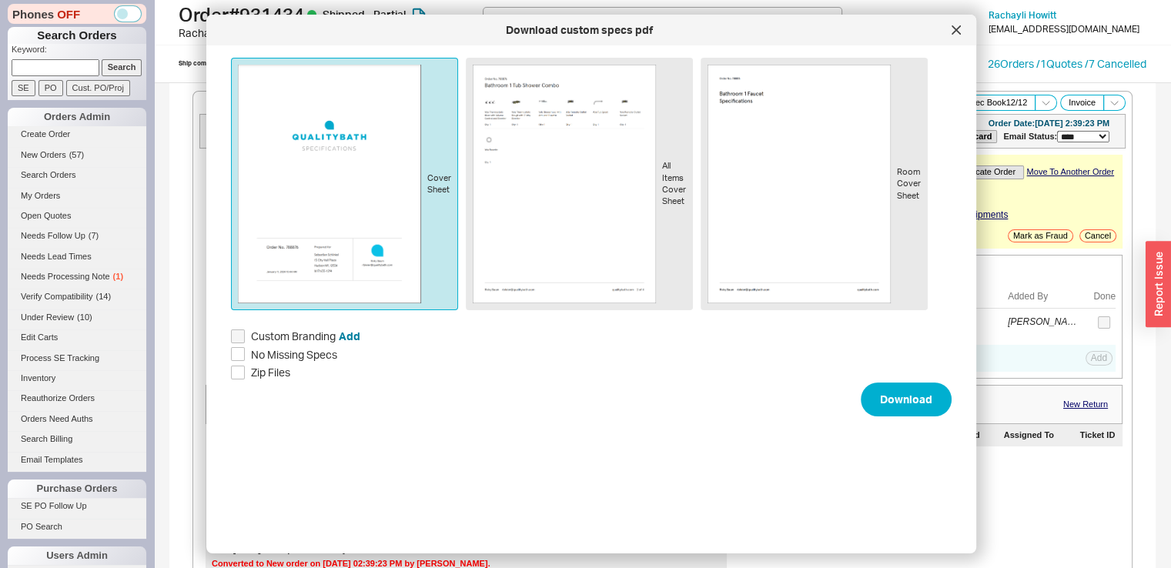
click at [354, 242] on img at bounding box center [329, 184] width 183 height 239
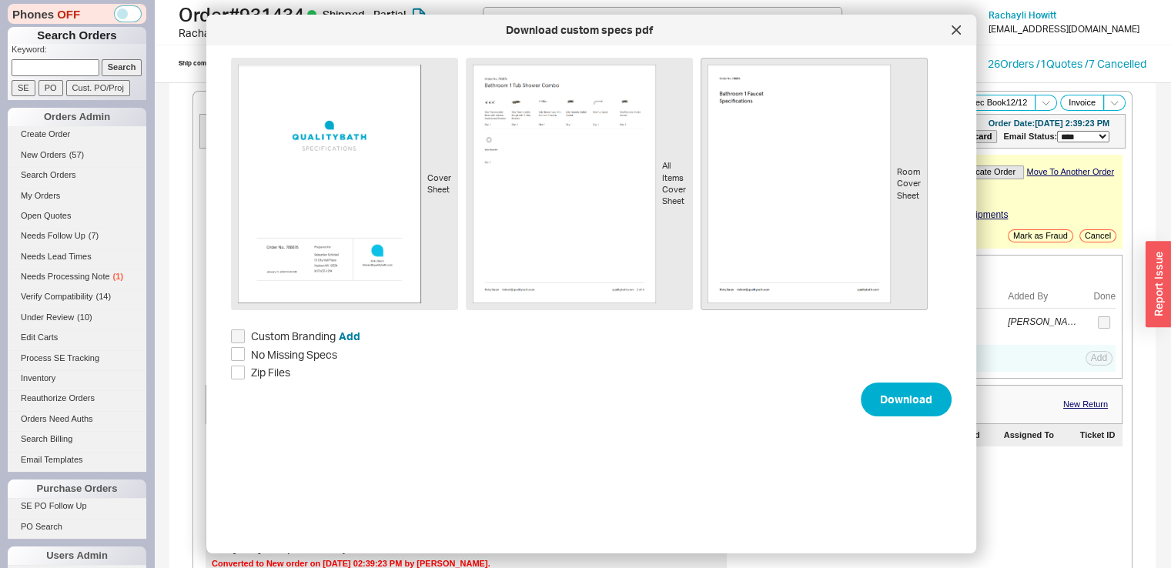
click at [800, 167] on img at bounding box center [798, 184] width 183 height 239
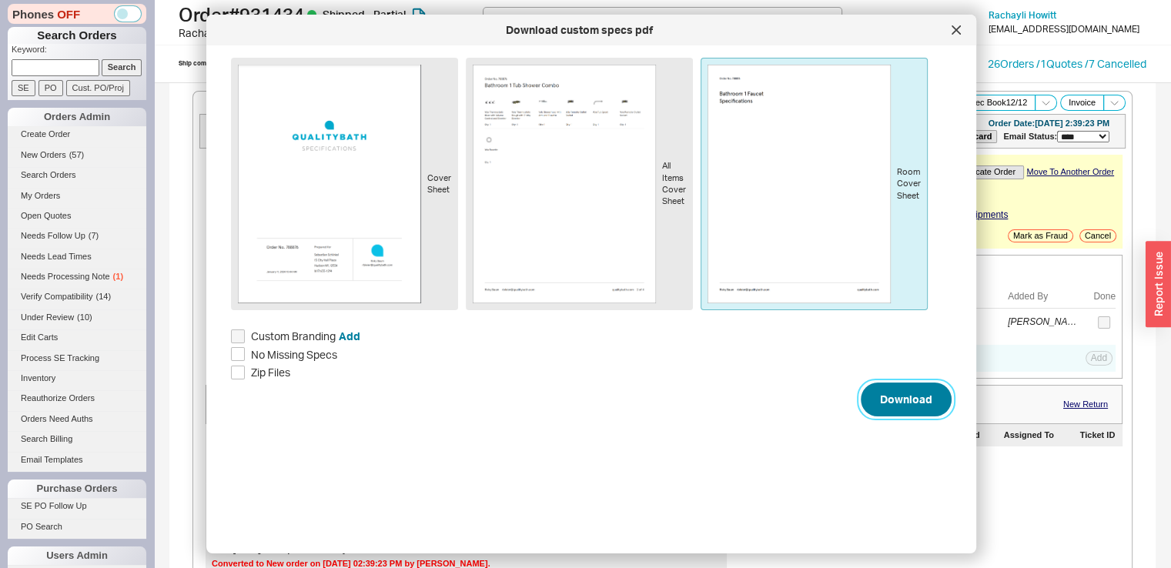
click at [919, 393] on button "Download" at bounding box center [906, 400] width 91 height 34
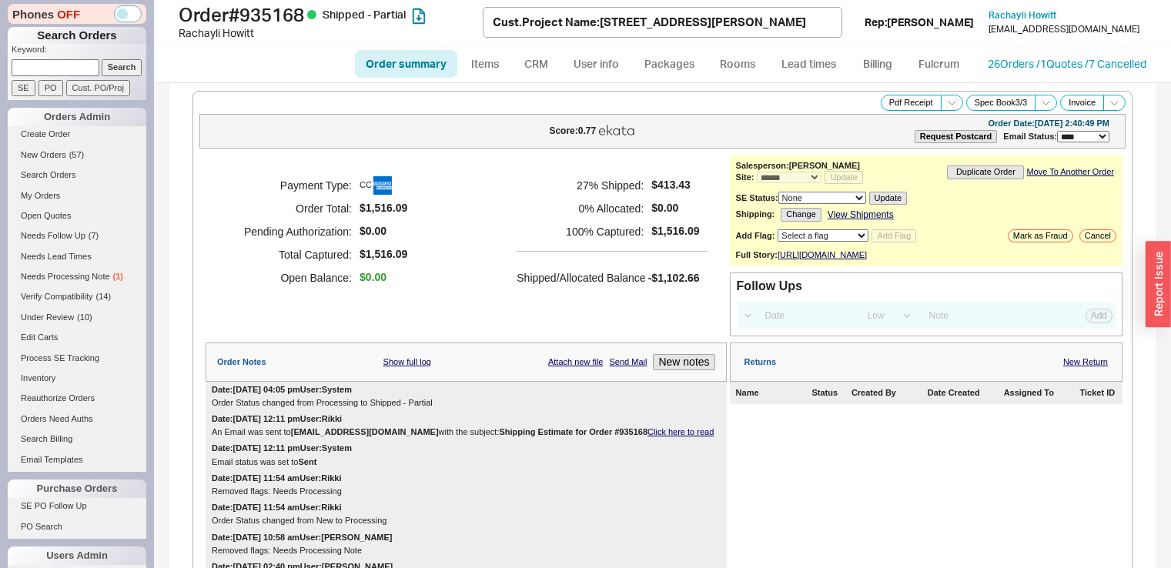
select select "*"
select select "LOW"
select select "3"
click at [981, 102] on button "Spec Book 3 / 3" at bounding box center [1001, 103] width 70 height 16
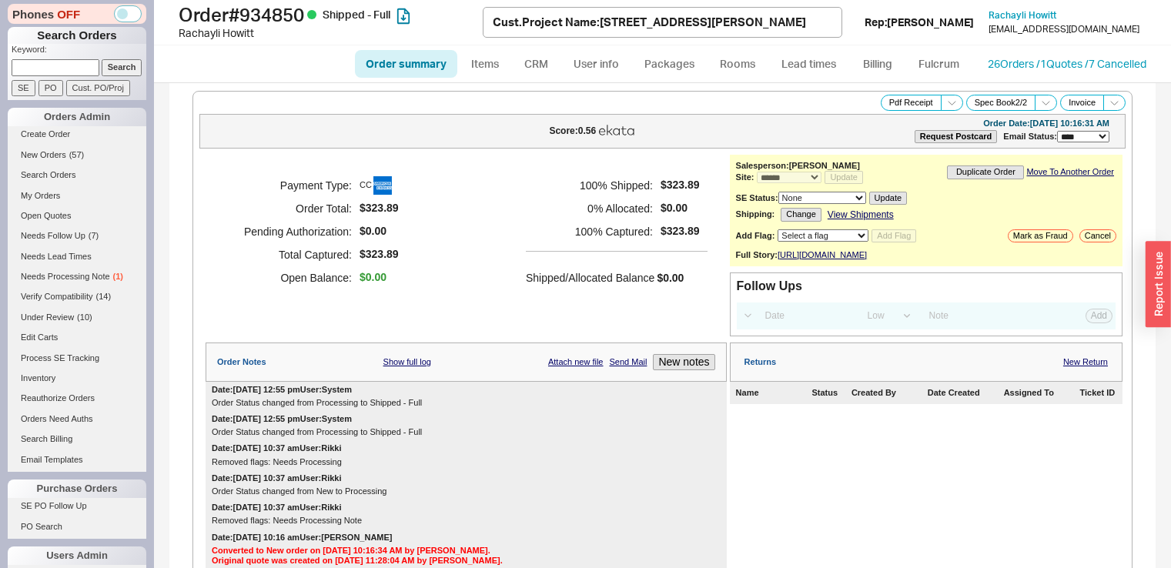
select select "*"
select select "LOW"
select select "3"
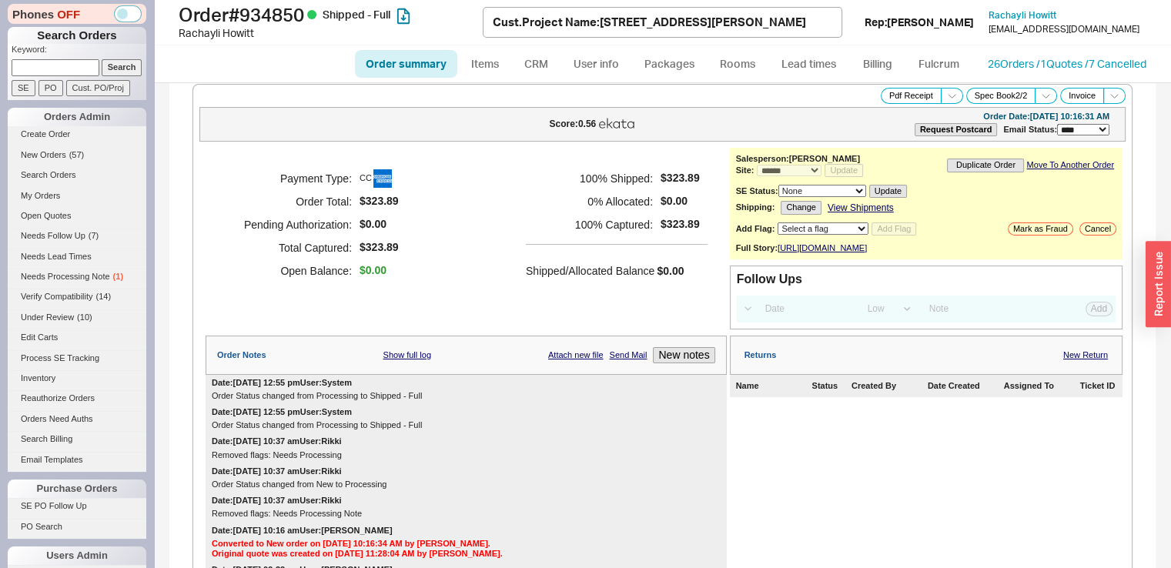
scroll to position [3, 0]
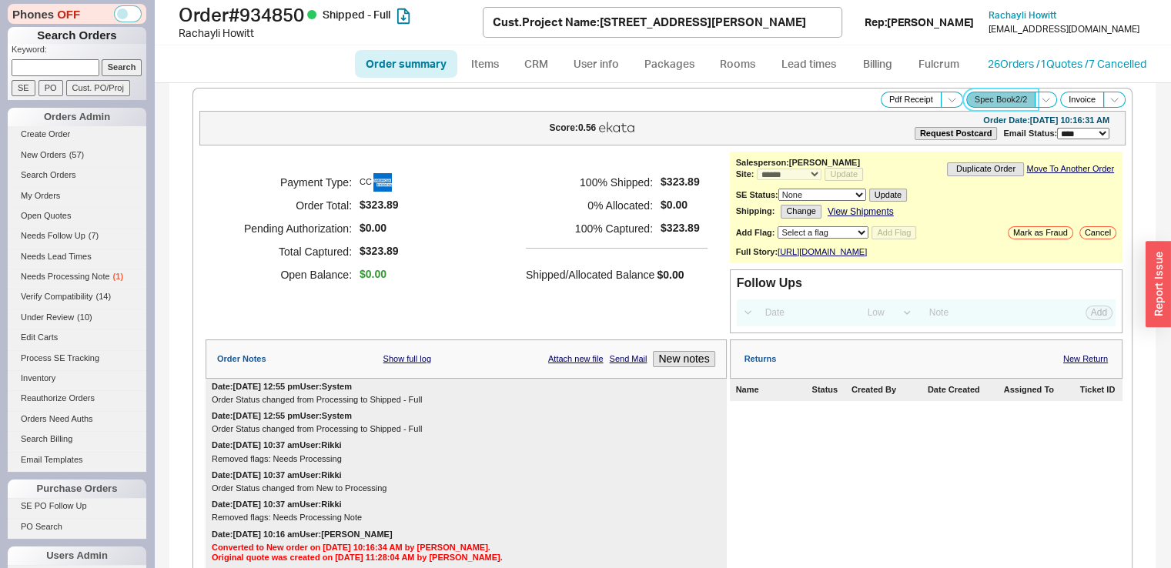
click at [1003, 96] on button "Spec Book 2 / 2" at bounding box center [1001, 100] width 70 height 16
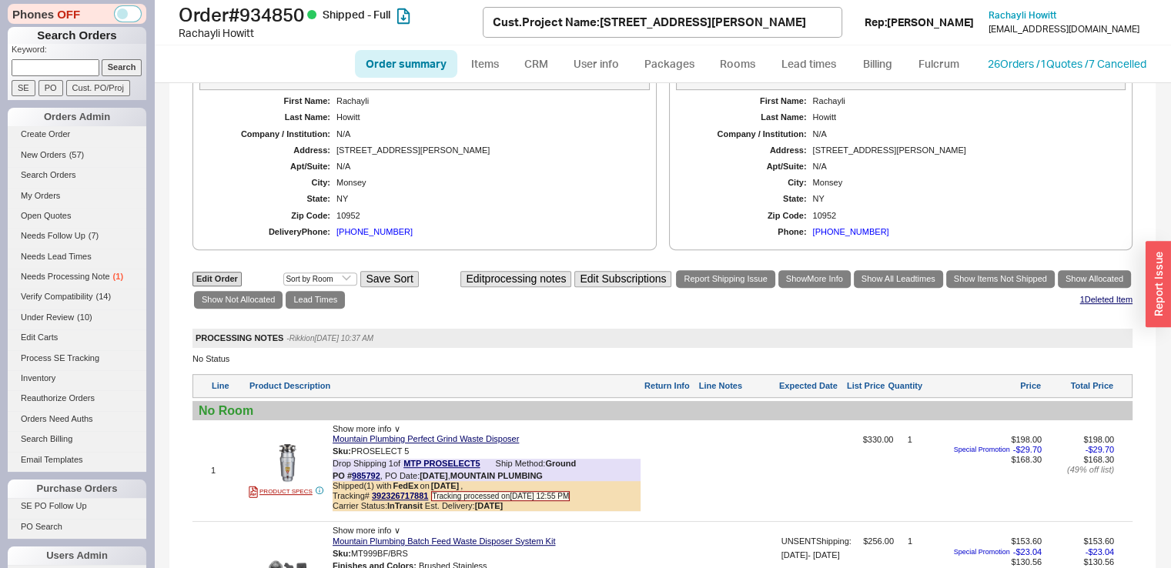
scroll to position [0, 0]
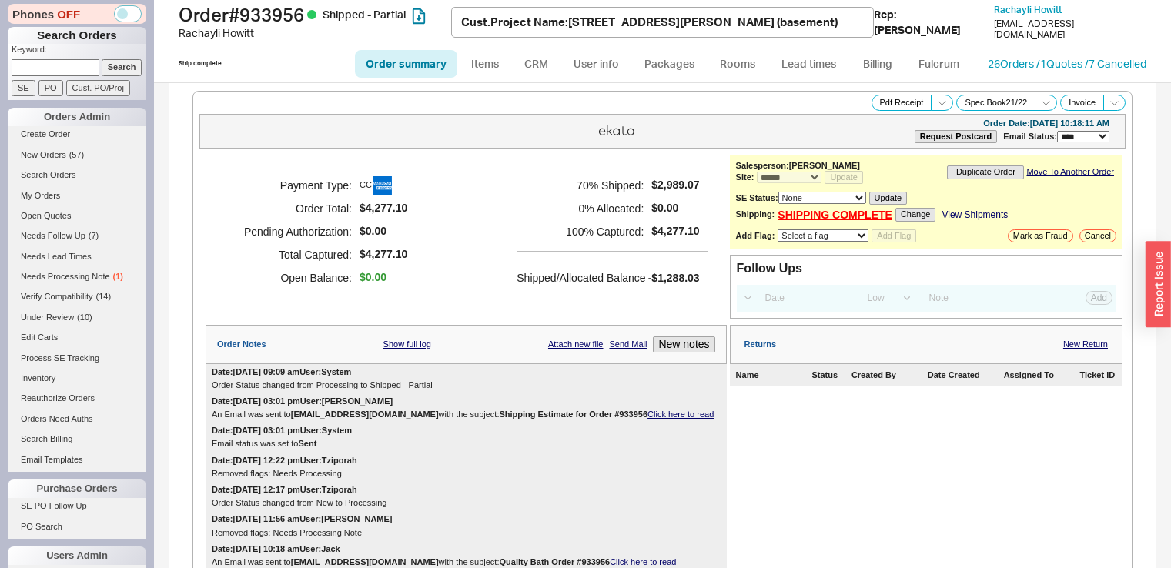
select select "*"
select select "LOW"
select select "3"
click at [1040, 106] on icon at bounding box center [1046, 103] width 12 height 12
click at [1011, 118] on button "Custom Spec Book" at bounding box center [992, 120] width 108 height 18
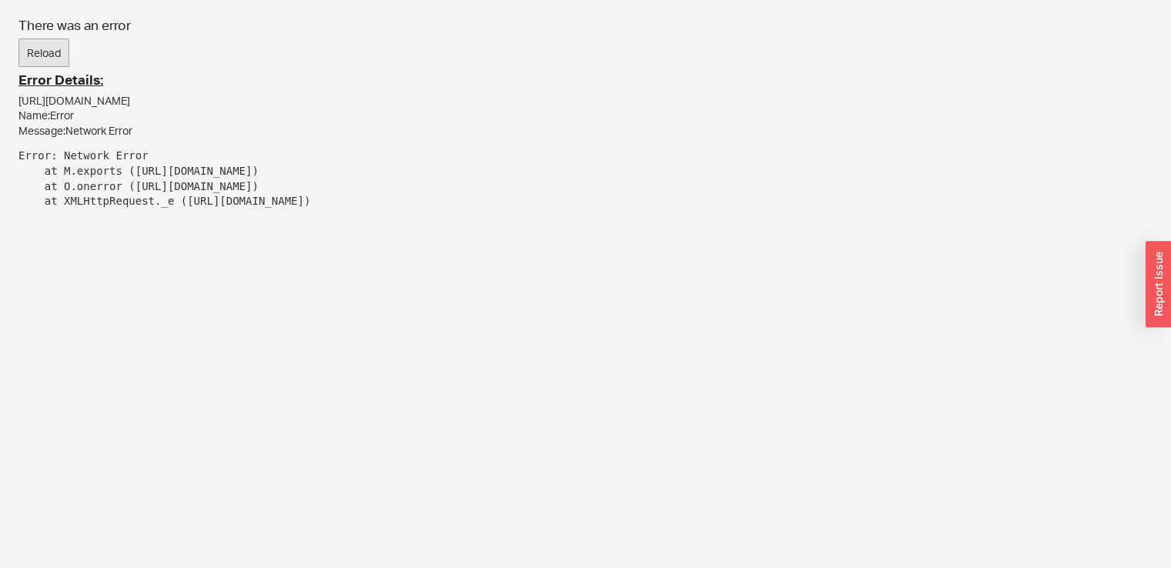
click at [21, 44] on button "Reload" at bounding box center [43, 52] width 51 height 29
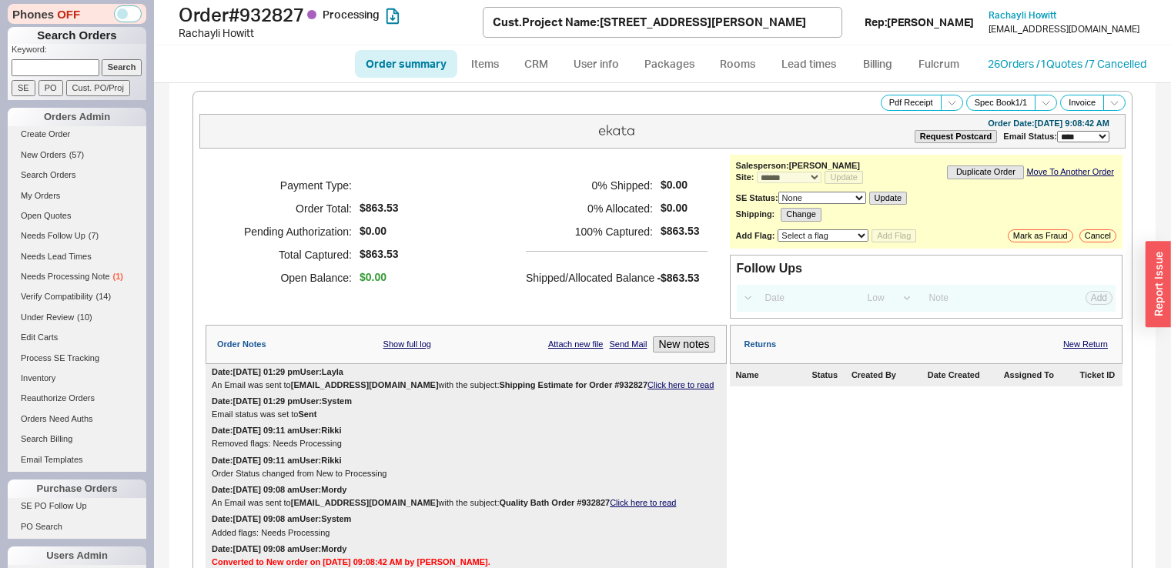
select select "*"
select select "LOW"
select select "3"
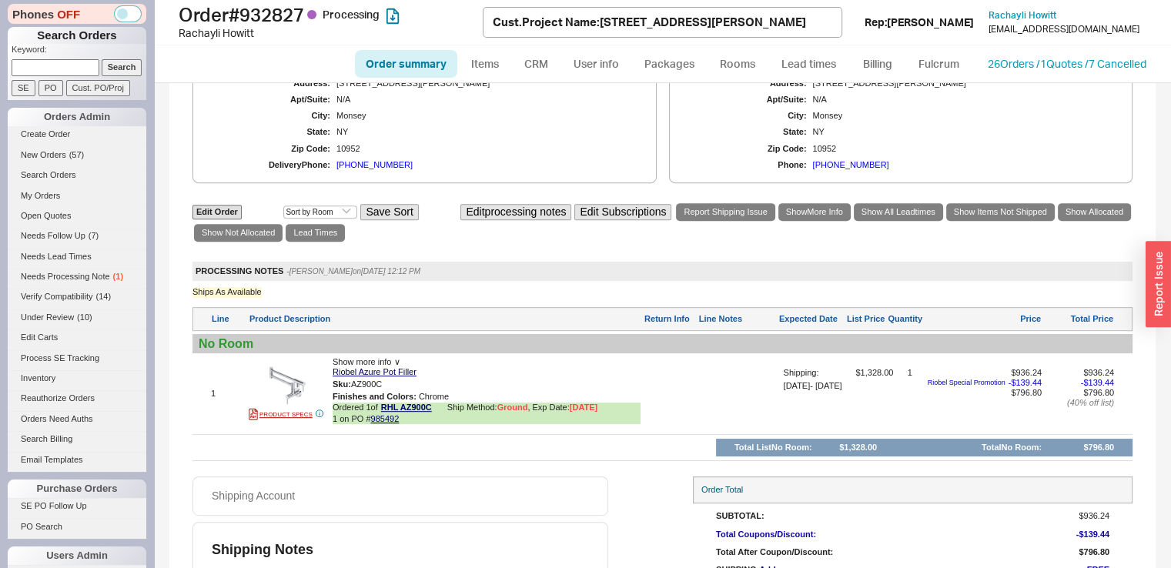
scroll to position [791, 0]
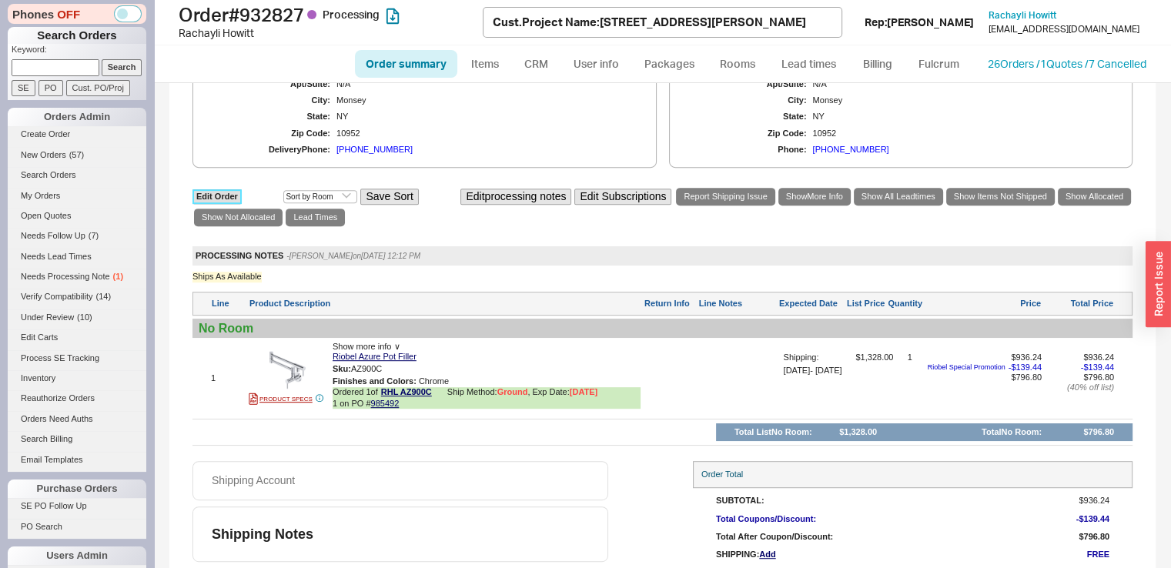
click at [236, 202] on link "Edit Order" at bounding box center [216, 196] width 49 height 15
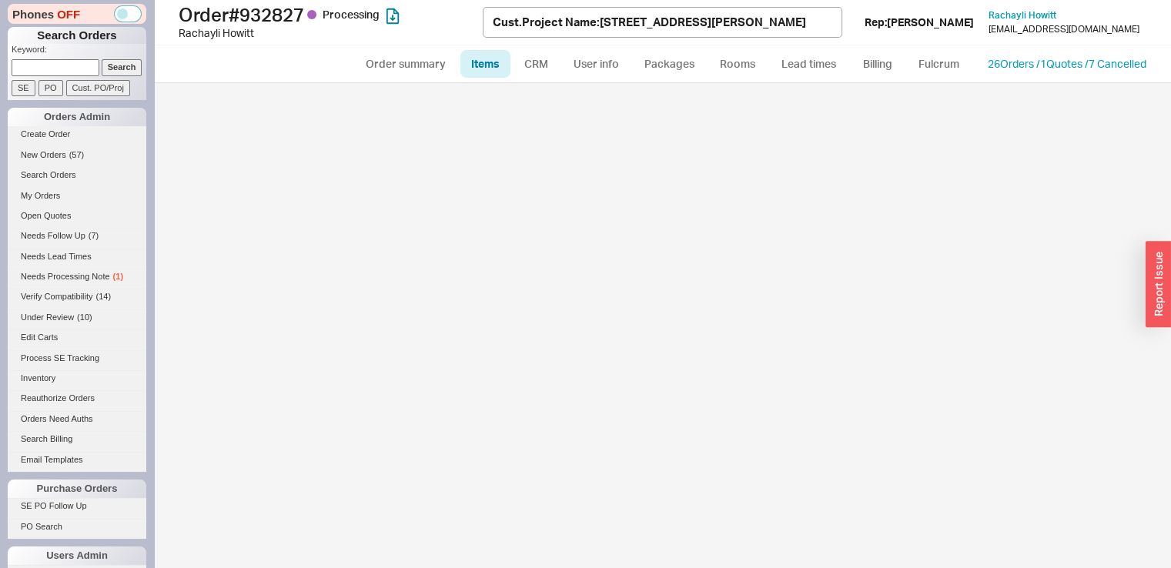
select select "3"
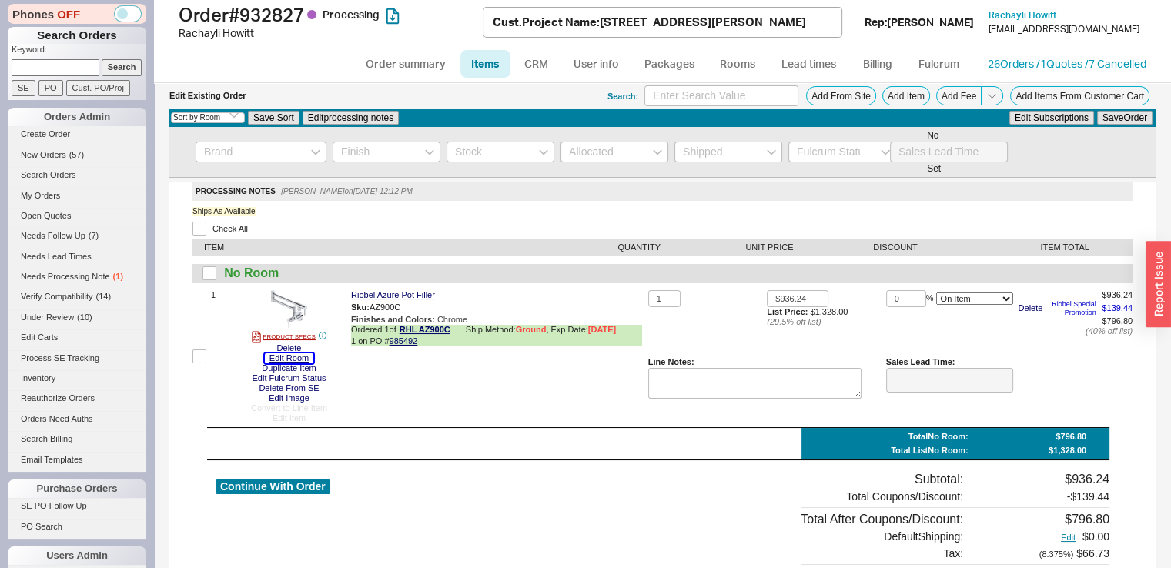
click at [308, 354] on button "Edit Room" at bounding box center [289, 358] width 48 height 10
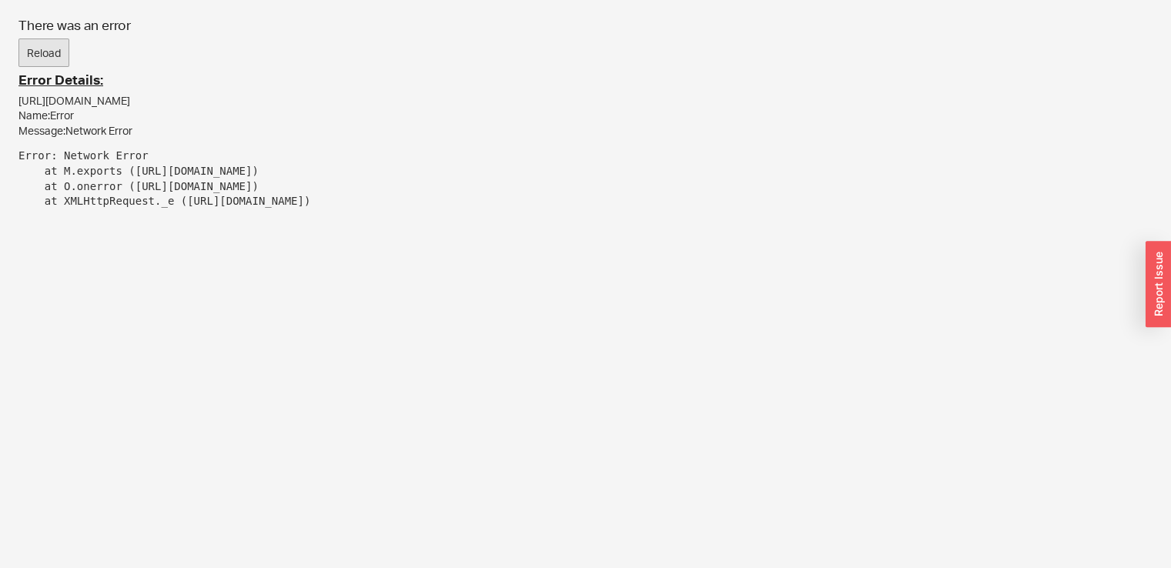
click at [52, 48] on button "Reload" at bounding box center [43, 52] width 51 height 29
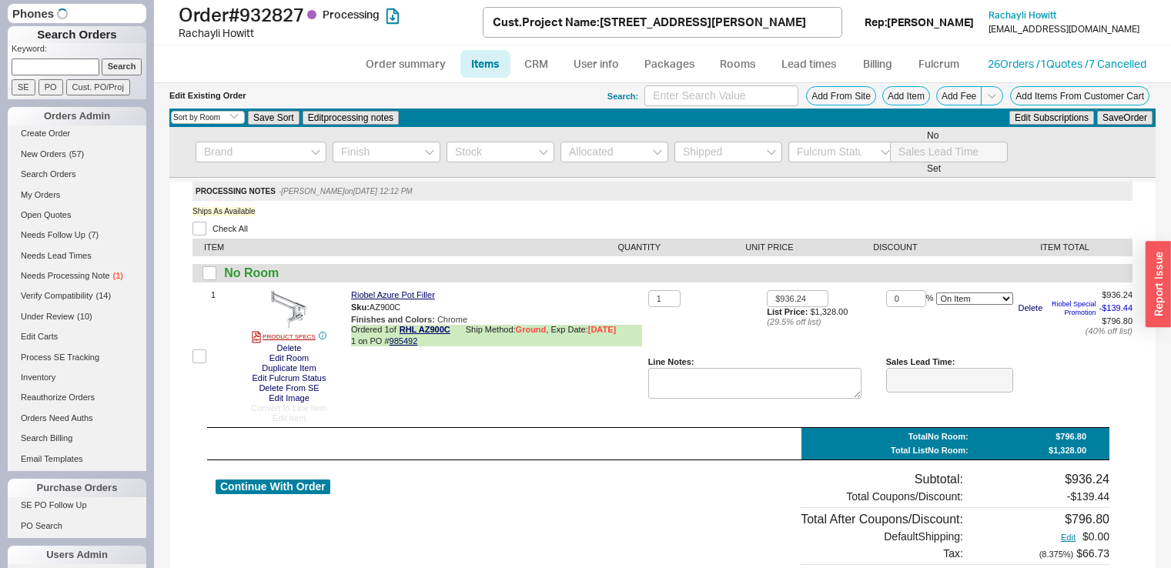
select select "3"
click at [433, 65] on link "Order summary" at bounding box center [406, 64] width 102 height 28
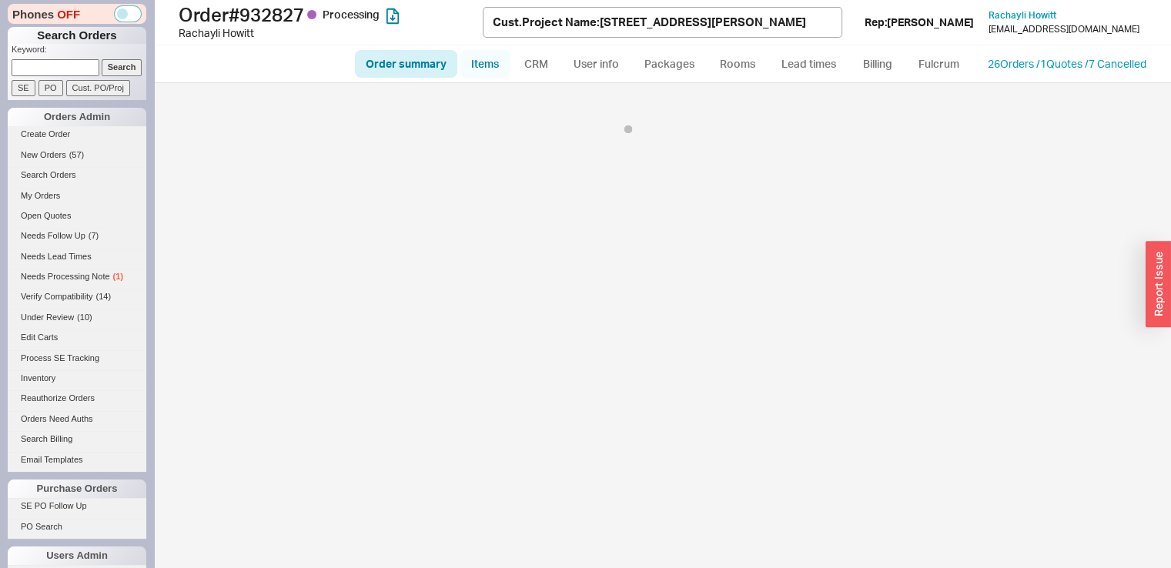
select select "LOW"
select select "3"
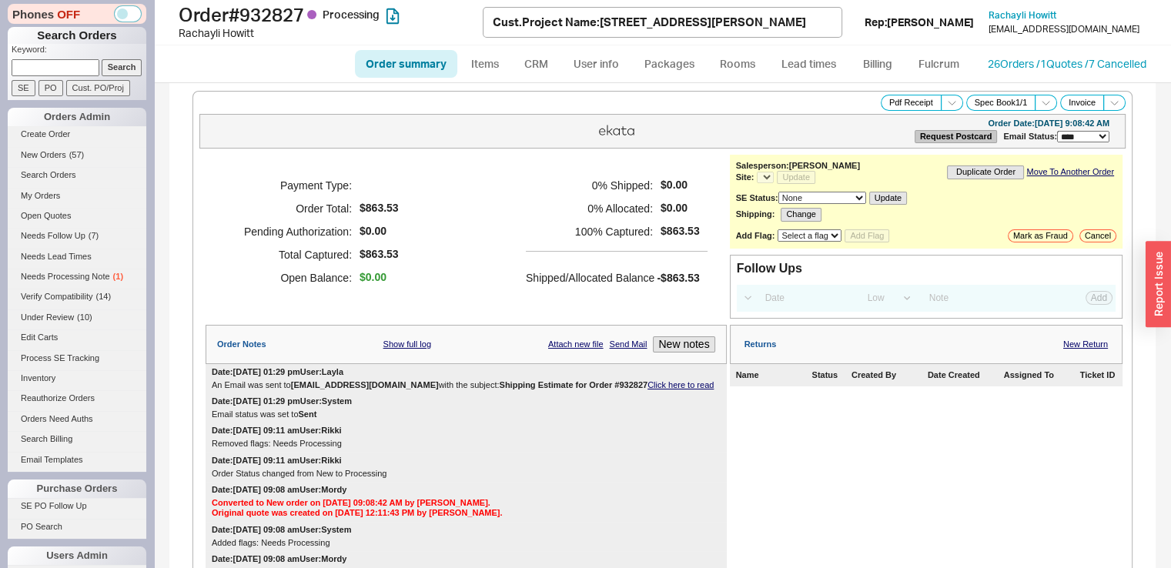
select select "*"
click at [1040, 102] on icon at bounding box center [1046, 103] width 12 height 12
click at [1001, 96] on button "Spec Book 1 / 1" at bounding box center [1001, 103] width 70 height 16
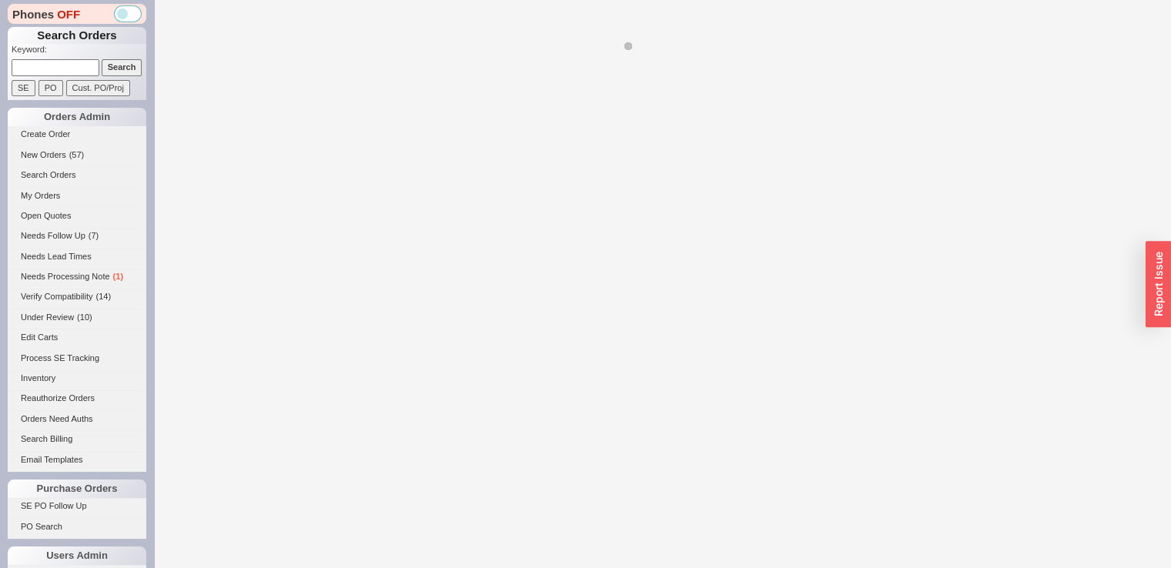
select select "LOW"
select select "3"
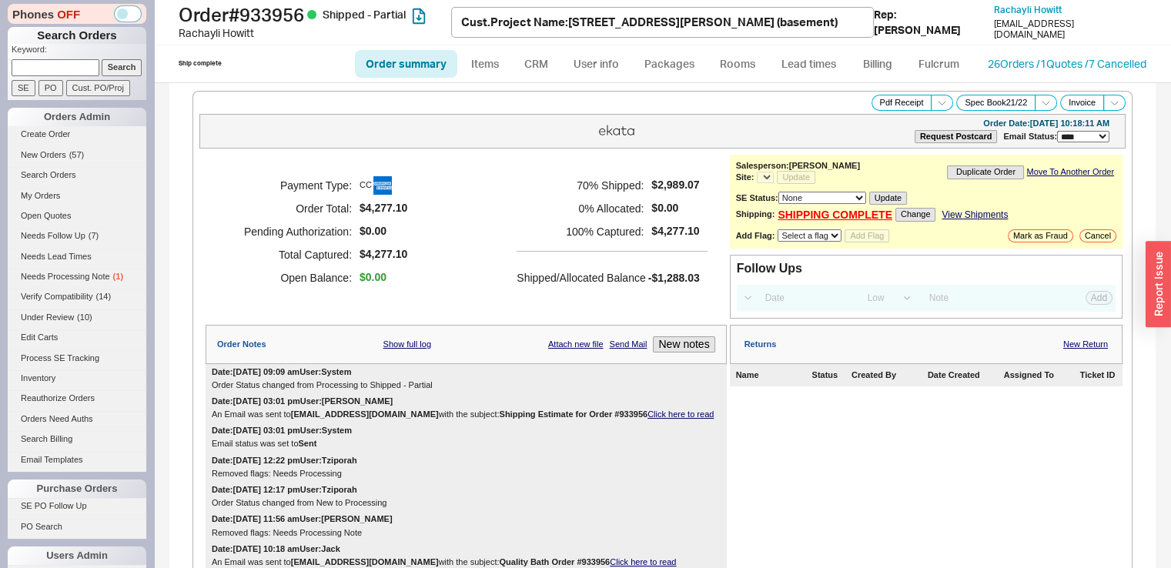
select select "*"
click at [1040, 102] on icon at bounding box center [1046, 103] width 12 height 12
click at [1034, 101] on span at bounding box center [1045, 103] width 22 height 16
click at [1020, 116] on button "Custom Spec Book" at bounding box center [992, 120] width 108 height 18
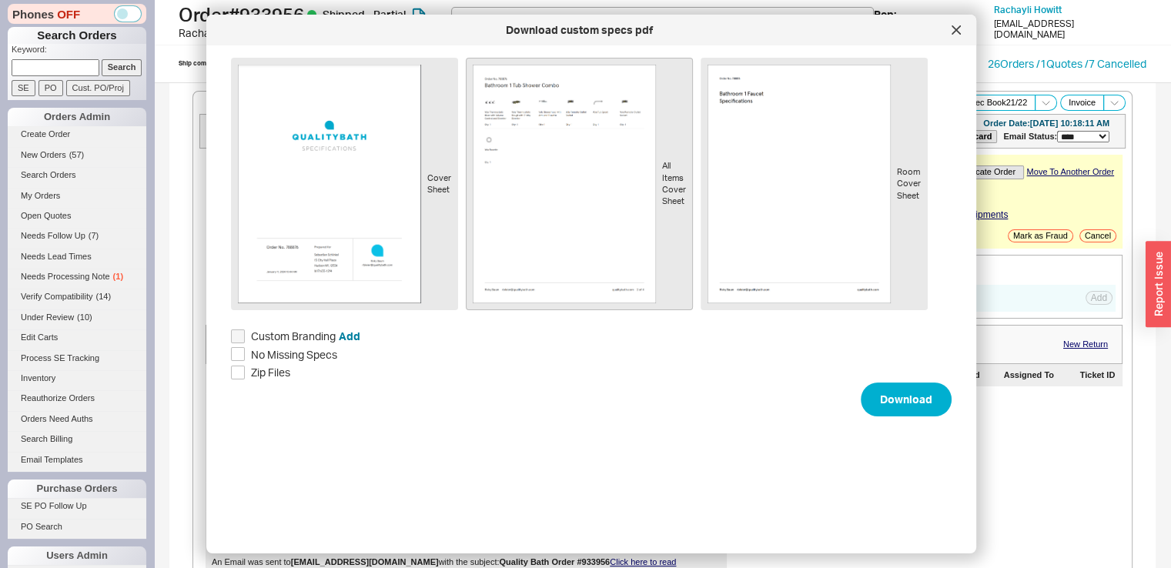
click at [551, 121] on img at bounding box center [564, 184] width 183 height 239
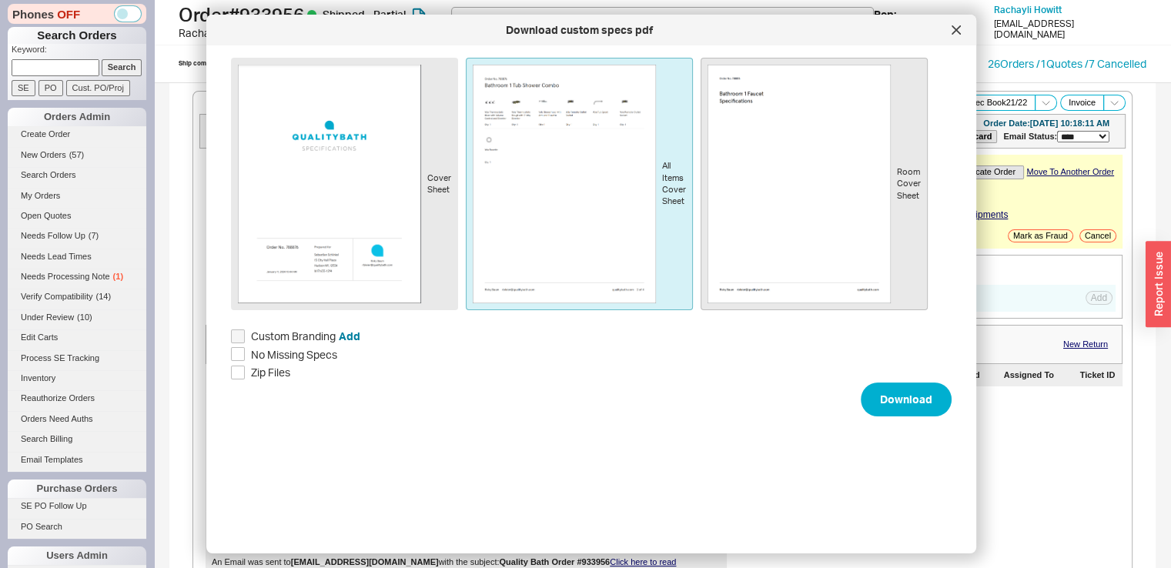
click at [766, 119] on img at bounding box center [798, 184] width 183 height 239
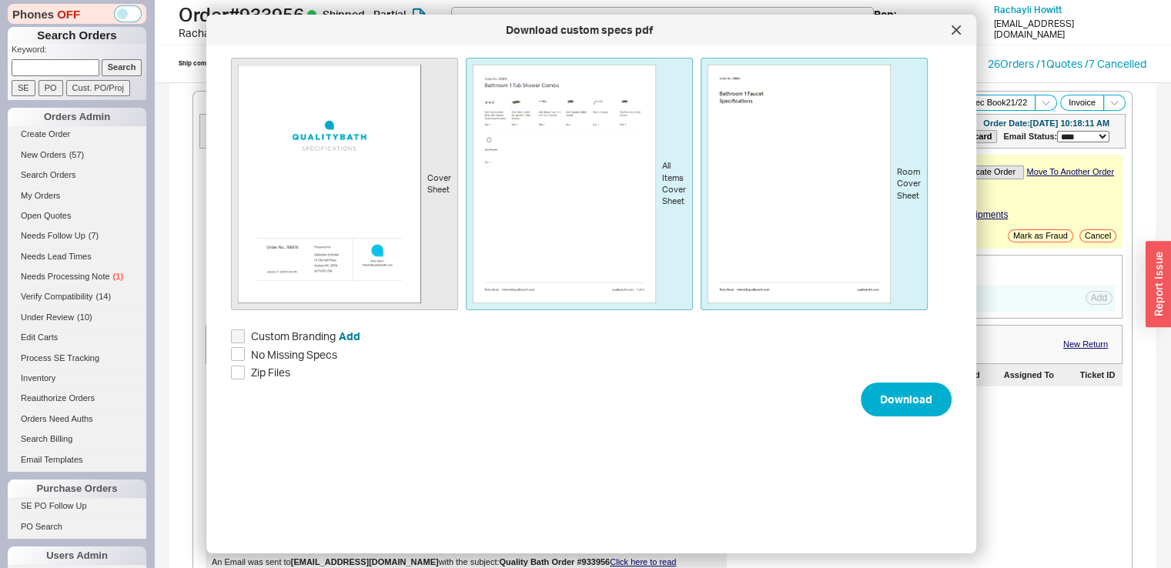
click at [393, 228] on img at bounding box center [329, 184] width 183 height 239
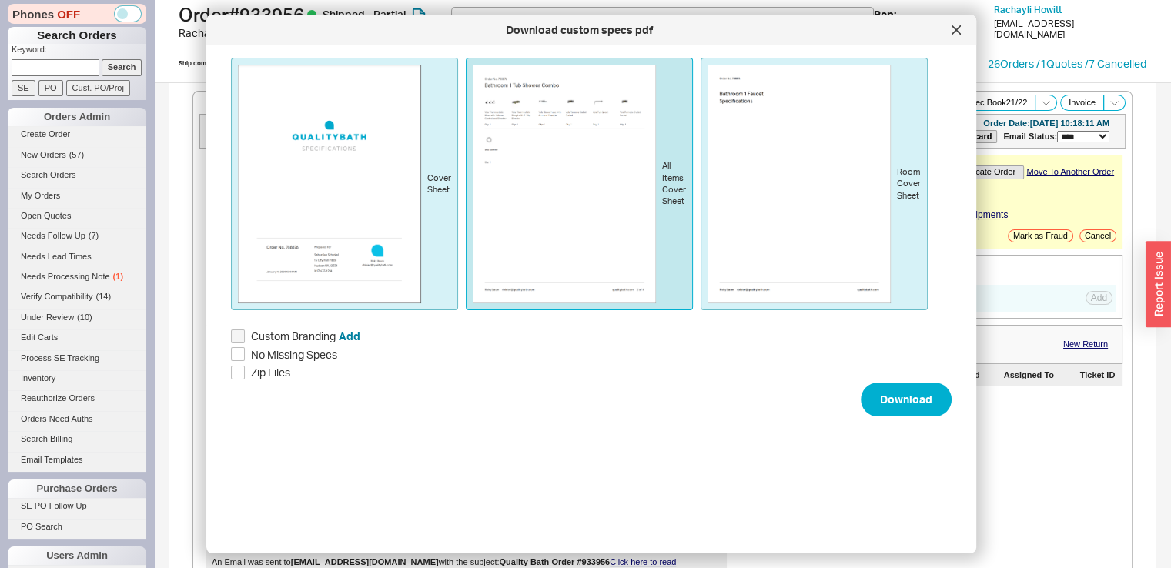
click at [563, 180] on img at bounding box center [564, 184] width 183 height 239
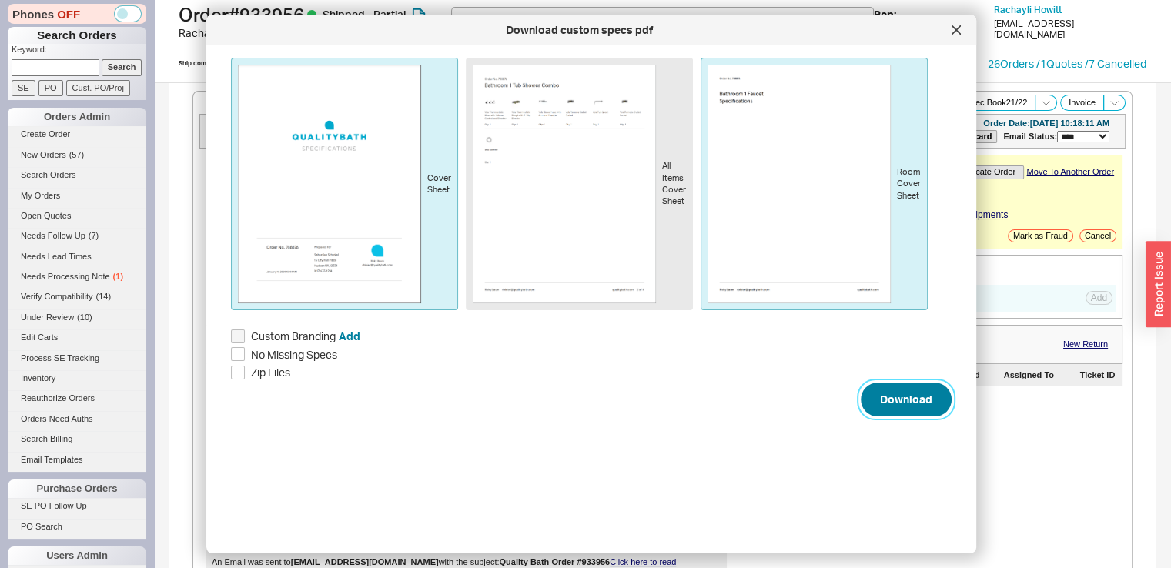
click at [911, 395] on button "Download" at bounding box center [906, 400] width 91 height 34
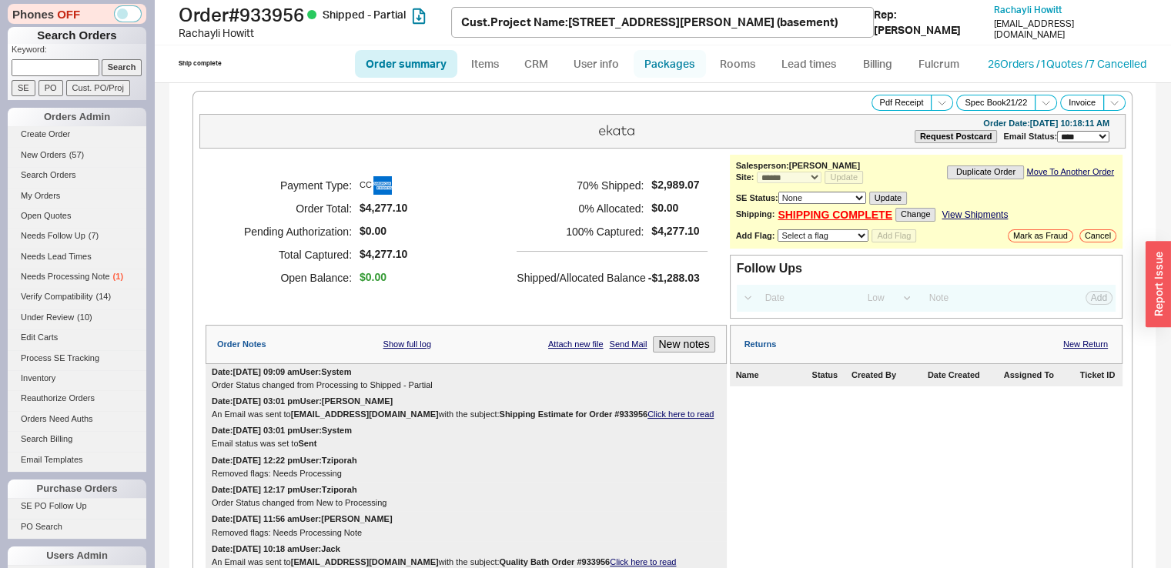
click at [663, 53] on link "Packages" at bounding box center [669, 64] width 72 height 28
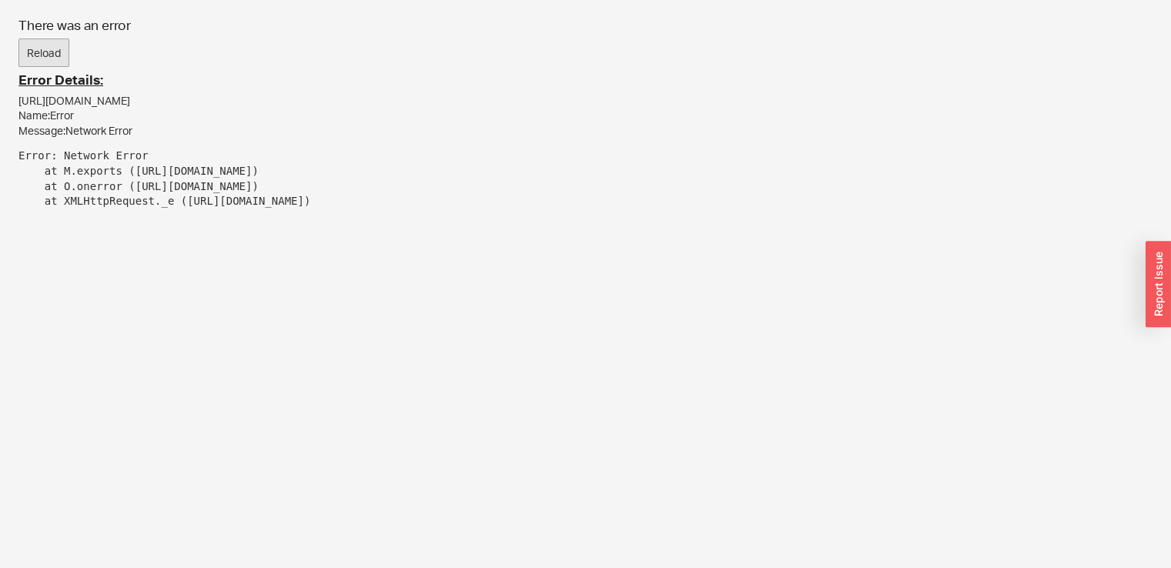
click at [62, 48] on button "Reload" at bounding box center [43, 52] width 51 height 29
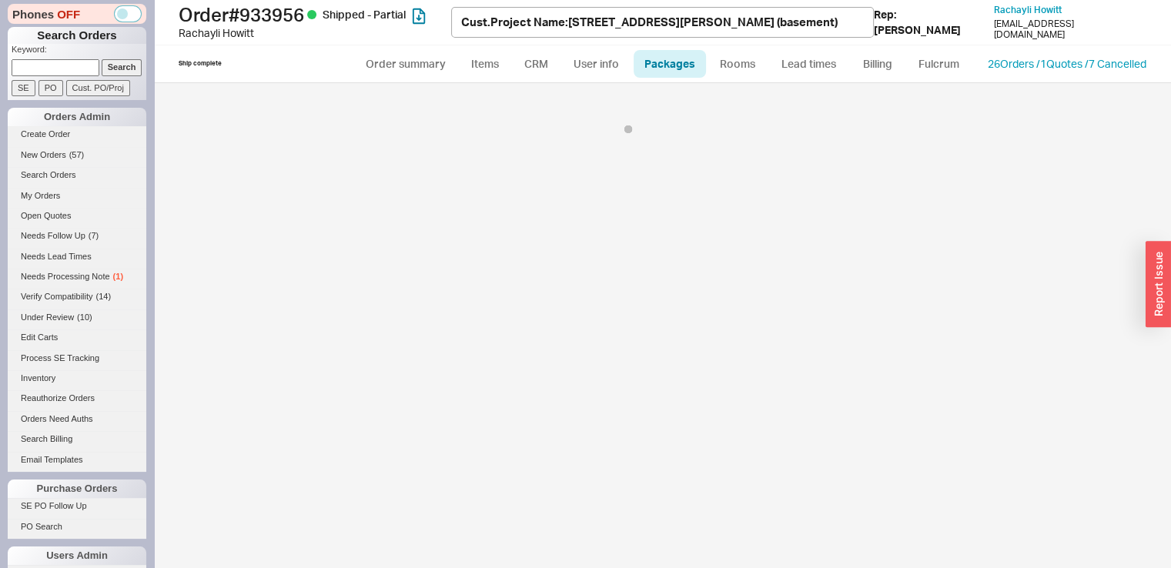
select select "1"
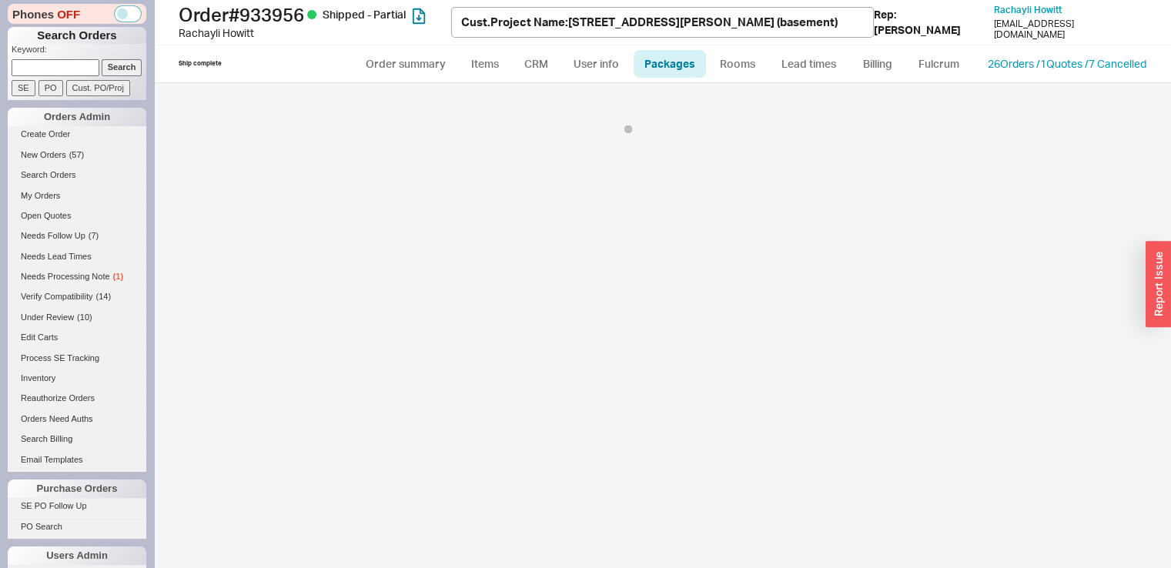
select select "1"
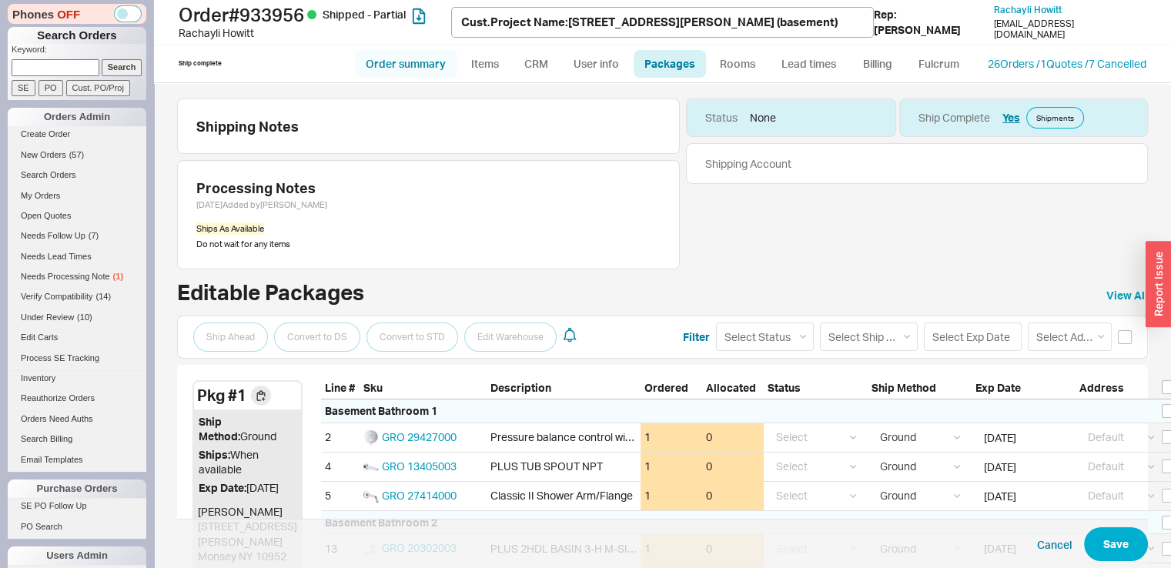
click at [416, 51] on link "Order summary" at bounding box center [406, 64] width 102 height 28
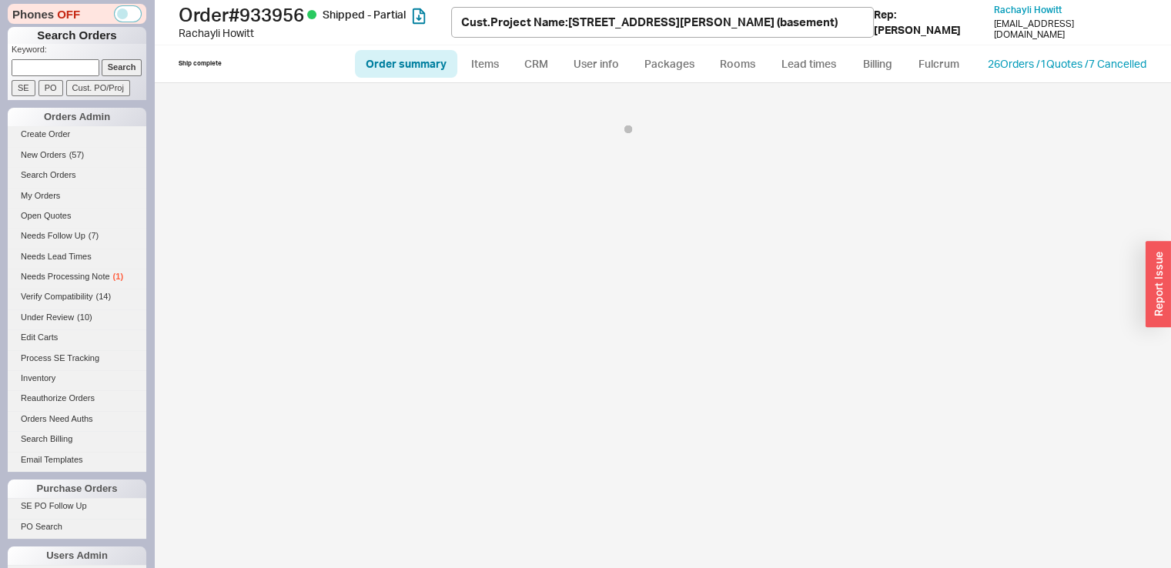
select select "LOW"
select select "3"
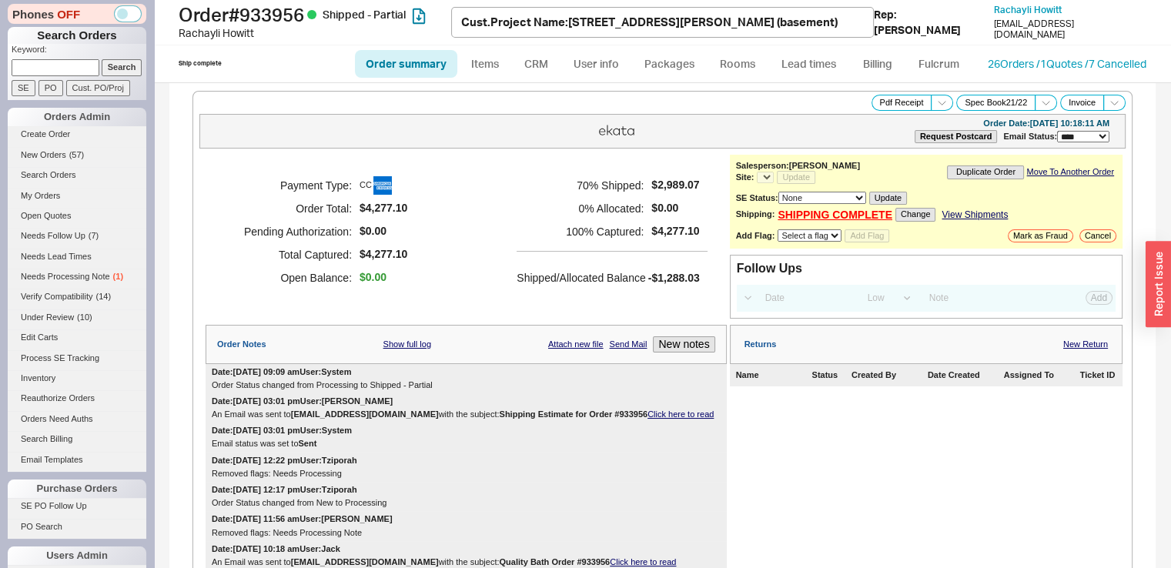
select select "*"
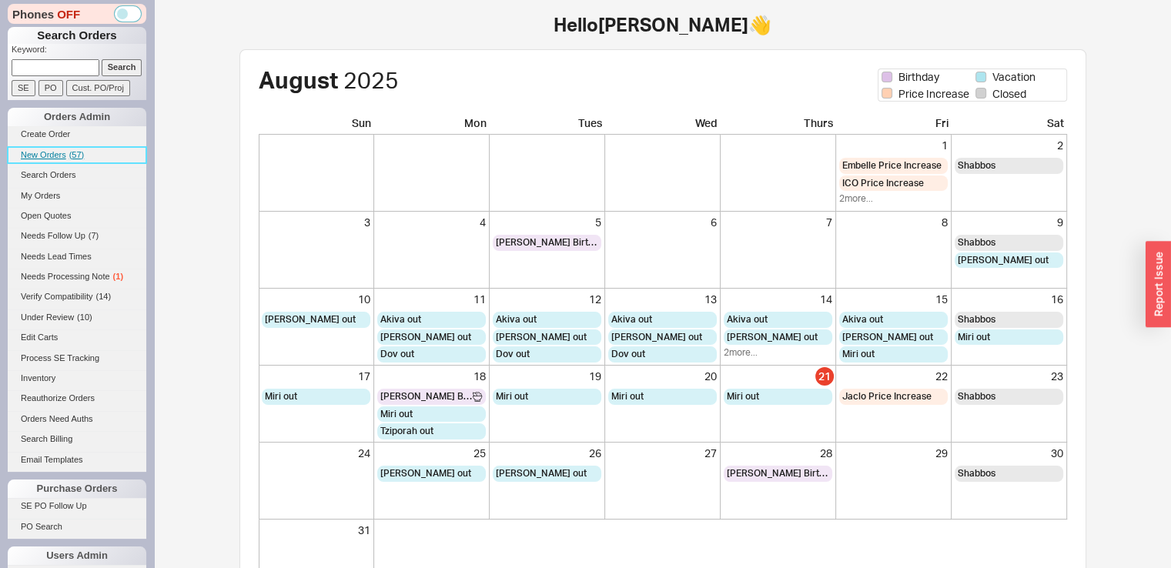
click at [58, 153] on span "New Orders" at bounding box center [43, 154] width 45 height 9
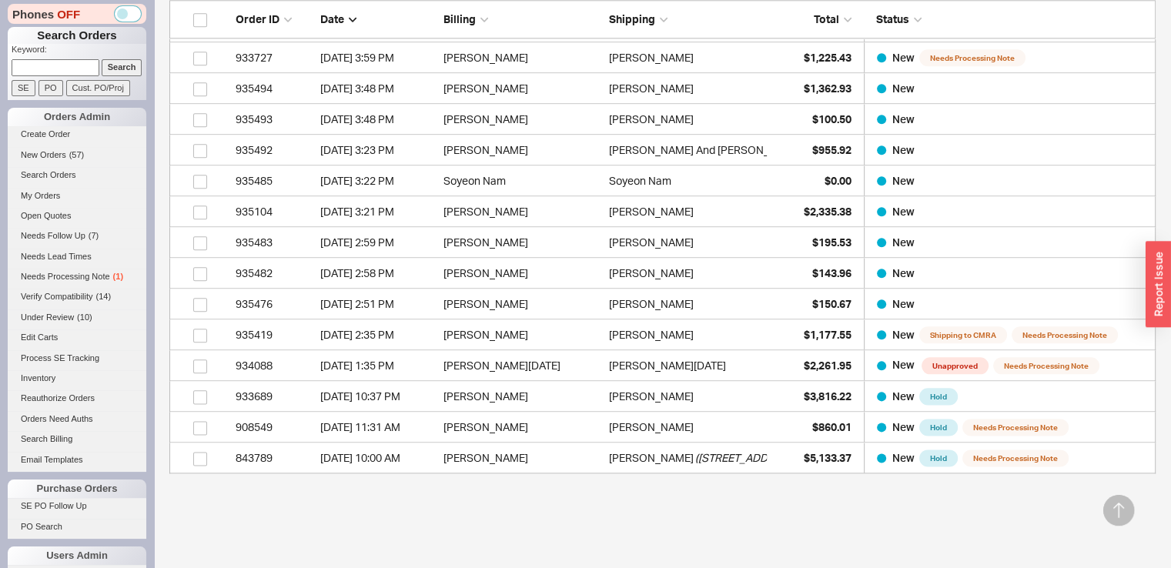
scroll to position [1826, 0]
